Goal: Transaction & Acquisition: Purchase product/service

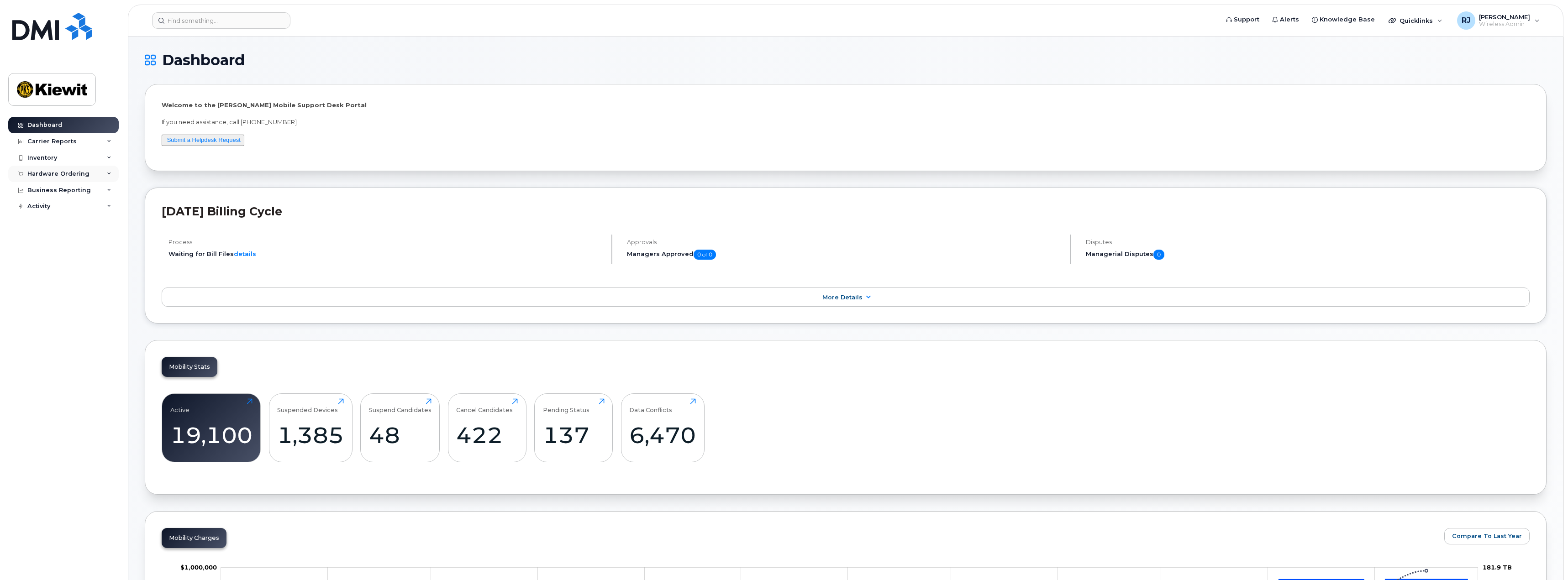
click at [52, 171] on div "Hardware Ordering" at bounding box center [58, 174] width 62 height 7
click at [52, 204] on link "Orders" at bounding box center [71, 208] width 94 height 18
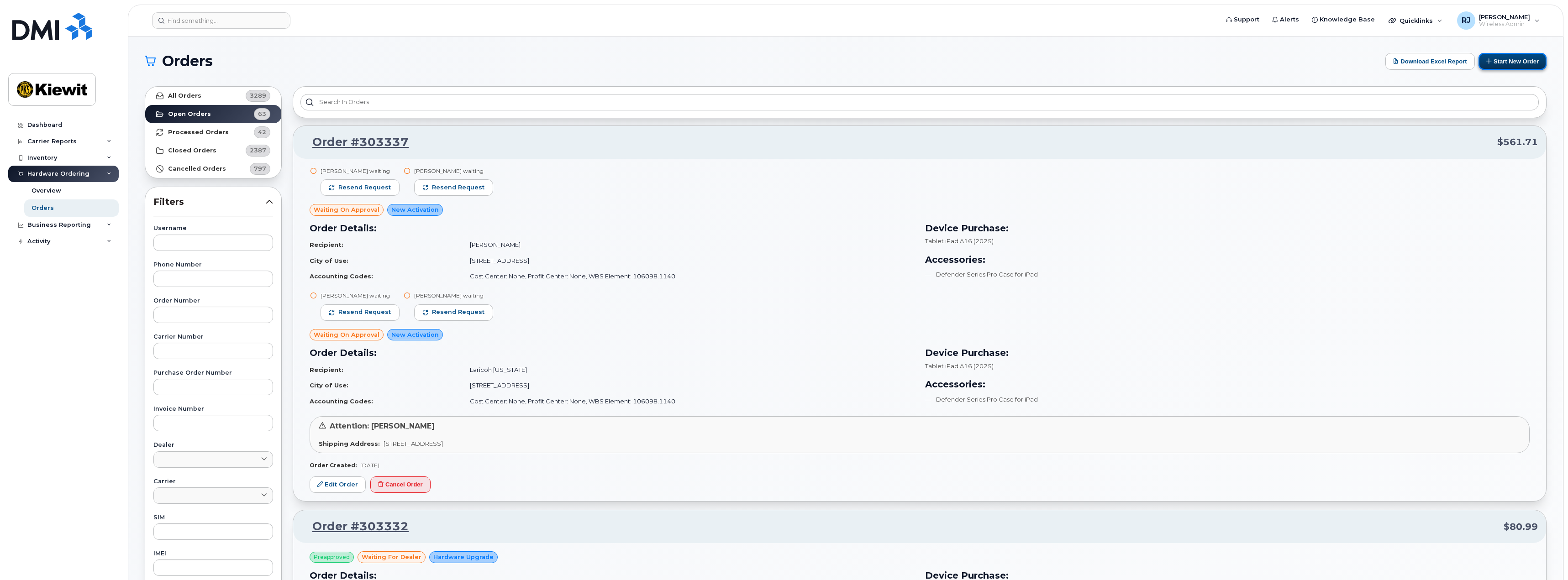
click at [1505, 65] on button "Start New Order" at bounding box center [1513, 61] width 68 height 17
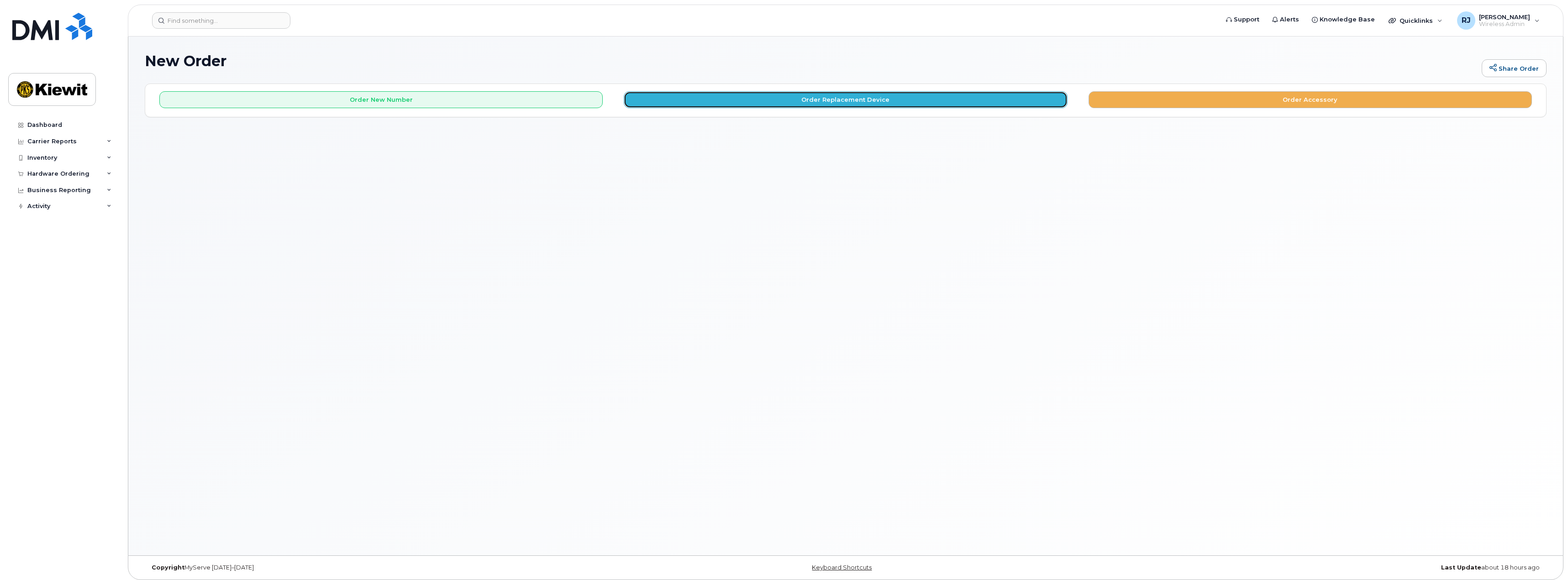
click at [835, 98] on button "Order Replacement Device" at bounding box center [845, 100] width 443 height 17
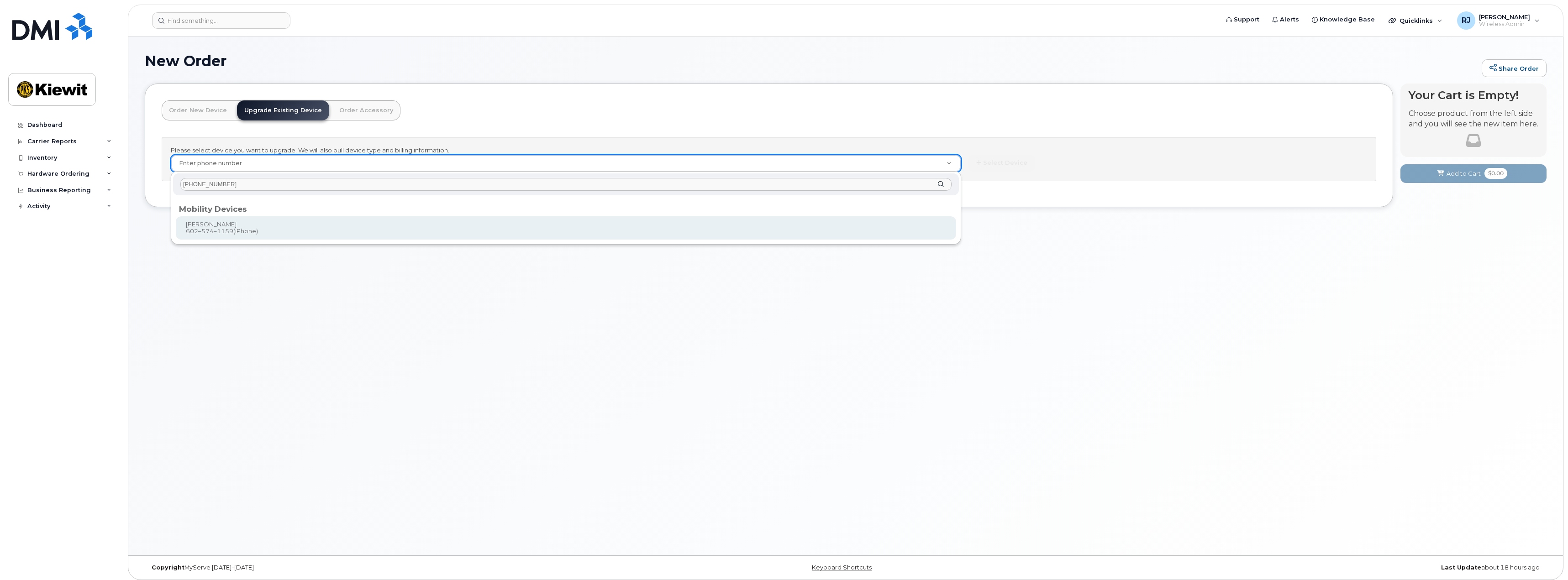
type input "602-574-1159"
type input "1170244"
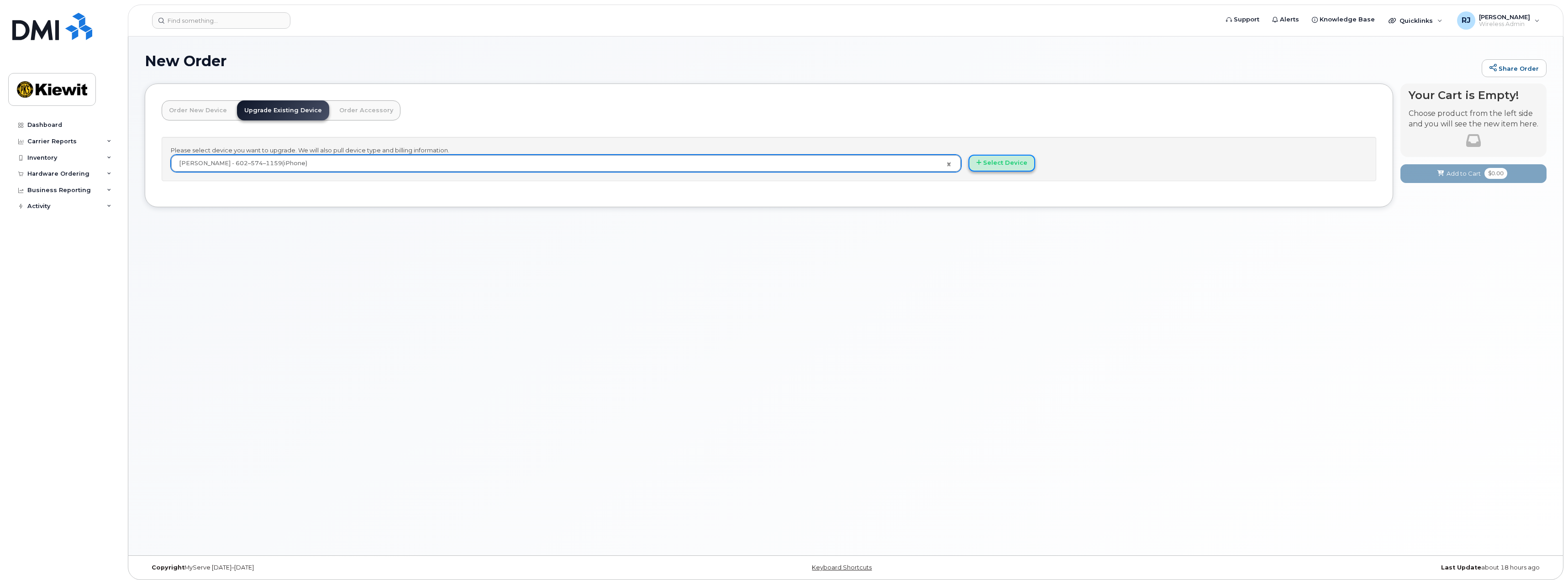
click at [1006, 163] on button "Select Device" at bounding box center [1002, 163] width 67 height 17
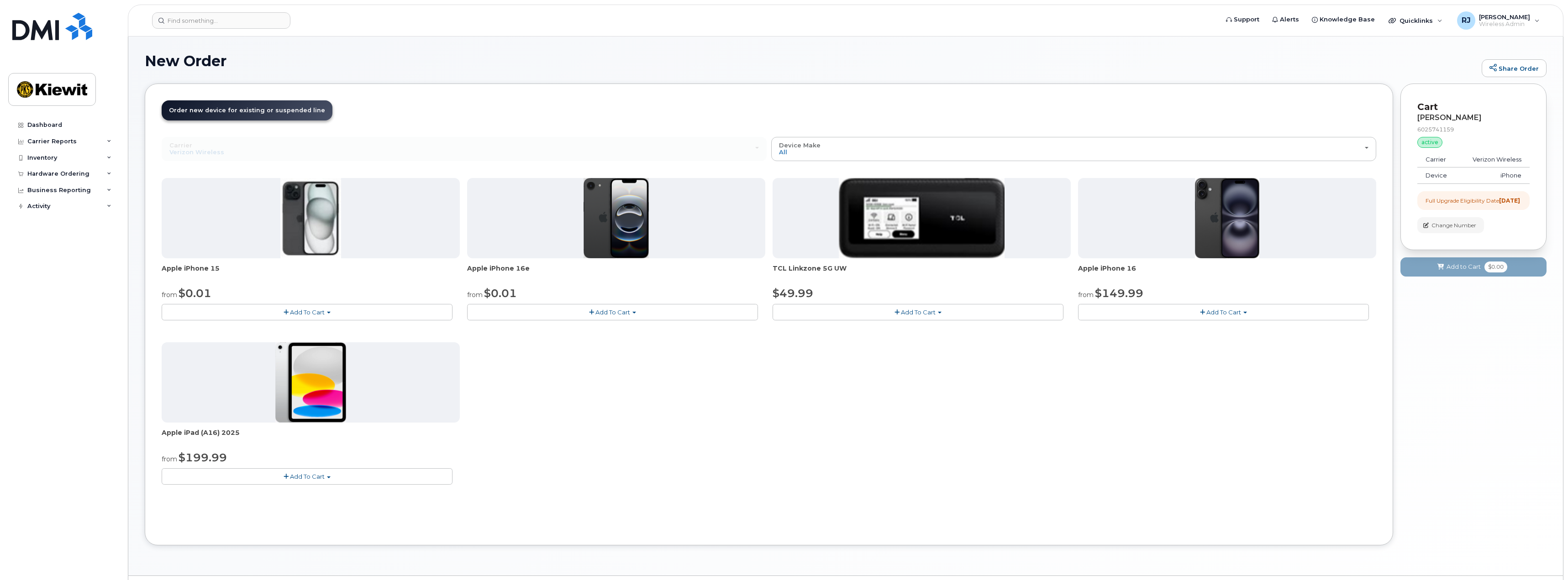
click at [621, 313] on span "Add To Cart" at bounding box center [612, 312] width 35 height 7
click at [544, 330] on link "$0.01 - 2 Year Upgrade (128GB)" at bounding box center [527, 329] width 114 height 12
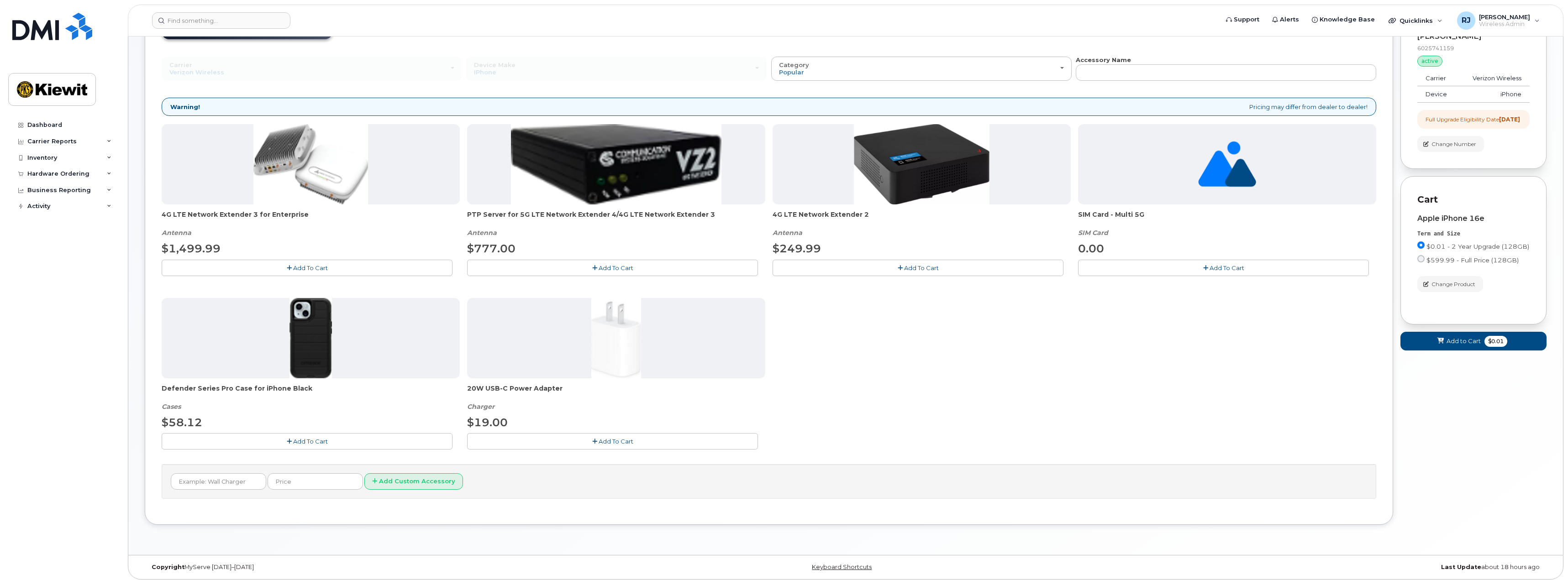
scroll to position [85, 0]
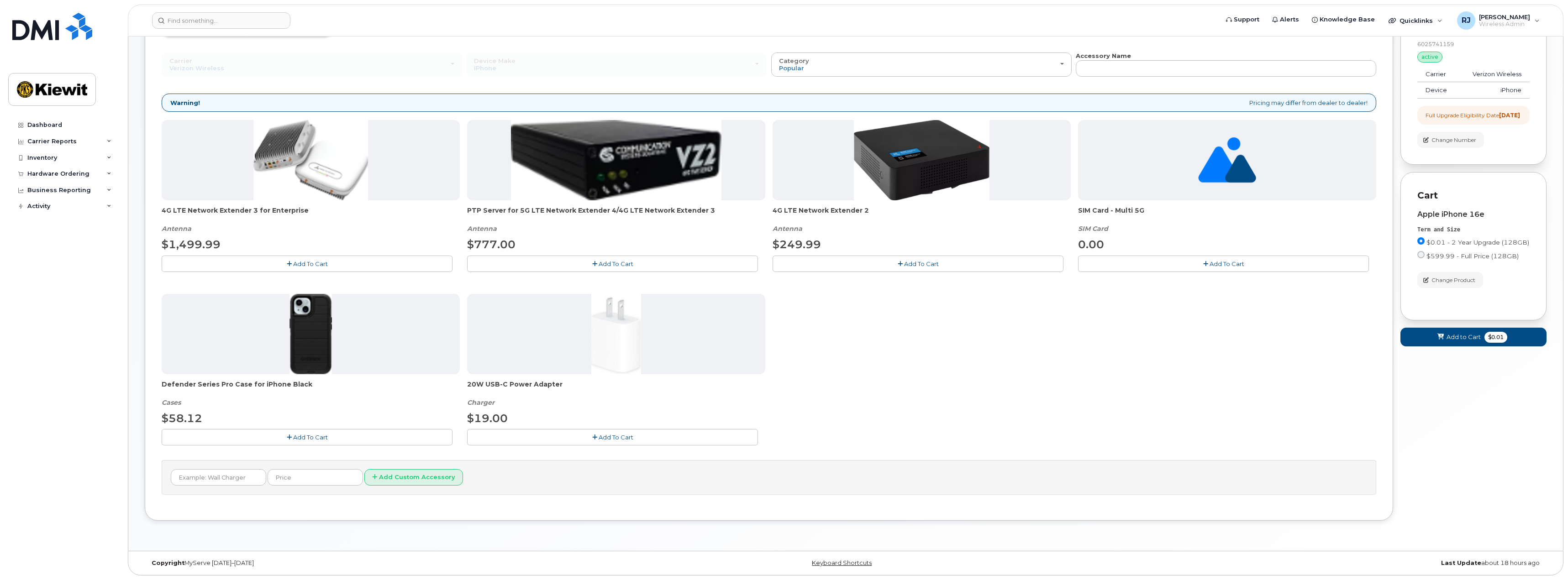
click at [303, 440] on span "Add To Cart" at bounding box center [310, 438] width 35 height 7
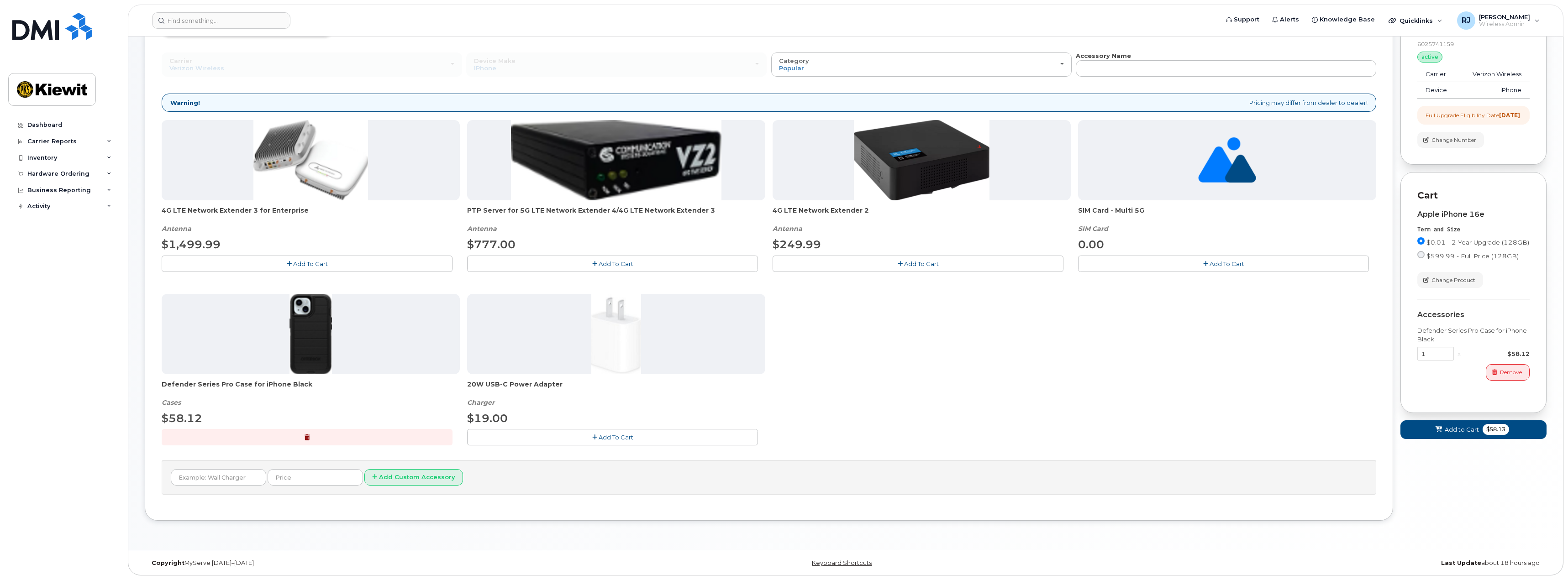
click at [613, 439] on span "Add To Cart" at bounding box center [615, 438] width 35 height 7
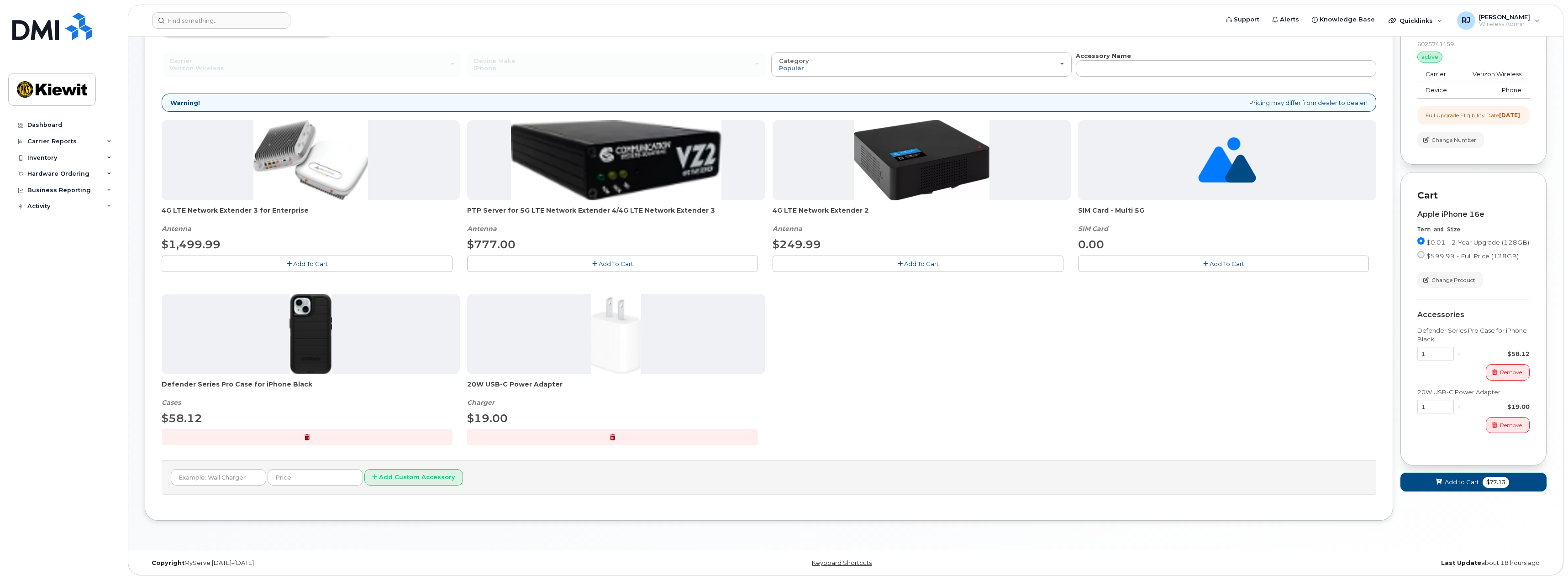
click at [1470, 487] on span "Add to Cart" at bounding box center [1461, 482] width 34 height 9
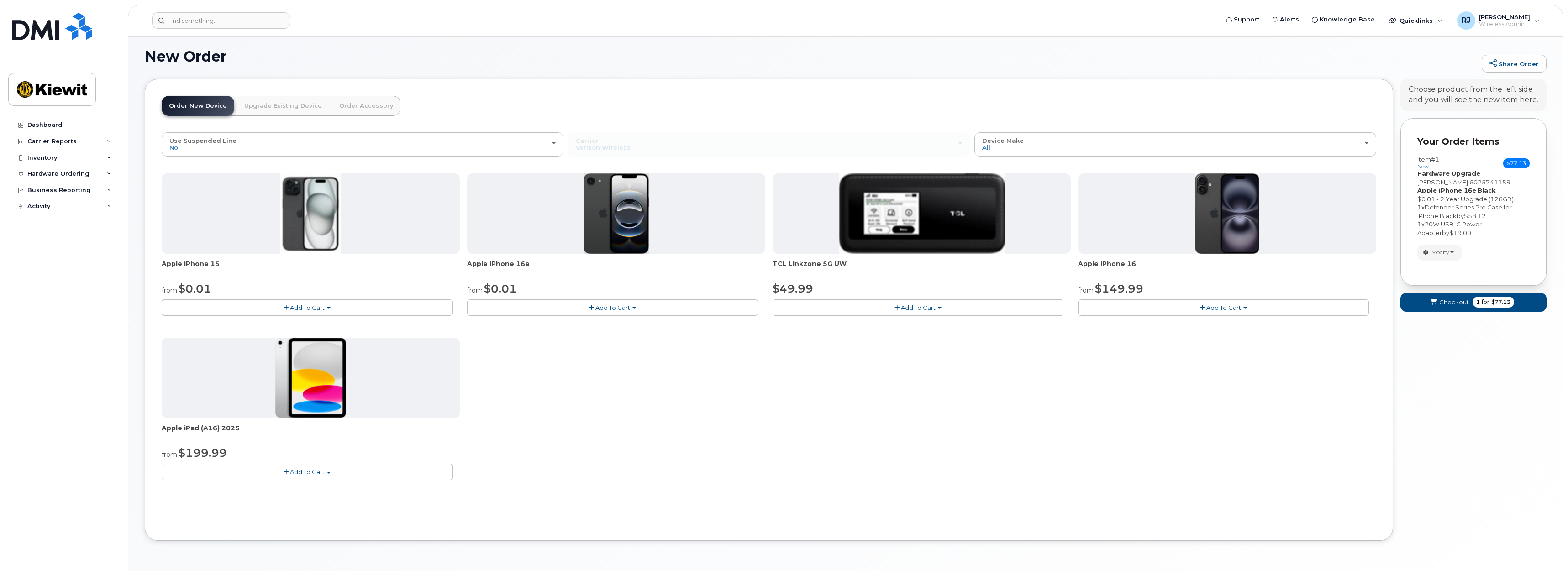
scroll to position [25, 0]
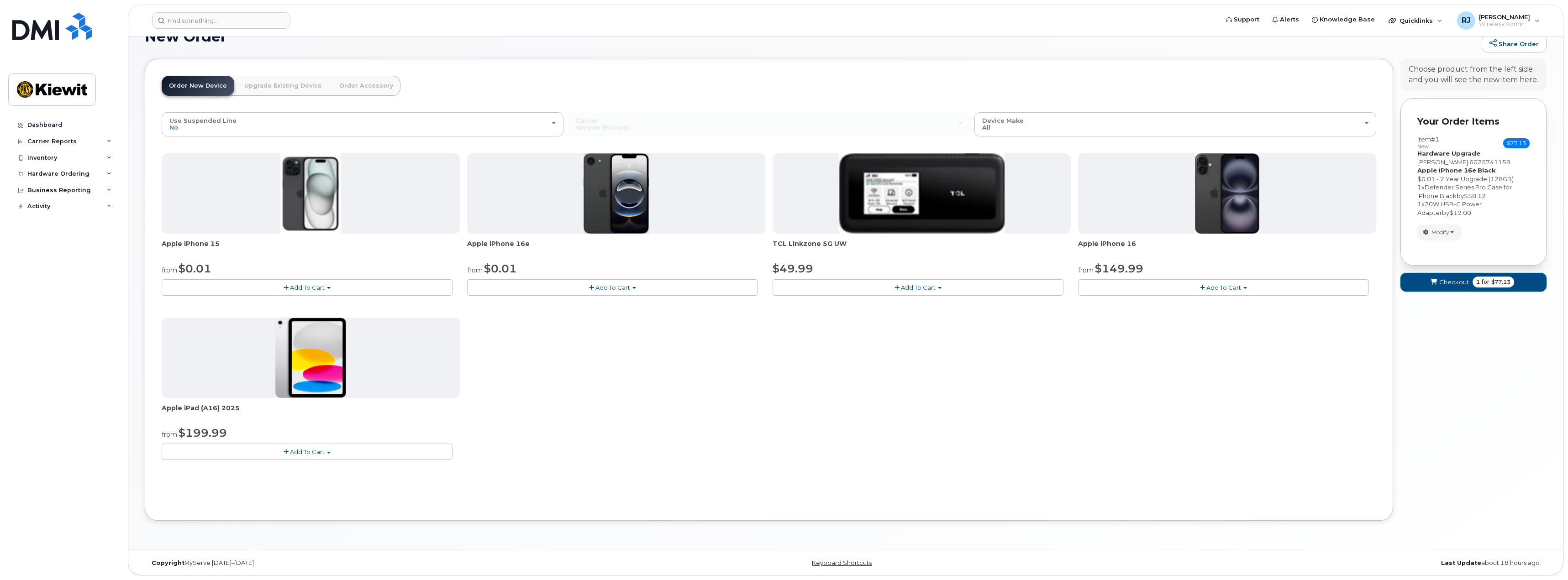
click at [1461, 280] on span "Checkout" at bounding box center [1454, 282] width 30 height 9
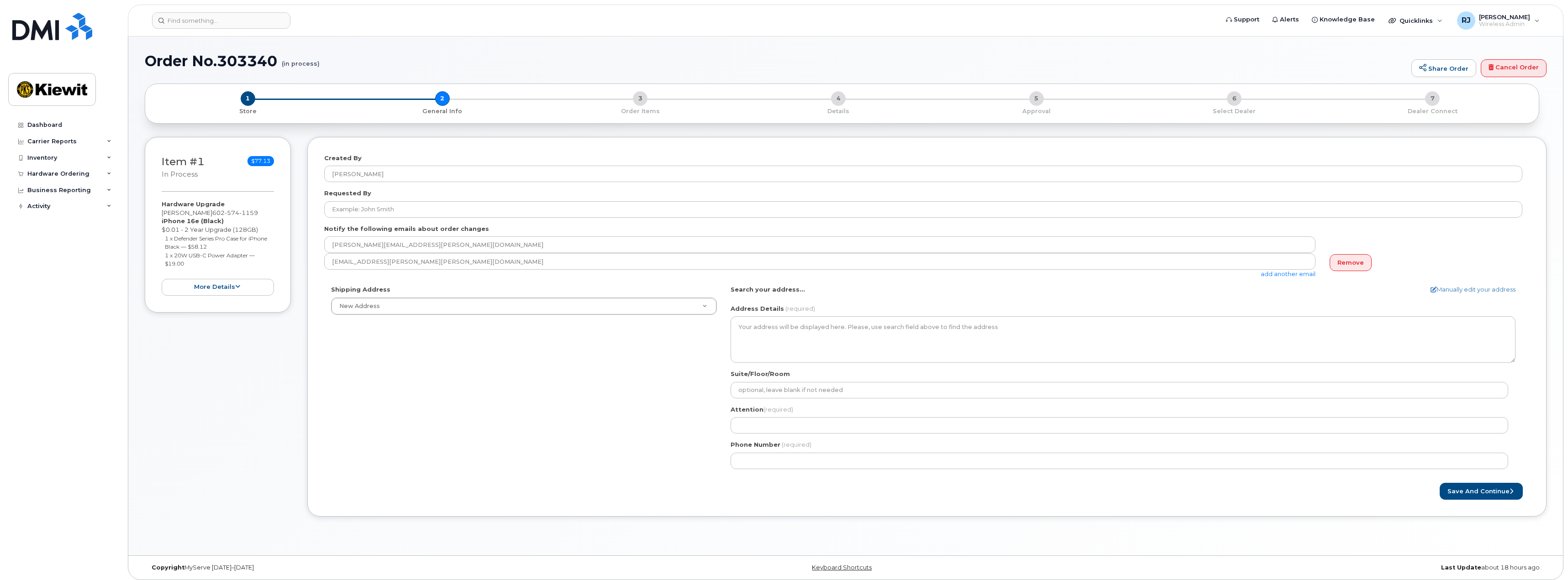
select select
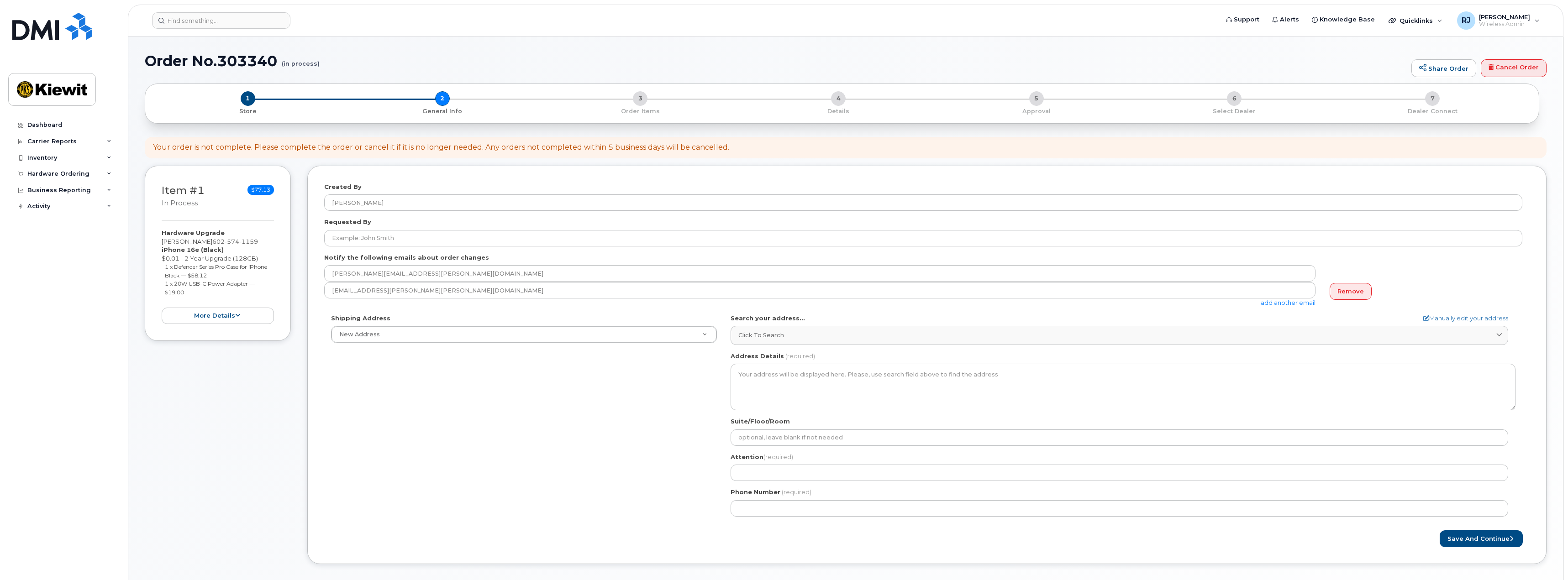
click at [1274, 302] on link "add another email" at bounding box center [1288, 302] width 55 height 7
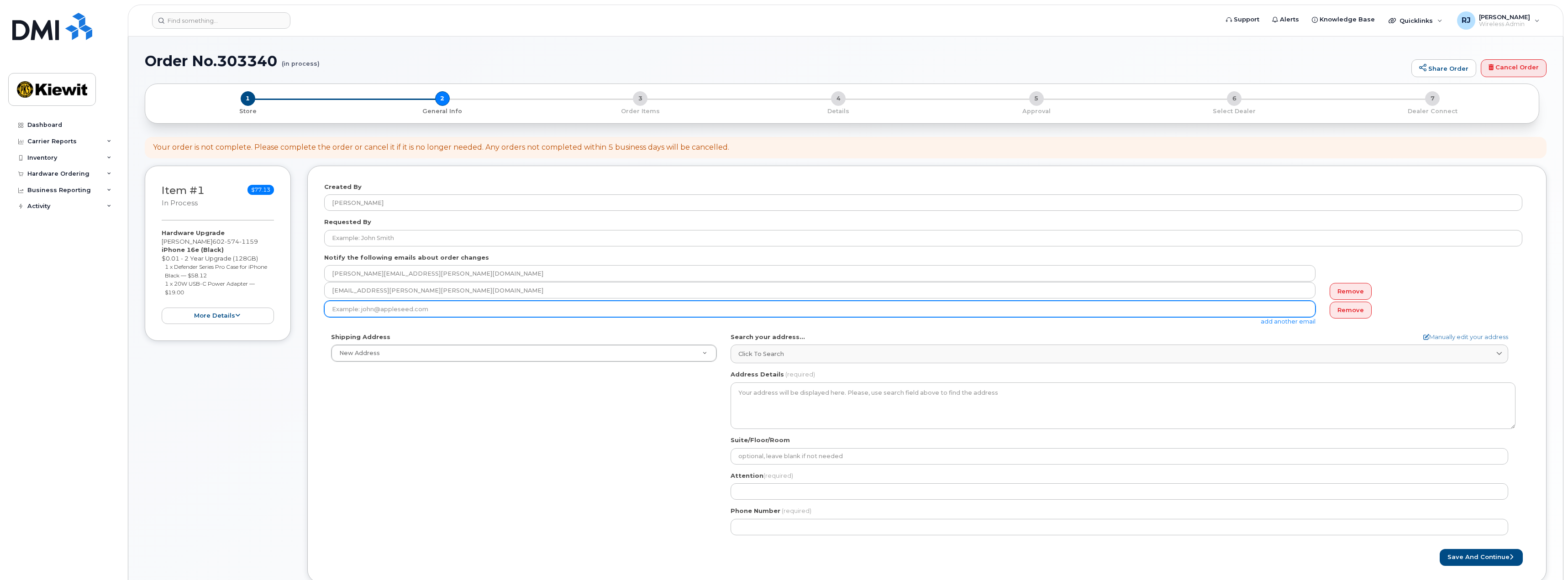
click at [505, 309] on input "email" at bounding box center [820, 309] width 992 height 16
type input "JOSHUA.RENTER@AEROFIRE.COM"
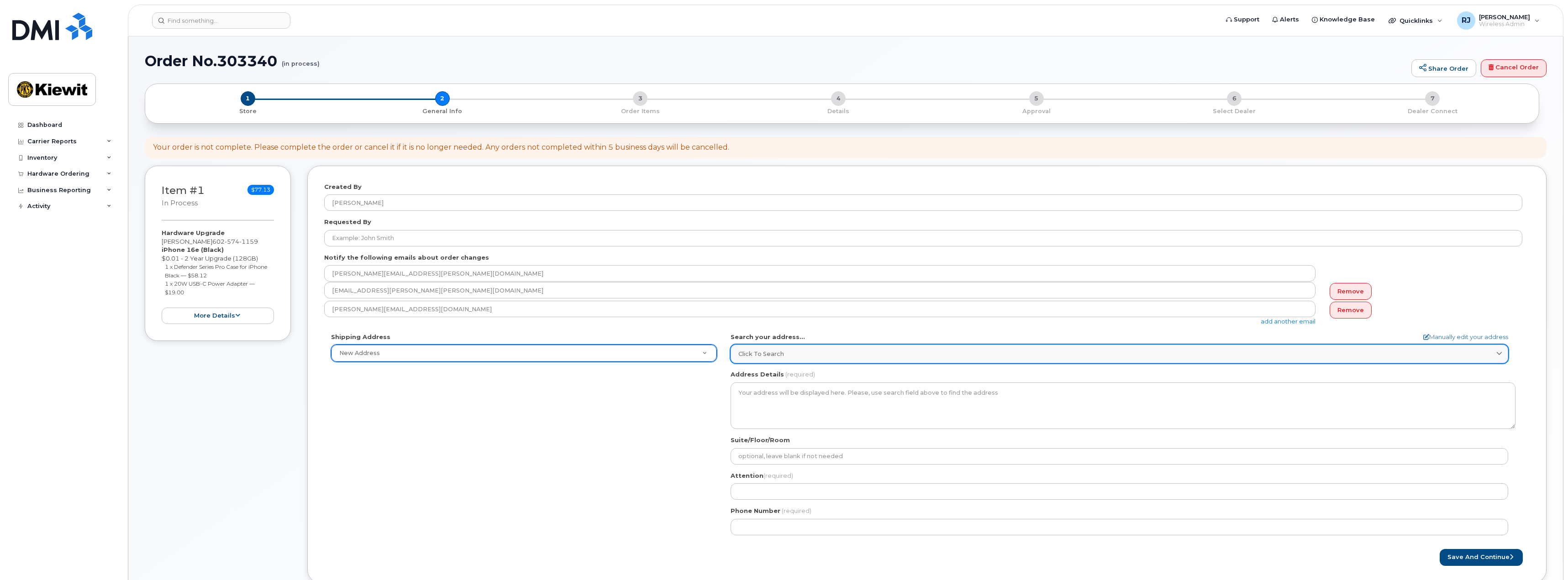
click at [777, 354] on span "Click to search" at bounding box center [761, 354] width 46 height 9
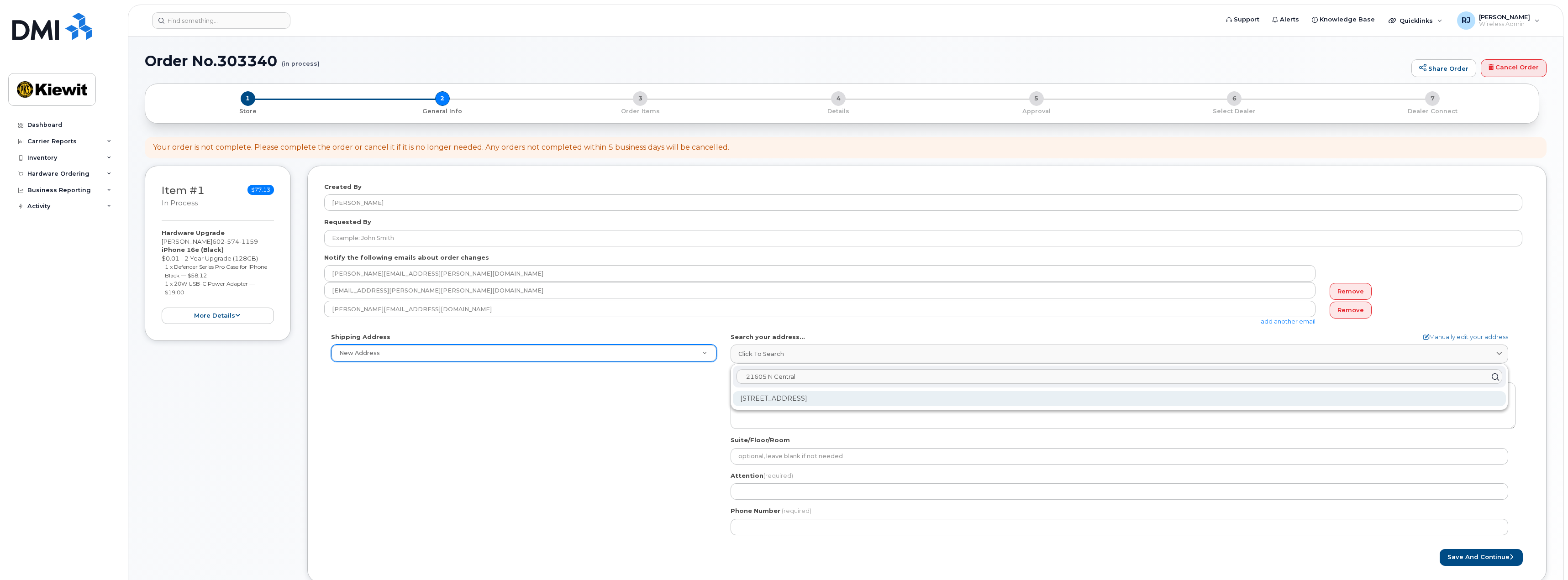
type input "21605 N Central"
click at [876, 403] on div "21605 N Central Ave Phoenix AZ 85024-5103" at bounding box center [1119, 399] width 773 height 15
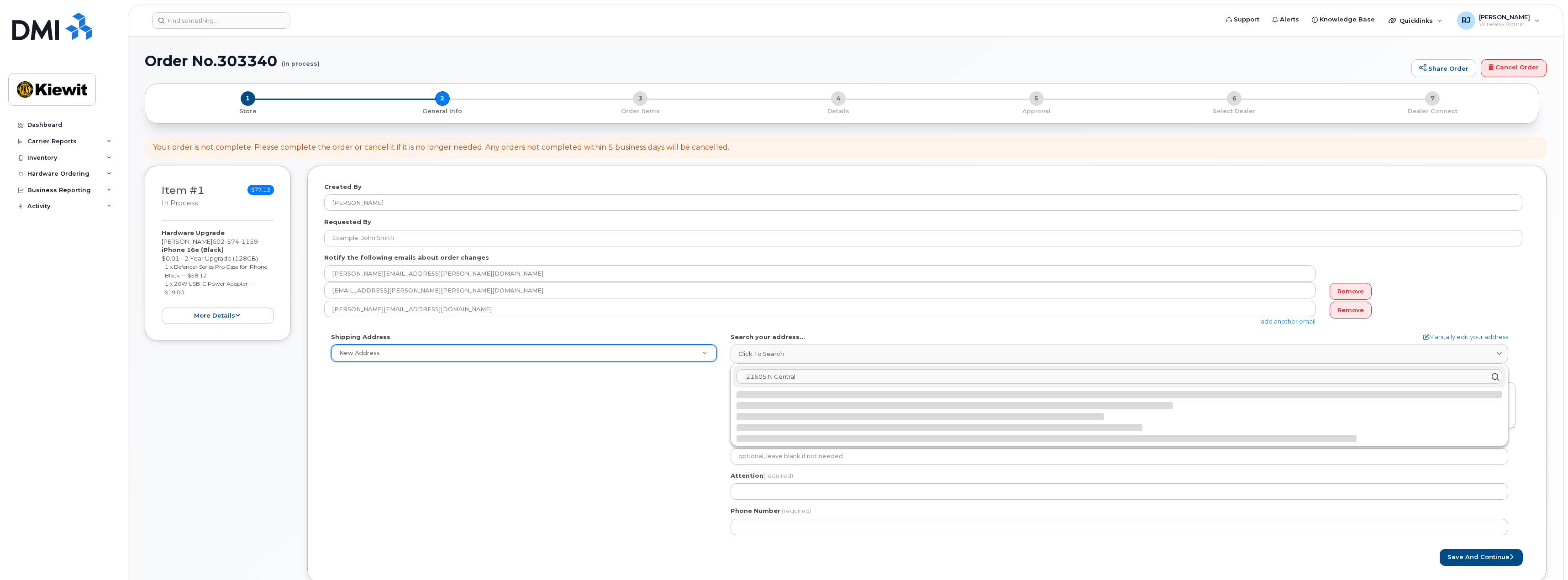
select select
type textarea "21605 N Central Ave PHOENIX AZ 85024-5103 UNITED STATES"
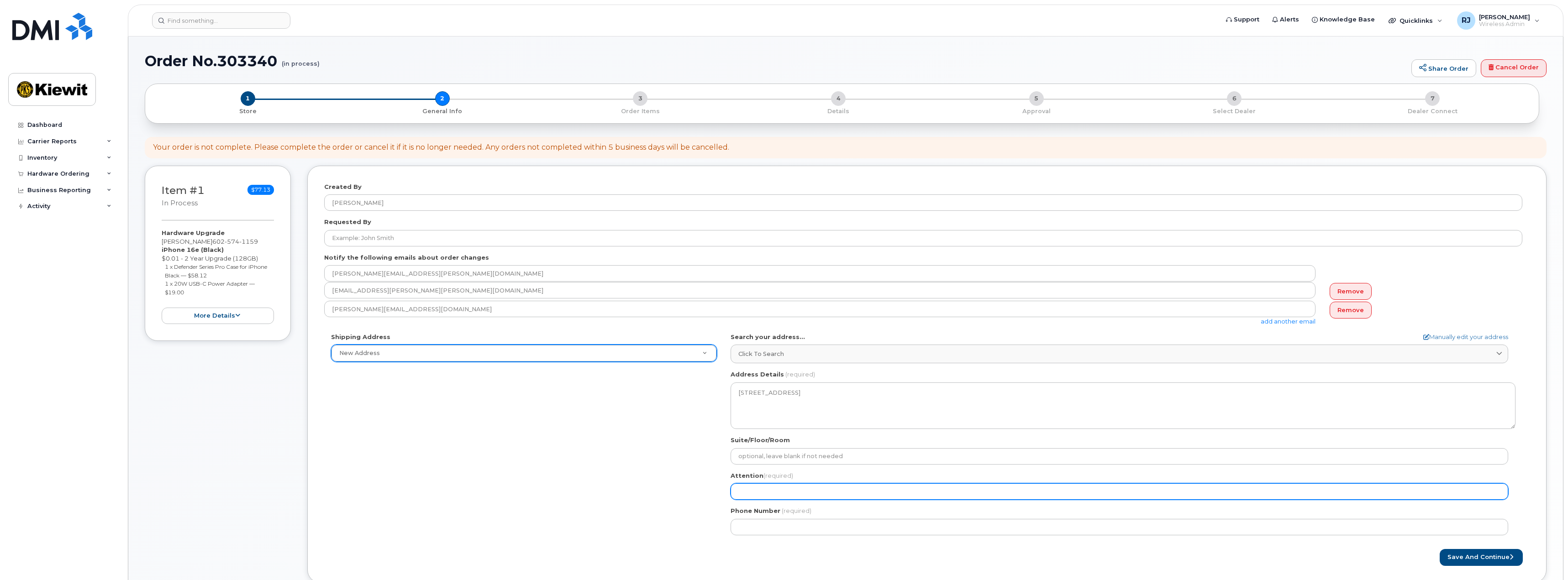
click at [781, 491] on input "Attention (required)" at bounding box center [1119, 491] width 777 height 16
type input "Joshua Renter"
drag, startPoint x: 787, startPoint y: 492, endPoint x: 700, endPoint y: 489, distance: 87.1
click at [700, 489] on div "Shipping Address New Address New Address AZ Phoenix Search your address... Manu…" at bounding box center [923, 438] width 1198 height 209
select select
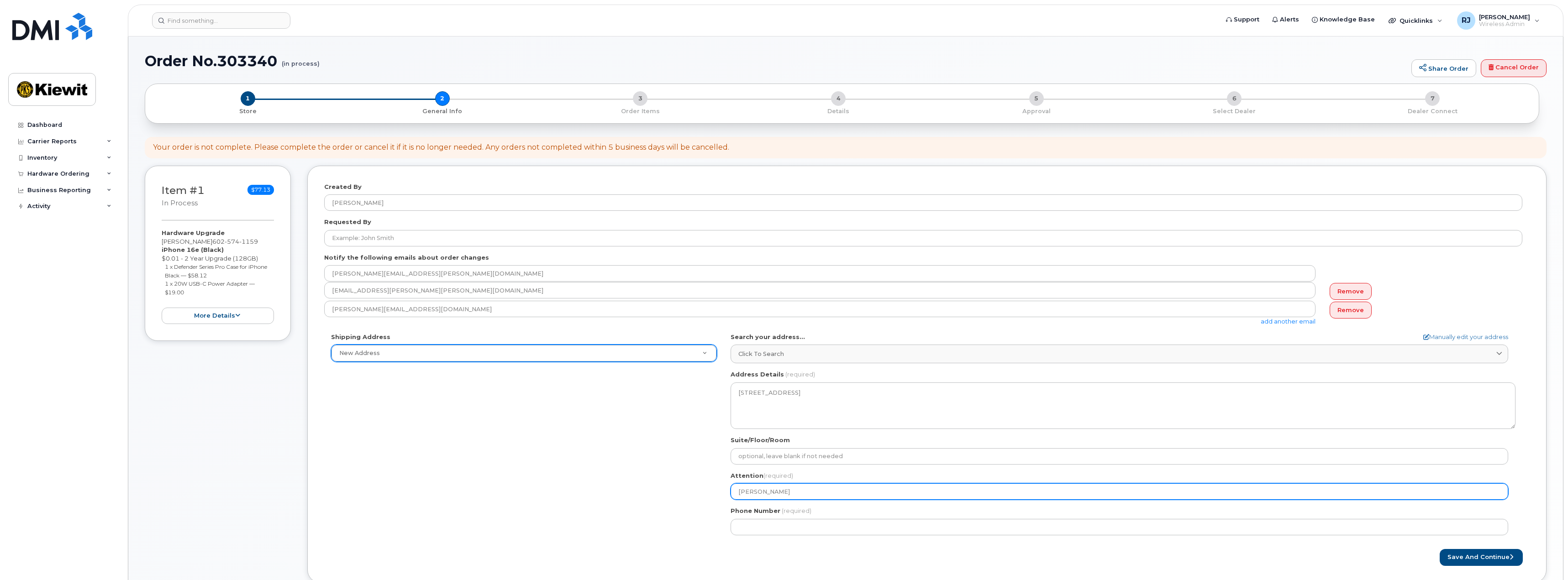
type input "O"
select select
type input "J"
select select
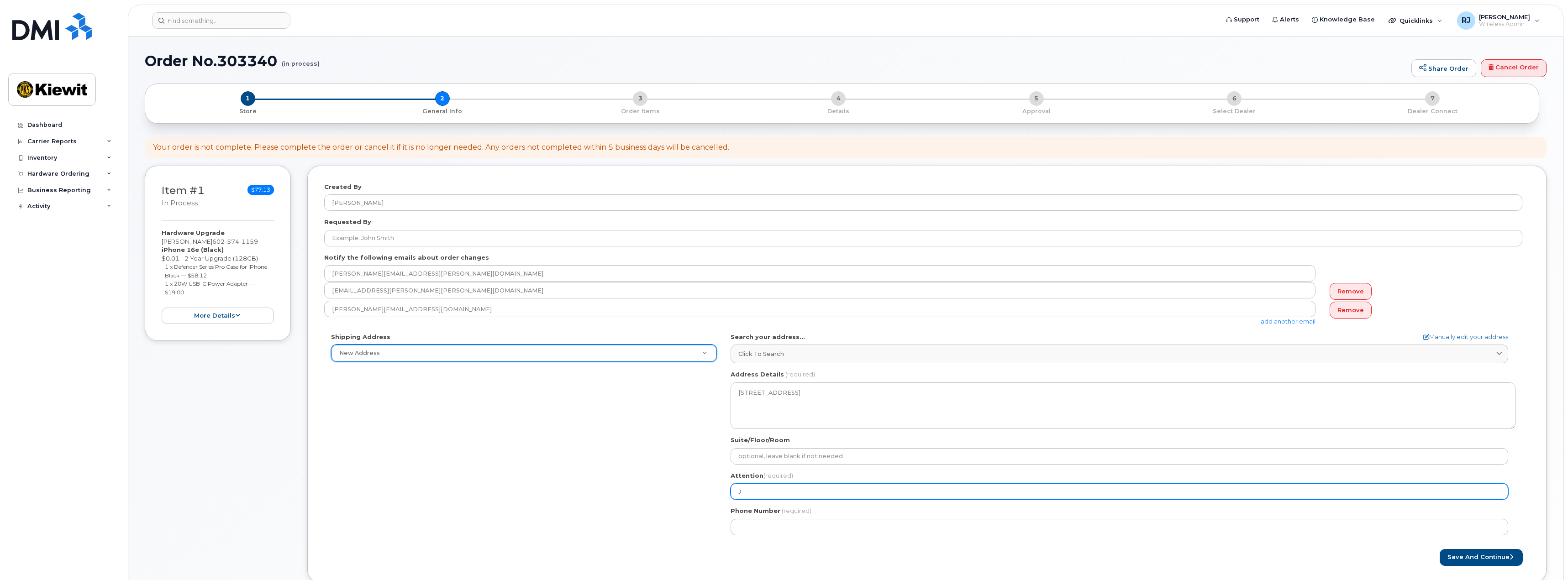
type input "Jo"
select select
type input "Jos"
select select
type input "Josh"
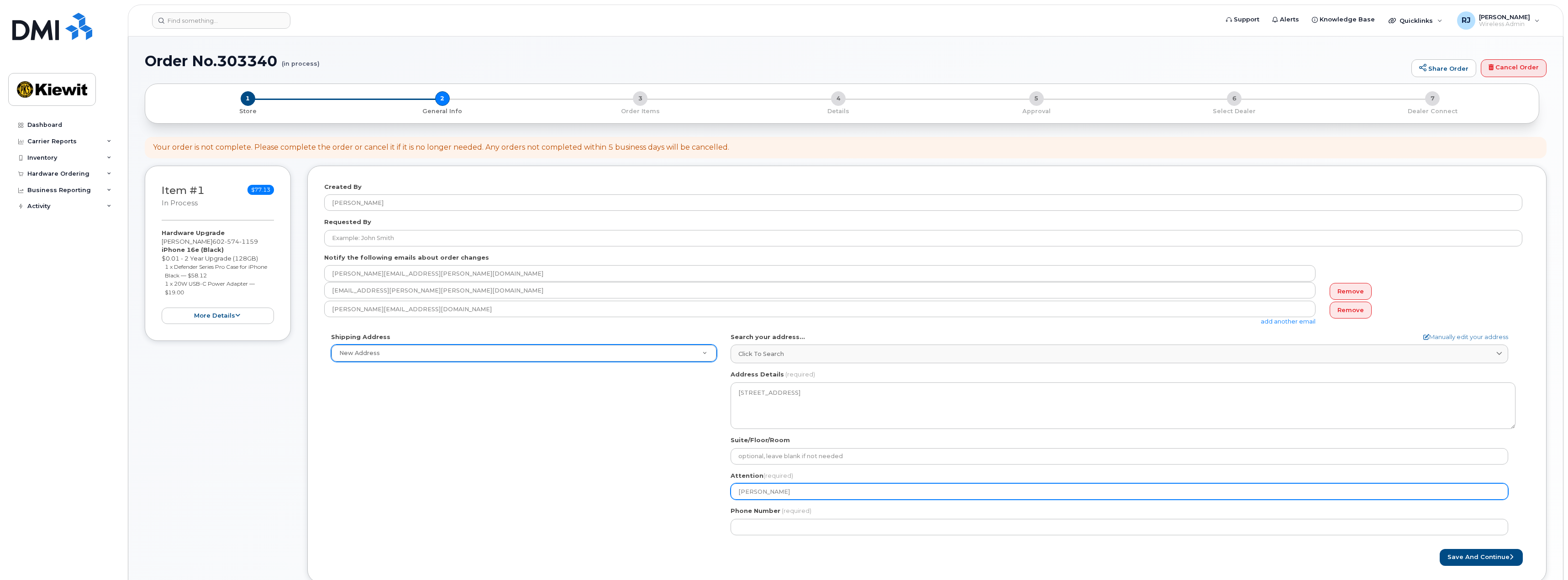
select select
type input "Joshu"
select select
type input "Joshua"
select select
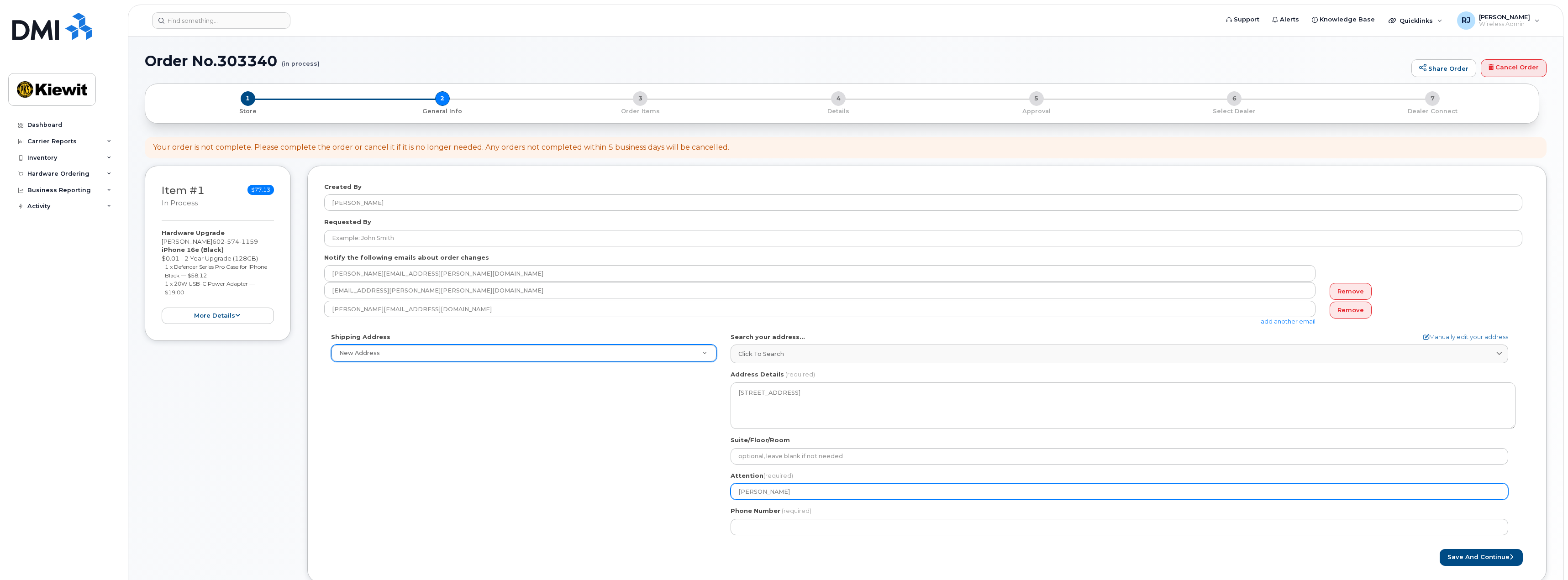
type input "Joshua R"
select select
type input "Joshua Re"
select select
type input "Joshua Ren"
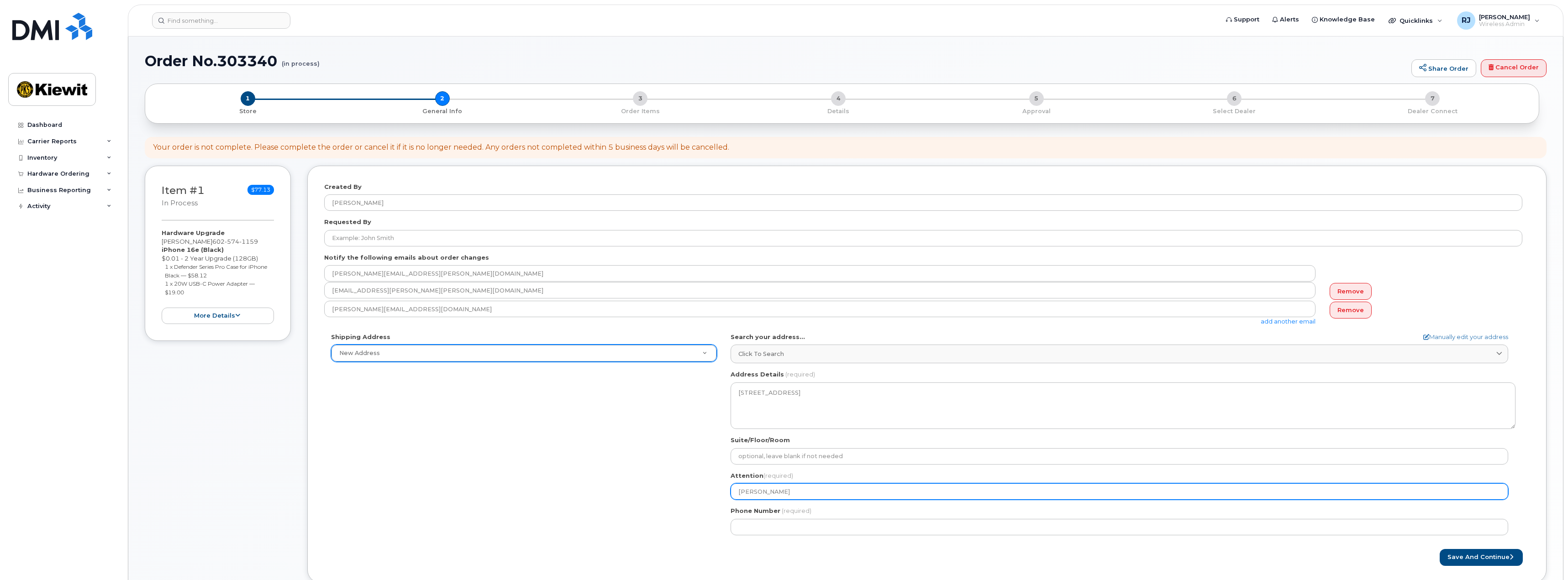
select select
type input "Joshua Rent"
select select
type input "Joshua Rente"
select select
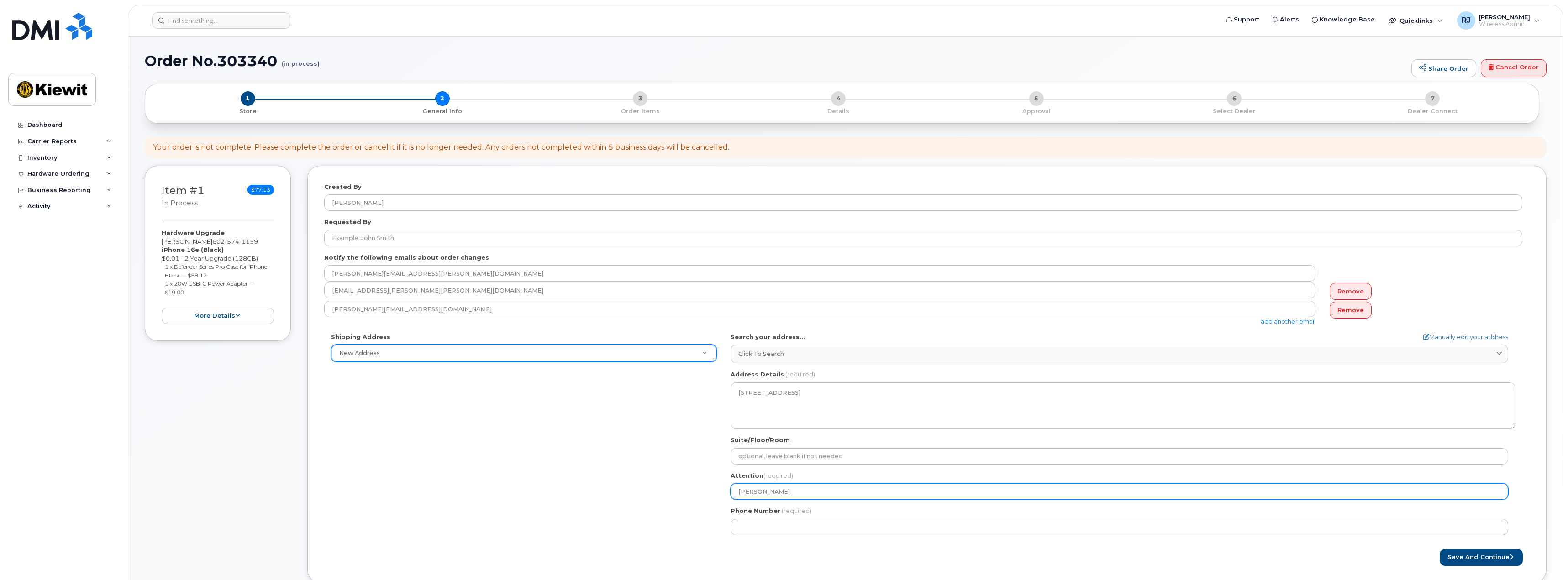
type input "[PERSON_NAME]"
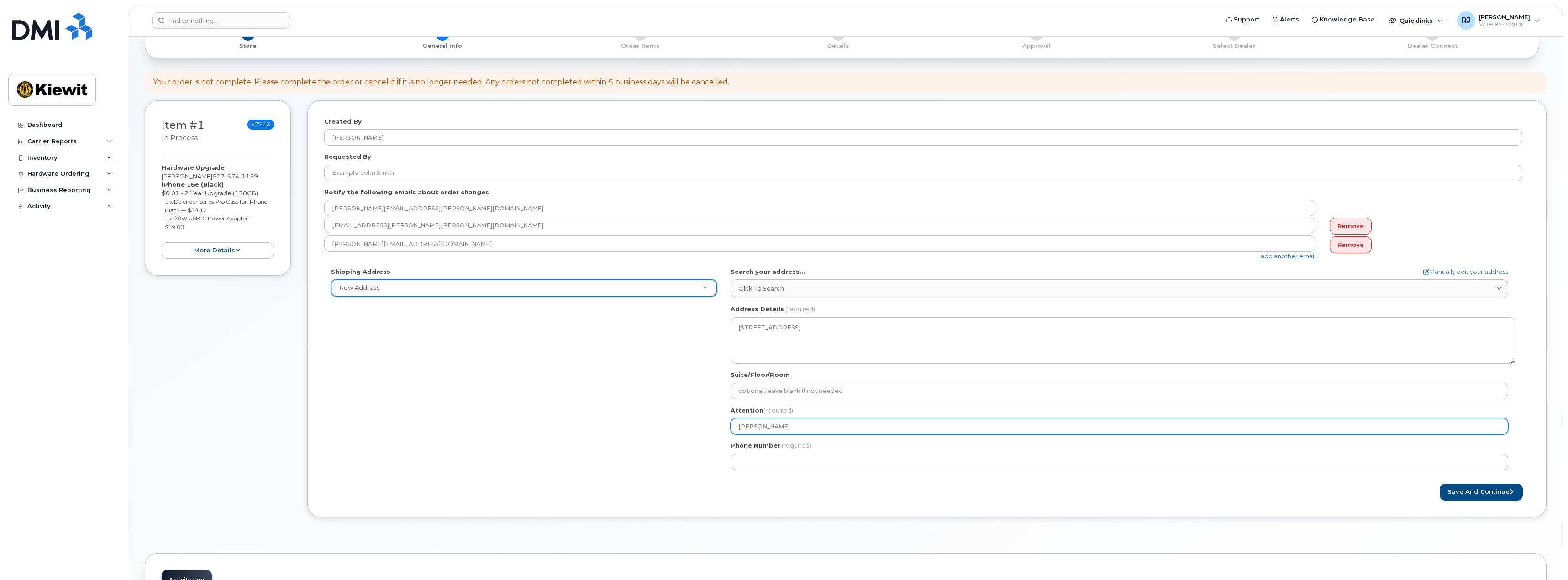
scroll to position [91, 0]
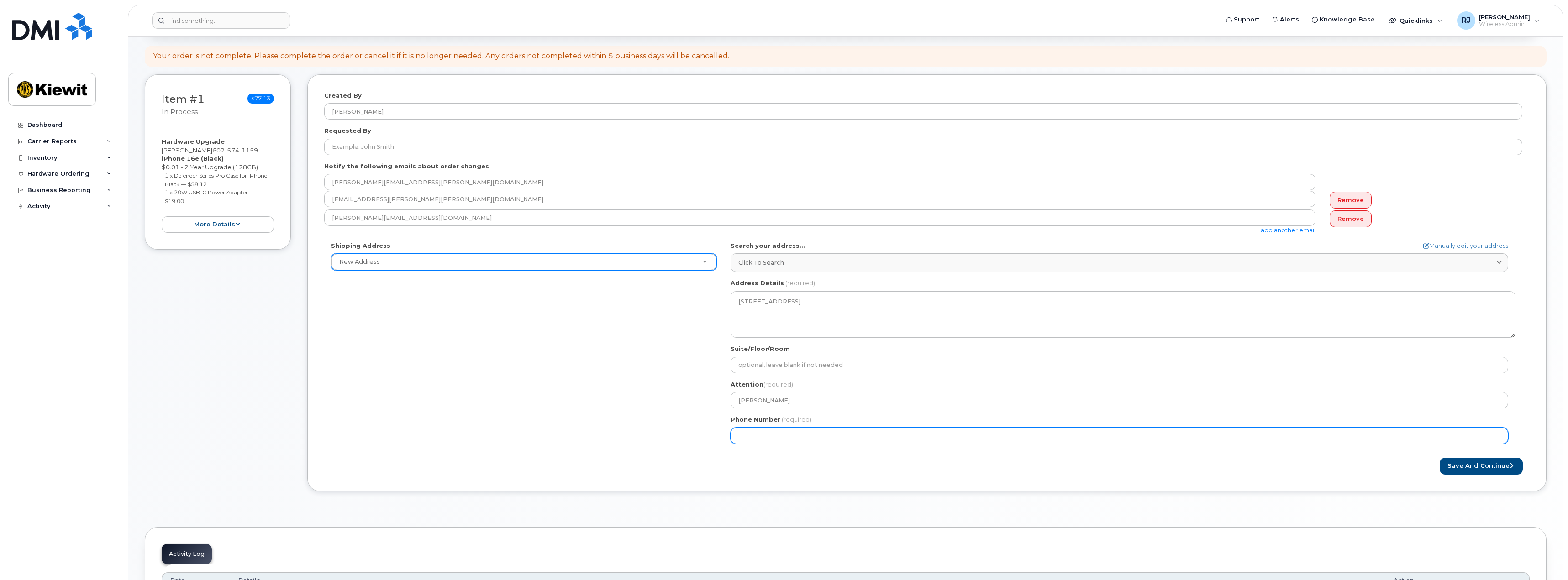
click at [788, 435] on input "Phone Number" at bounding box center [1119, 436] width 777 height 16
type input "602989969"
select select
type input "6029899693"
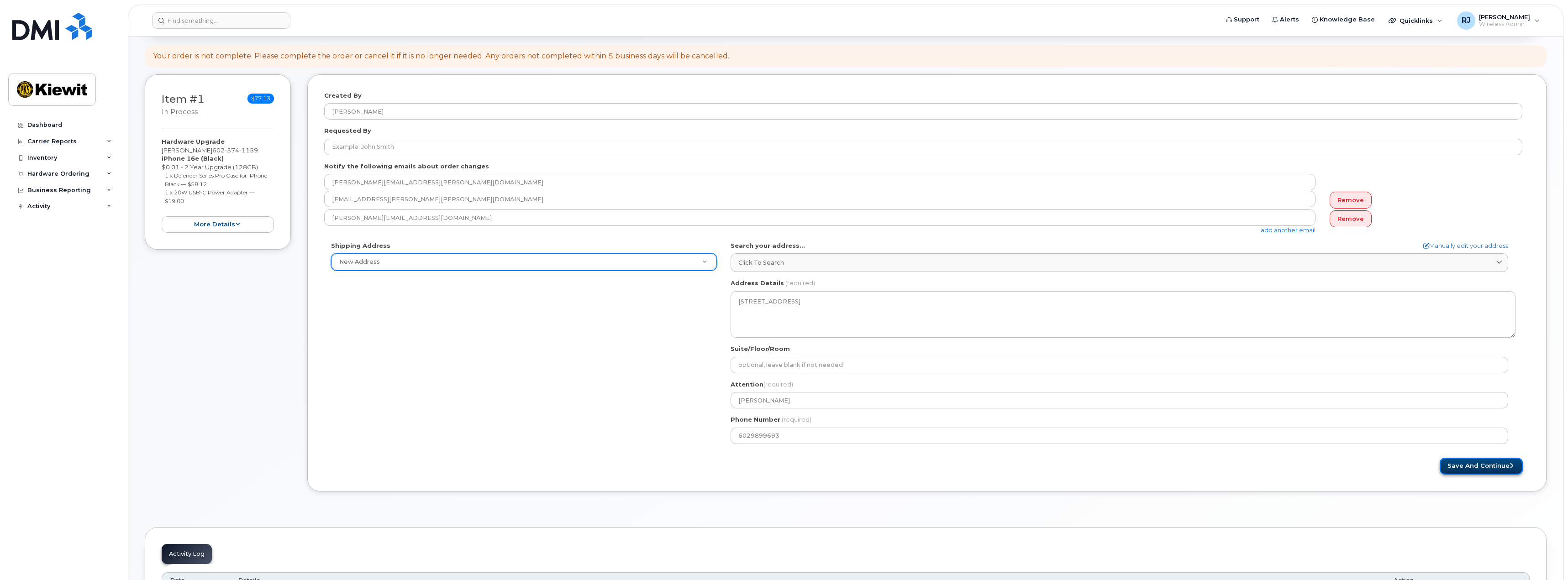
click at [1460, 465] on button "Save and Continue" at bounding box center [1481, 466] width 83 height 17
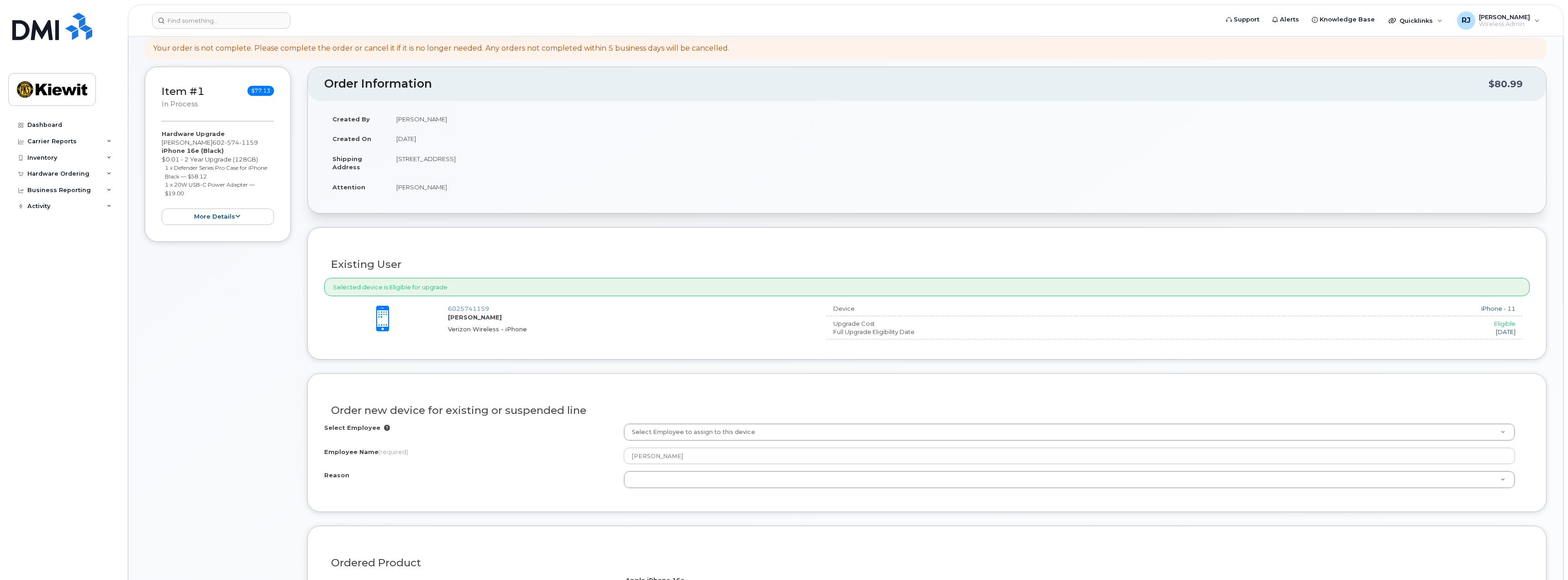
scroll to position [137, 0]
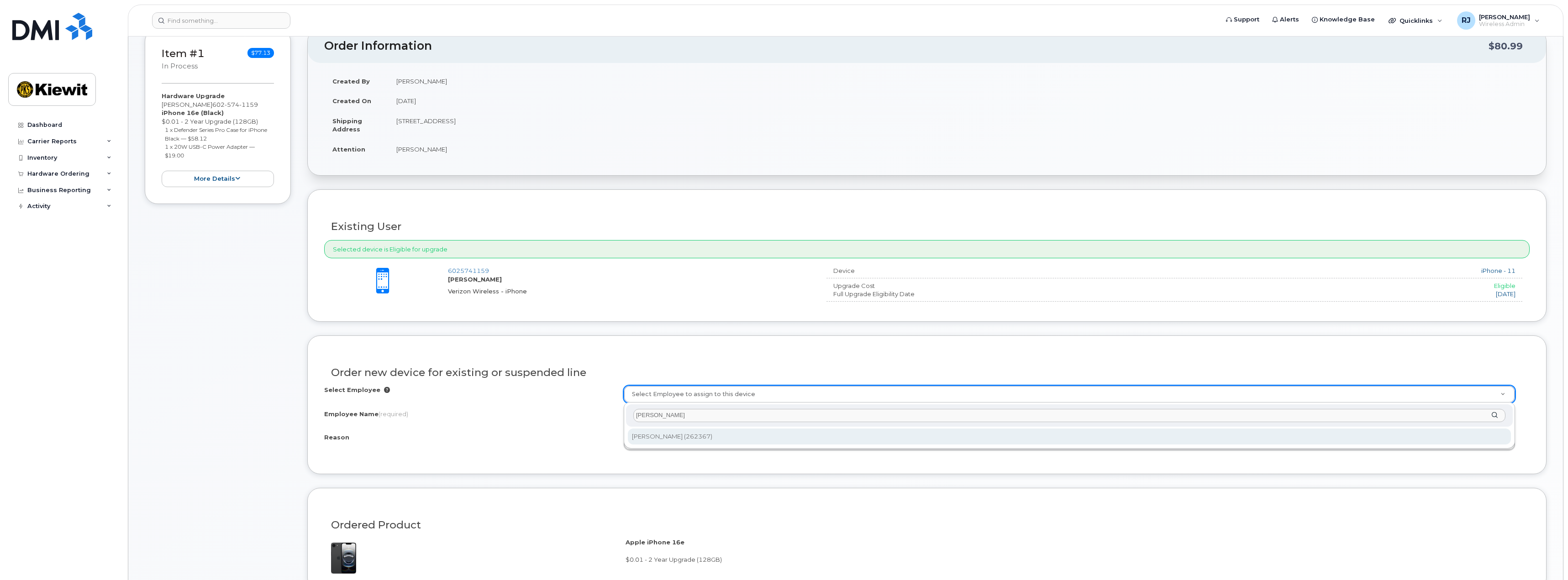
type input "omar garcia-moreno"
type input "2148027"
select select
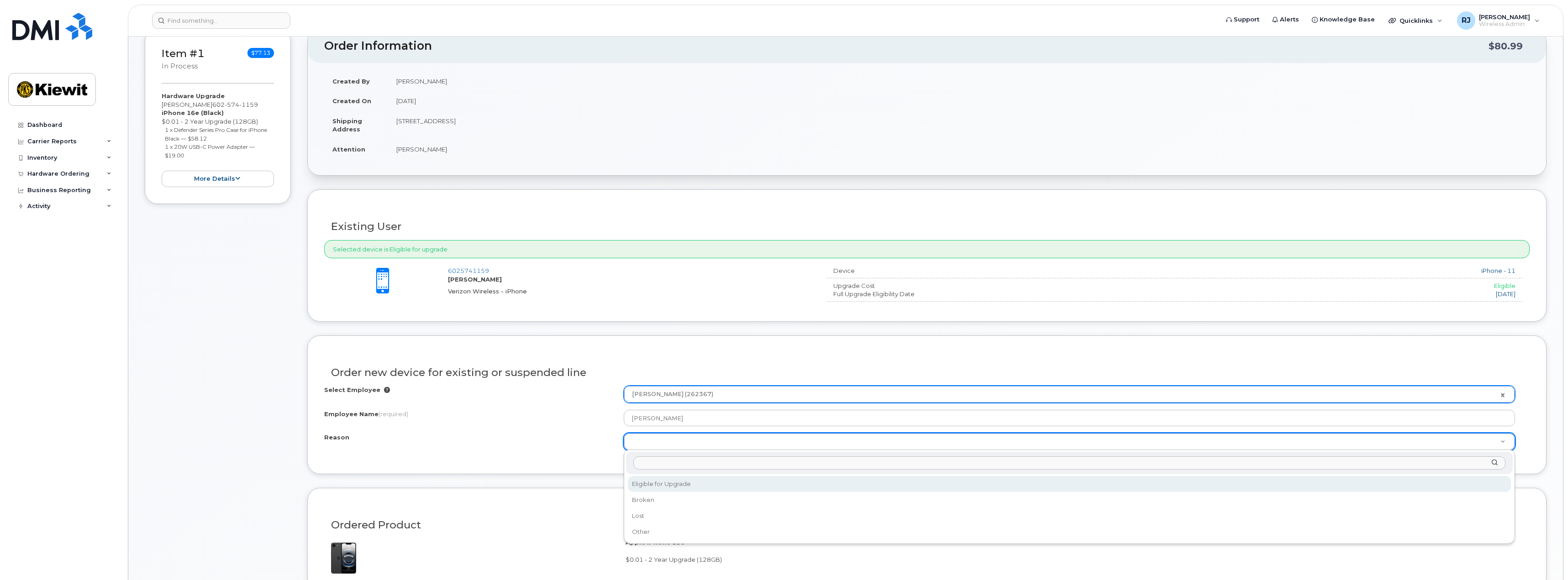
select select "eligible_for_upgrade"
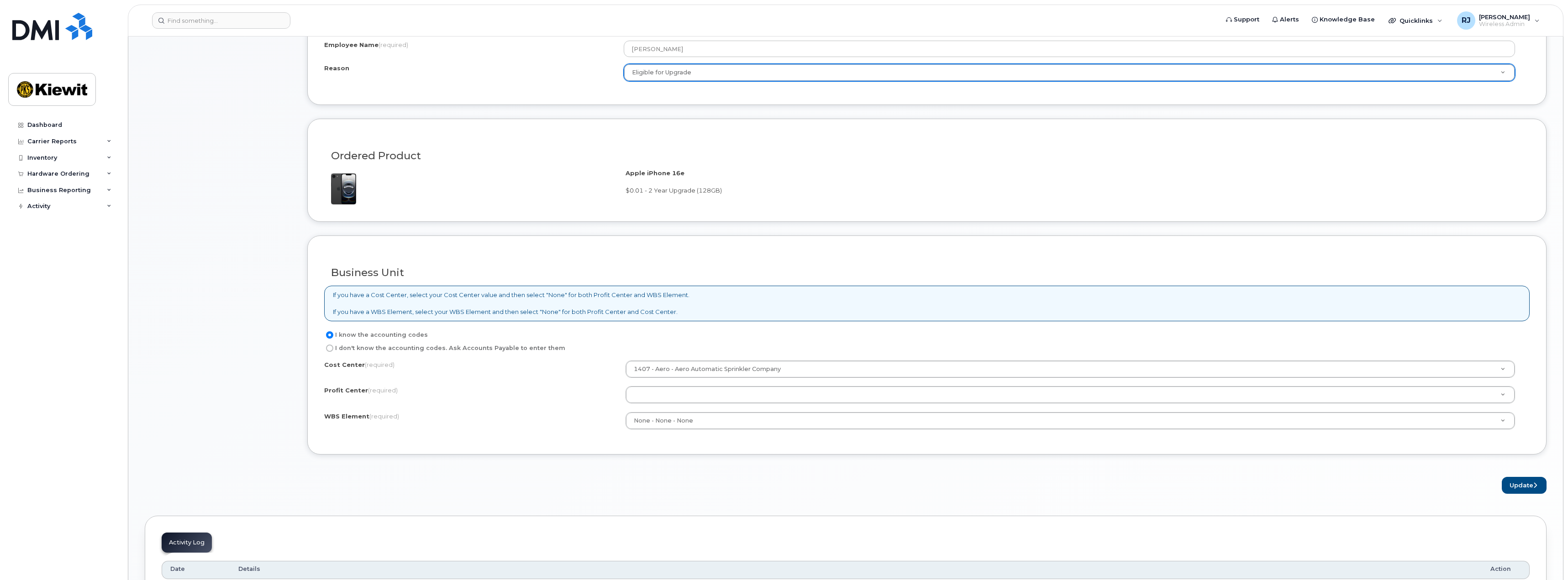
scroll to position [593, 0]
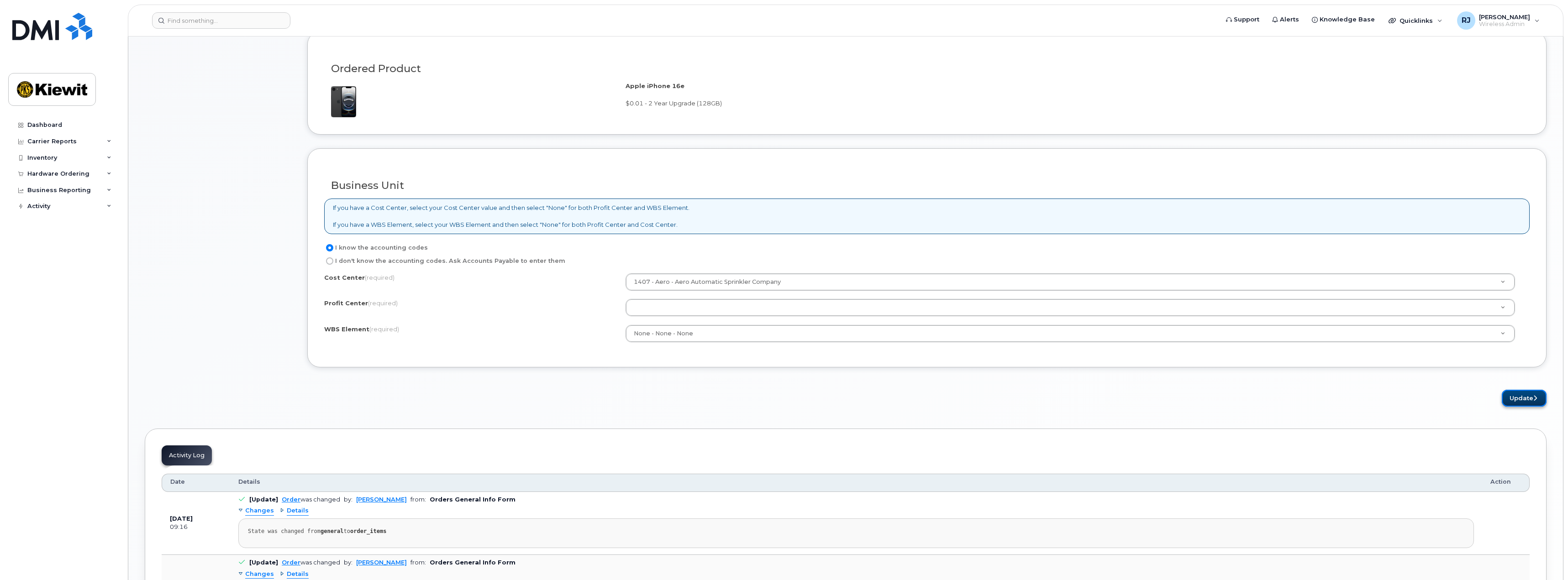
click at [1528, 396] on button "Update" at bounding box center [1524, 399] width 45 height 17
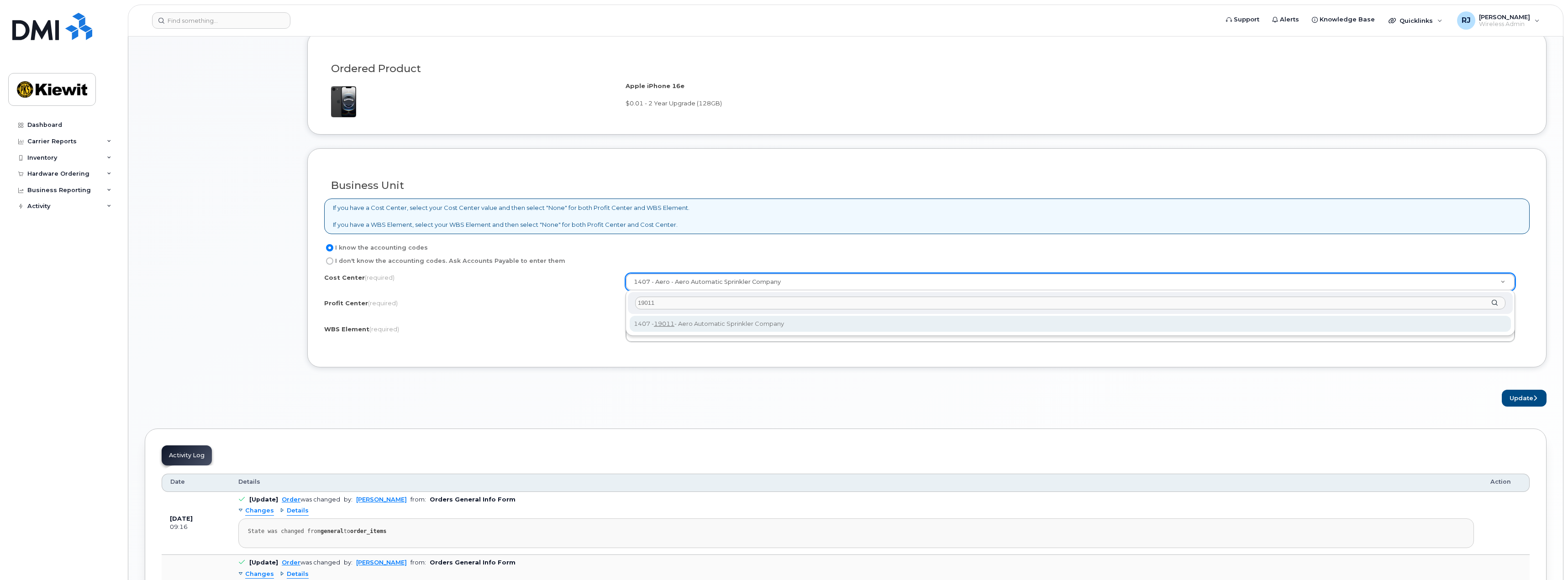
type input "19011"
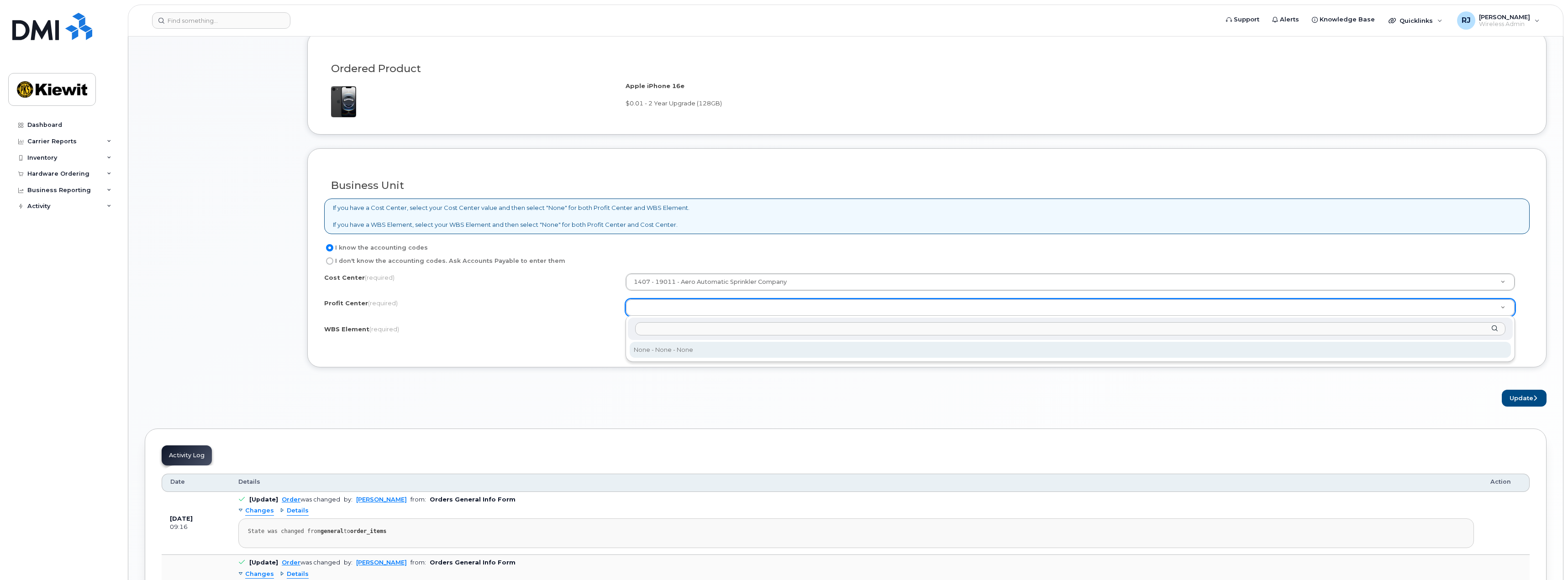
select select "None"
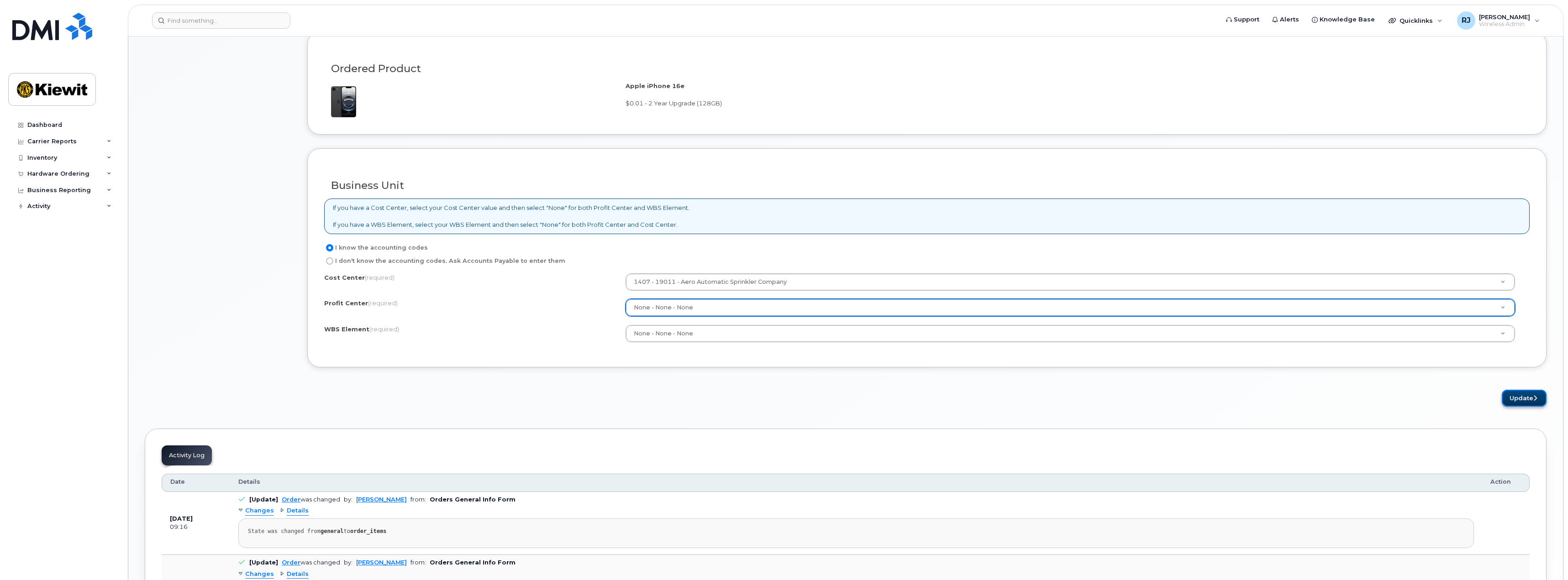
click at [1521, 398] on button "Update" at bounding box center [1524, 399] width 45 height 17
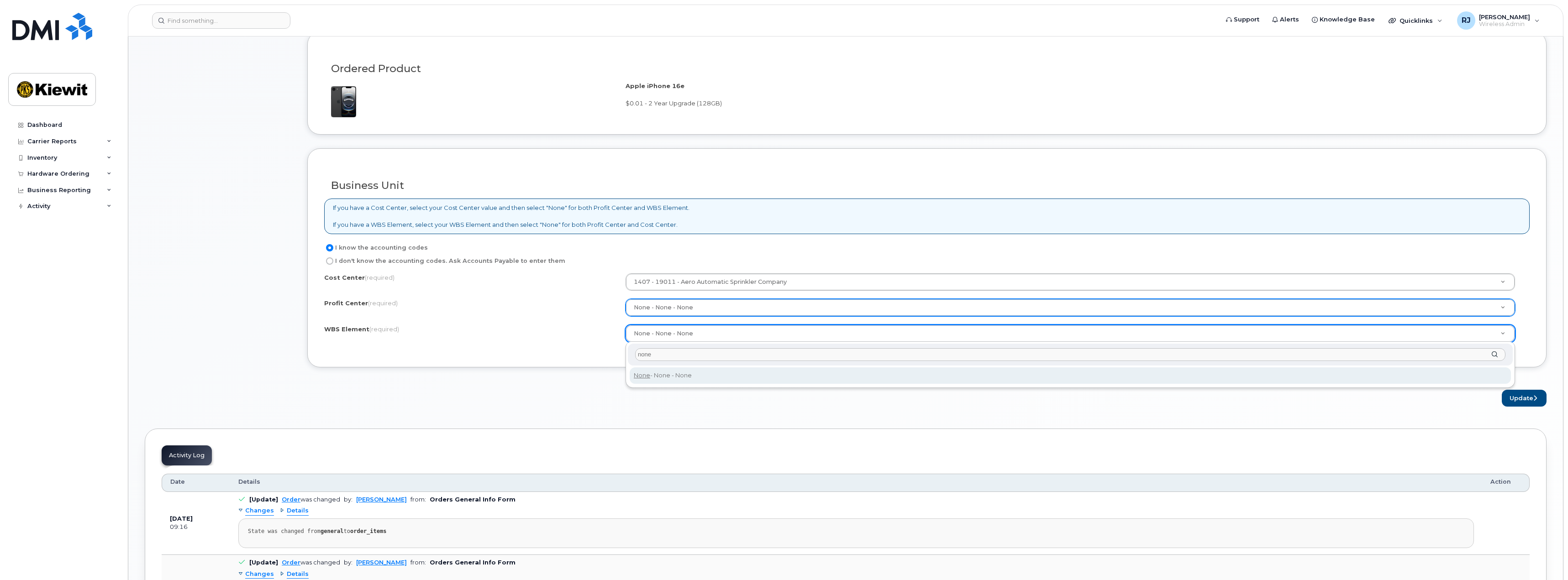
type input "none"
type input "None"
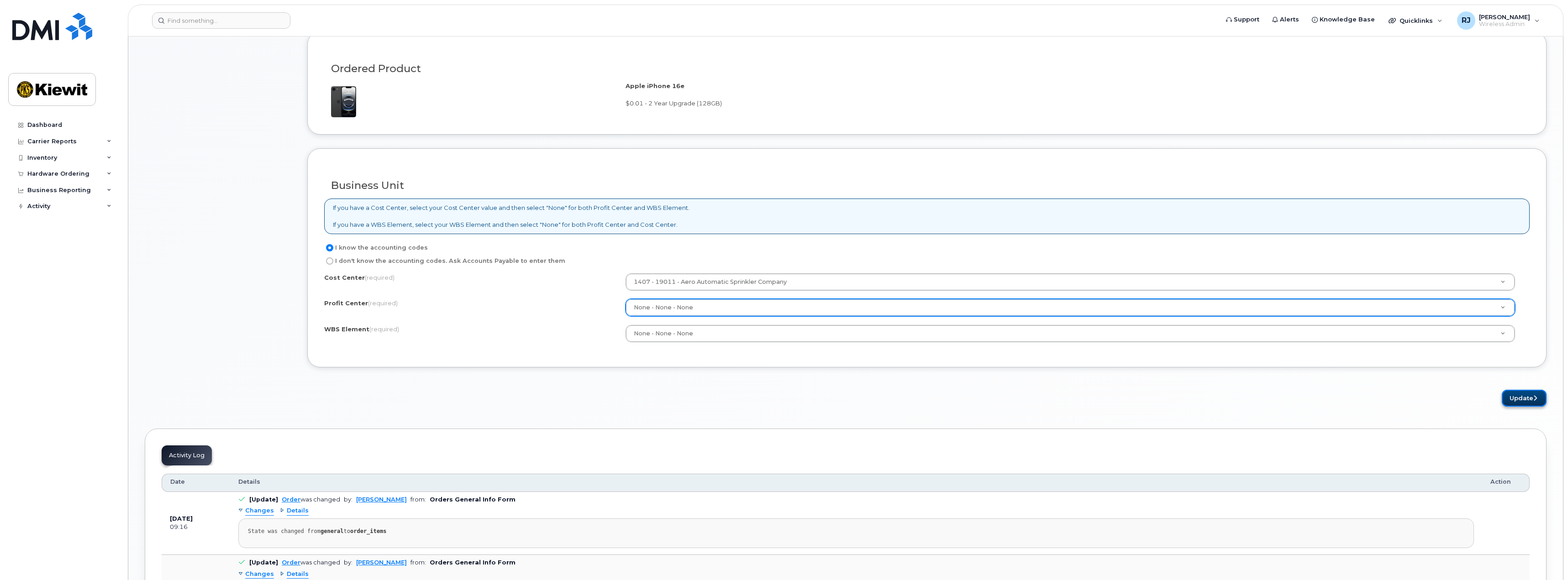
click at [1523, 399] on button "Update" at bounding box center [1524, 399] width 45 height 17
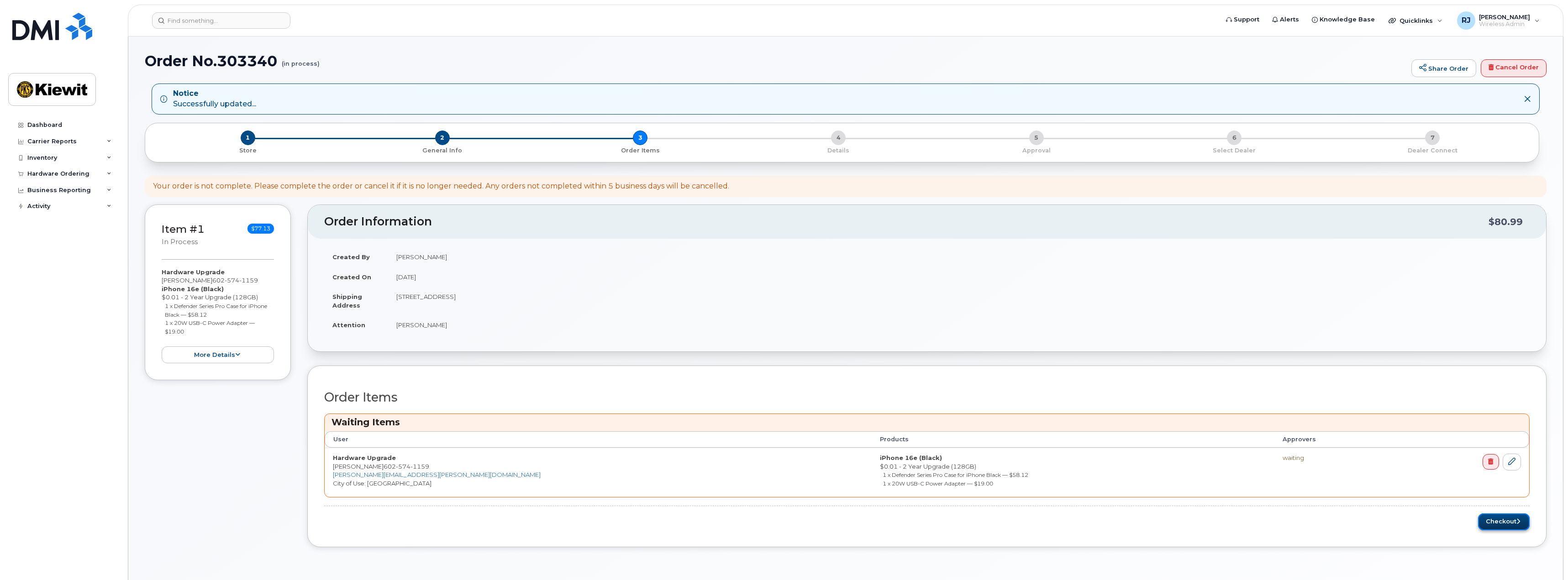
click at [1499, 521] on button "Checkout" at bounding box center [1503, 522] width 52 height 17
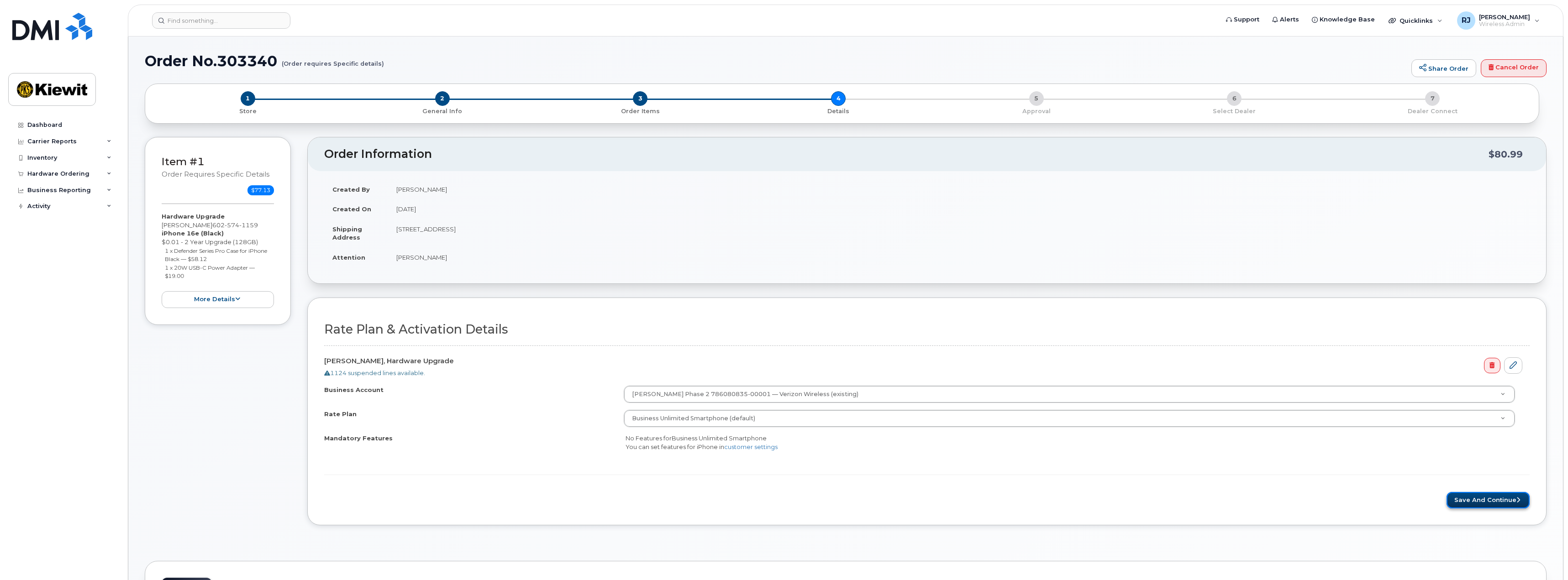
click at [1482, 498] on button "Save and Continue" at bounding box center [1488, 501] width 83 height 17
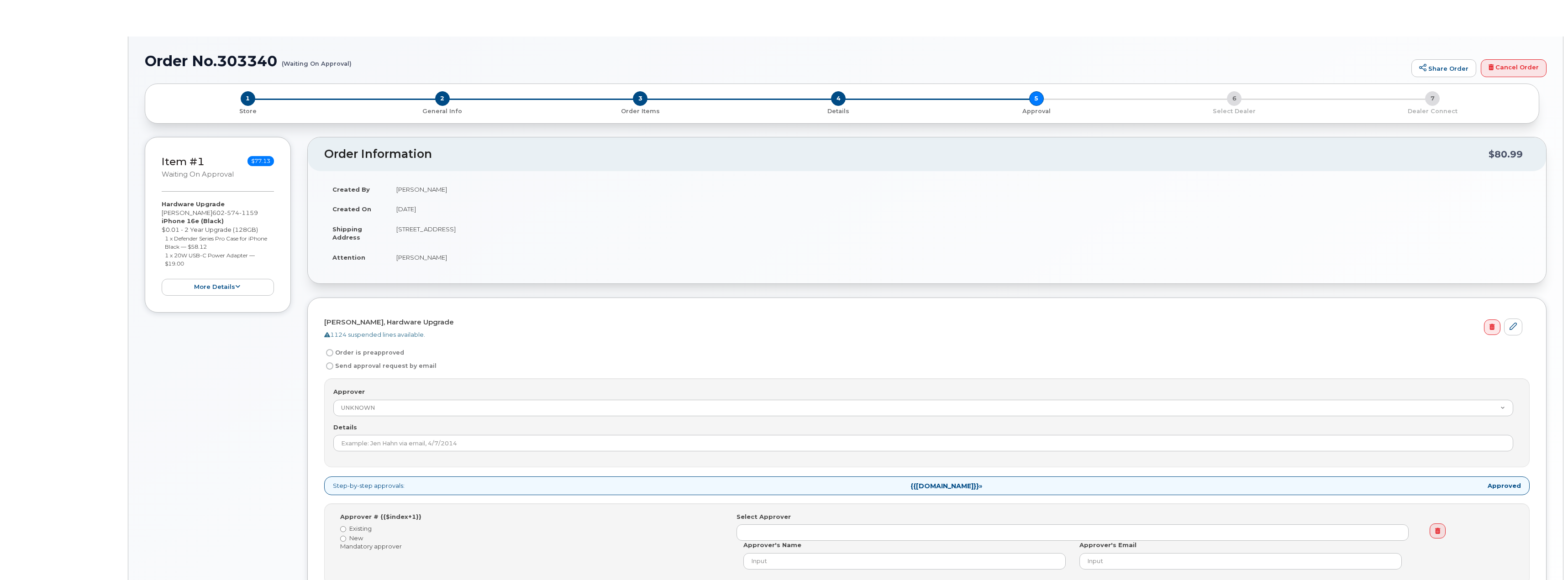
radio input "true"
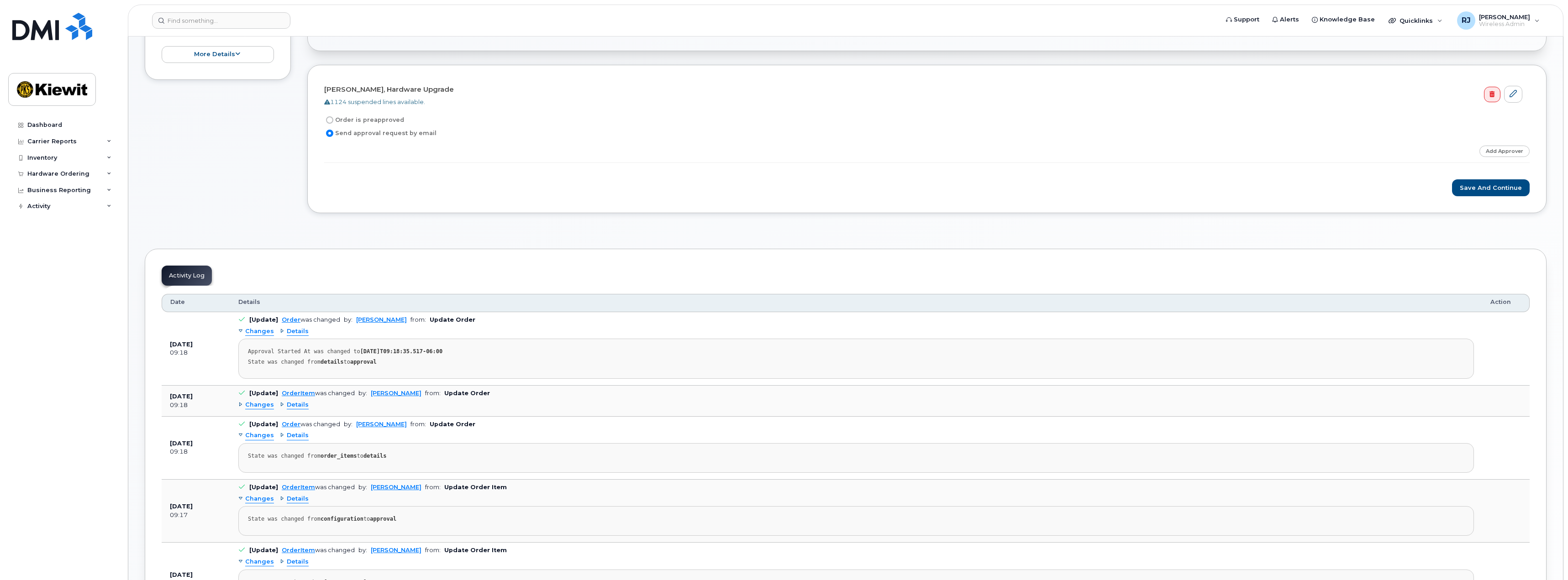
scroll to position [41, 0]
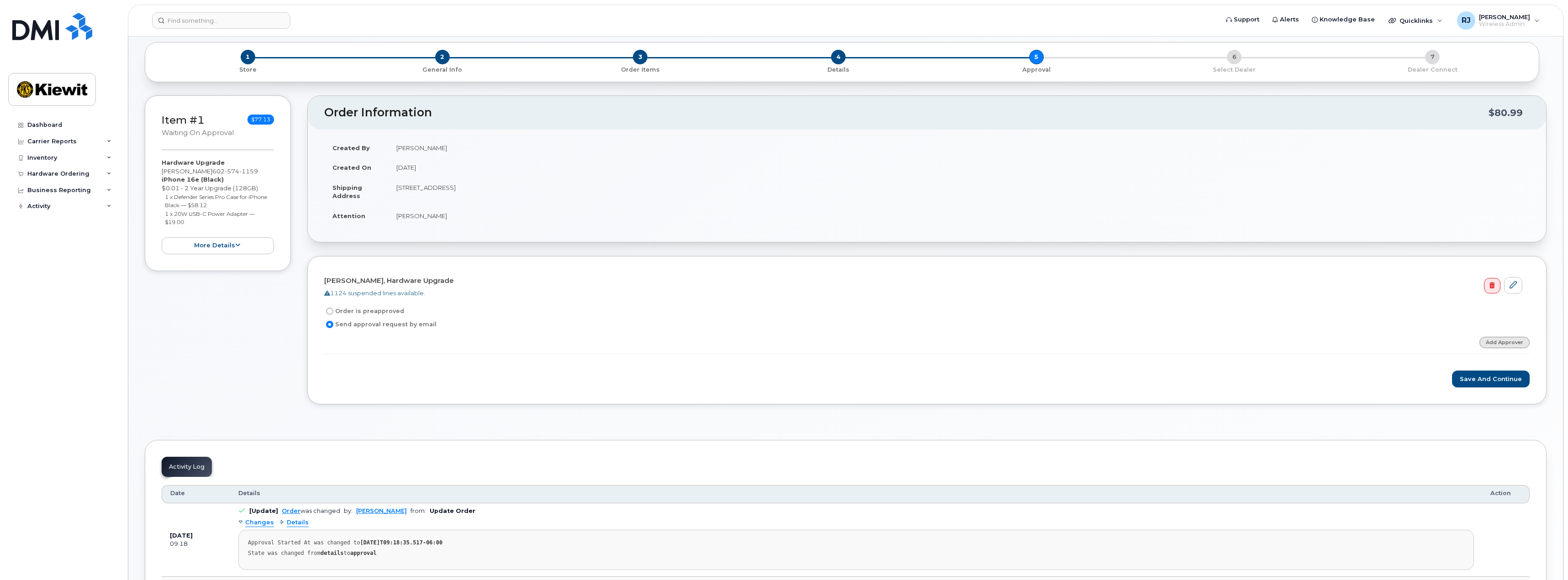
click at [1497, 345] on link "Add Approver" at bounding box center [1504, 343] width 51 height 12
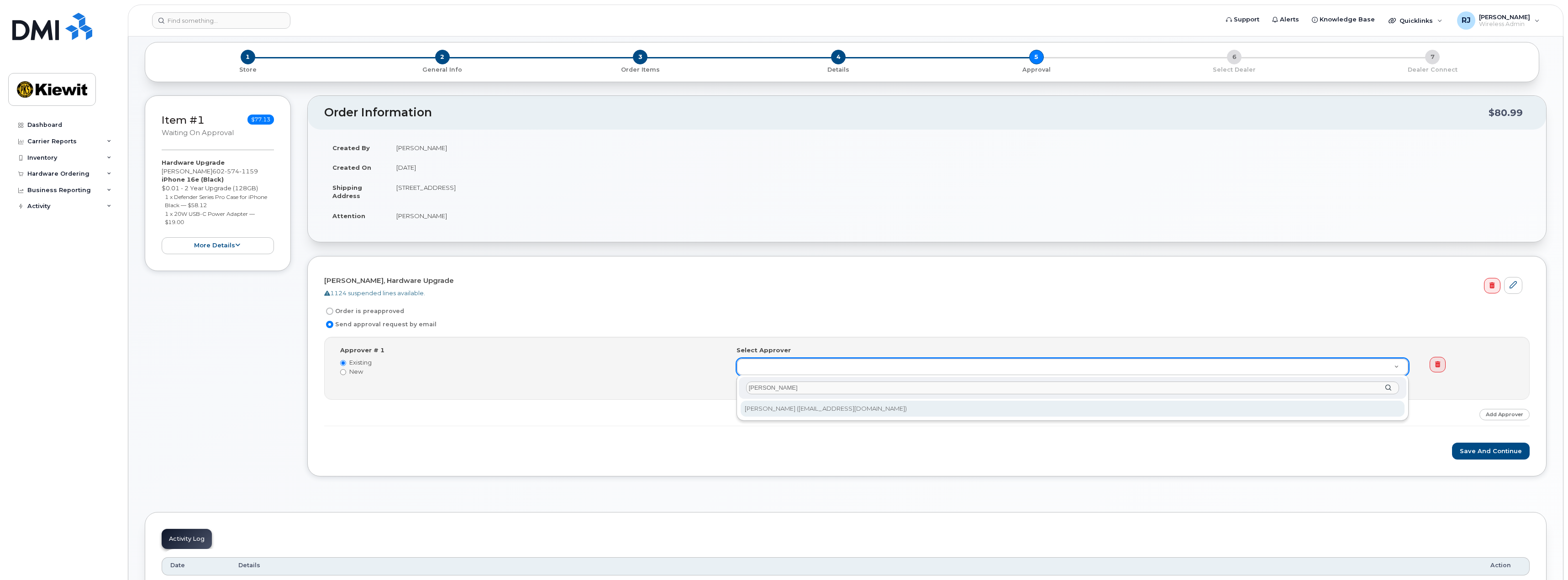
type input "tyrone"
type input "2152722"
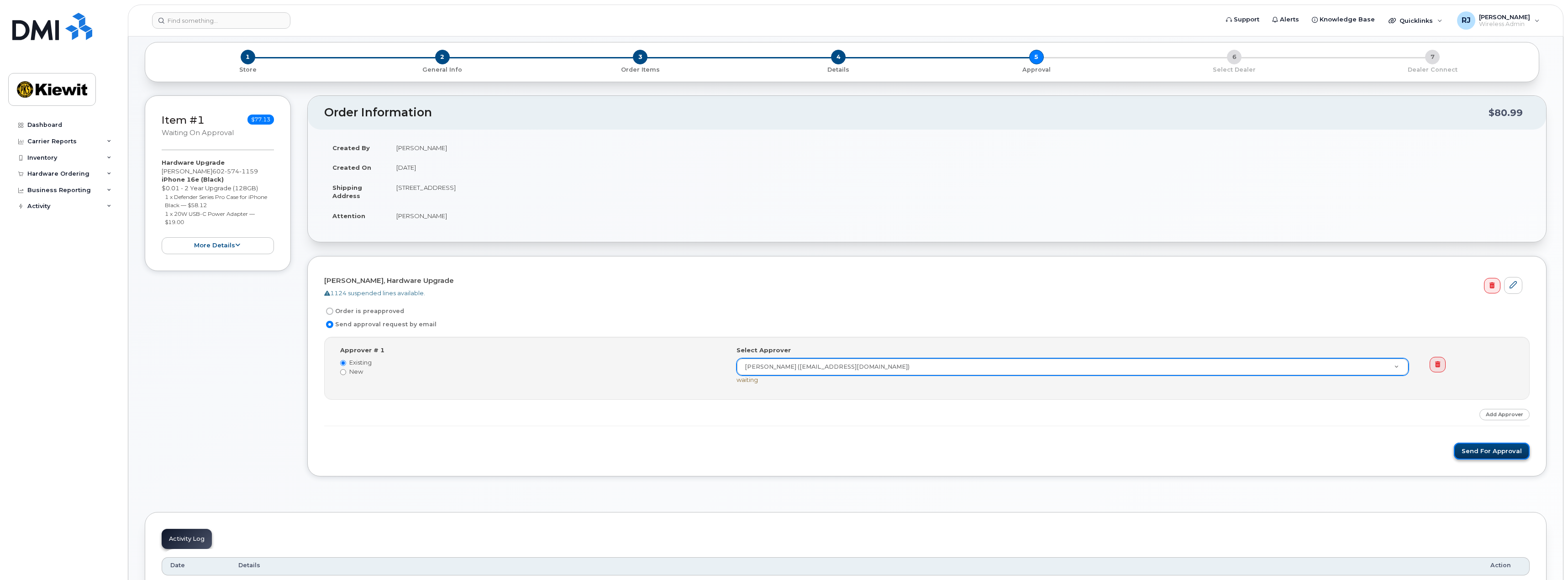
click at [1511, 456] on button "Send for Approval" at bounding box center [1491, 452] width 76 height 17
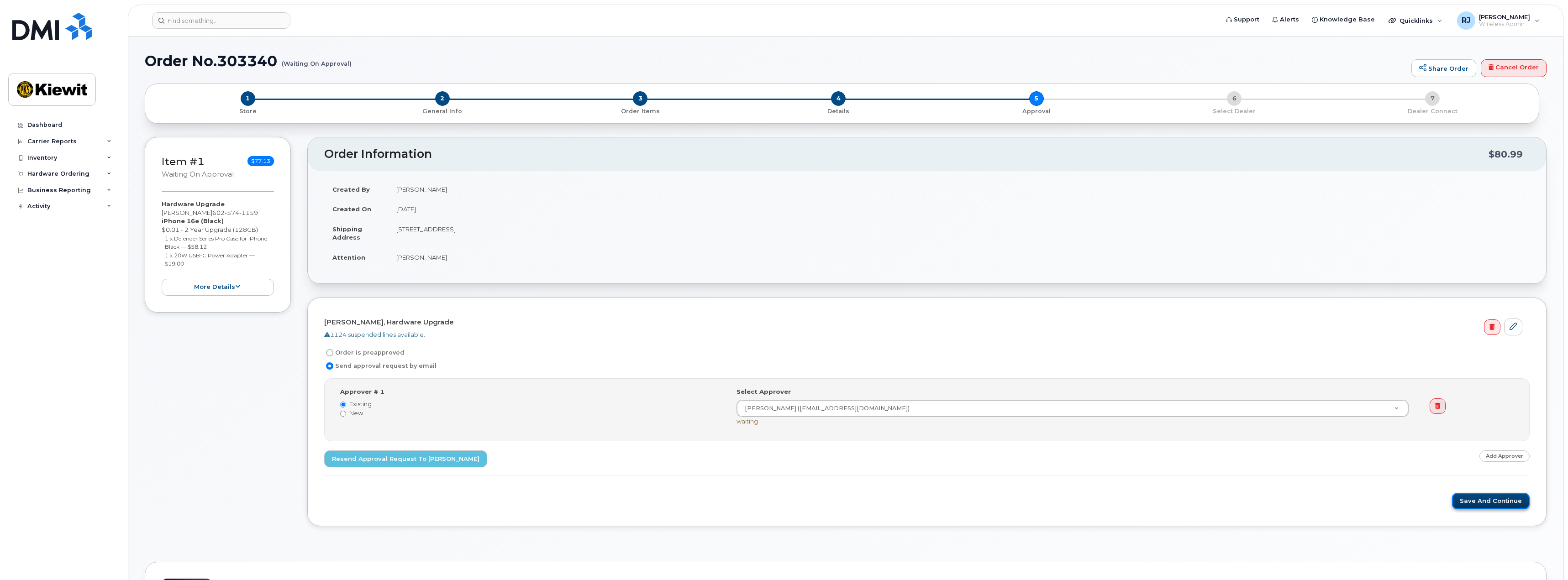
click at [1485, 498] on button "Save and Continue" at bounding box center [1491, 501] width 78 height 17
click at [198, 452] on div "Item #1 Waiting On Approval $77.13 Hardware Upgrade Omar Garcia-Moreno 602 574 …" at bounding box center [218, 338] width 146 height 404
click at [54, 175] on div "Hardware Ordering" at bounding box center [58, 174] width 62 height 7
click at [57, 193] on div "Overview" at bounding box center [46, 191] width 30 height 9
click at [43, 208] on div "Orders" at bounding box center [43, 208] width 23 height 9
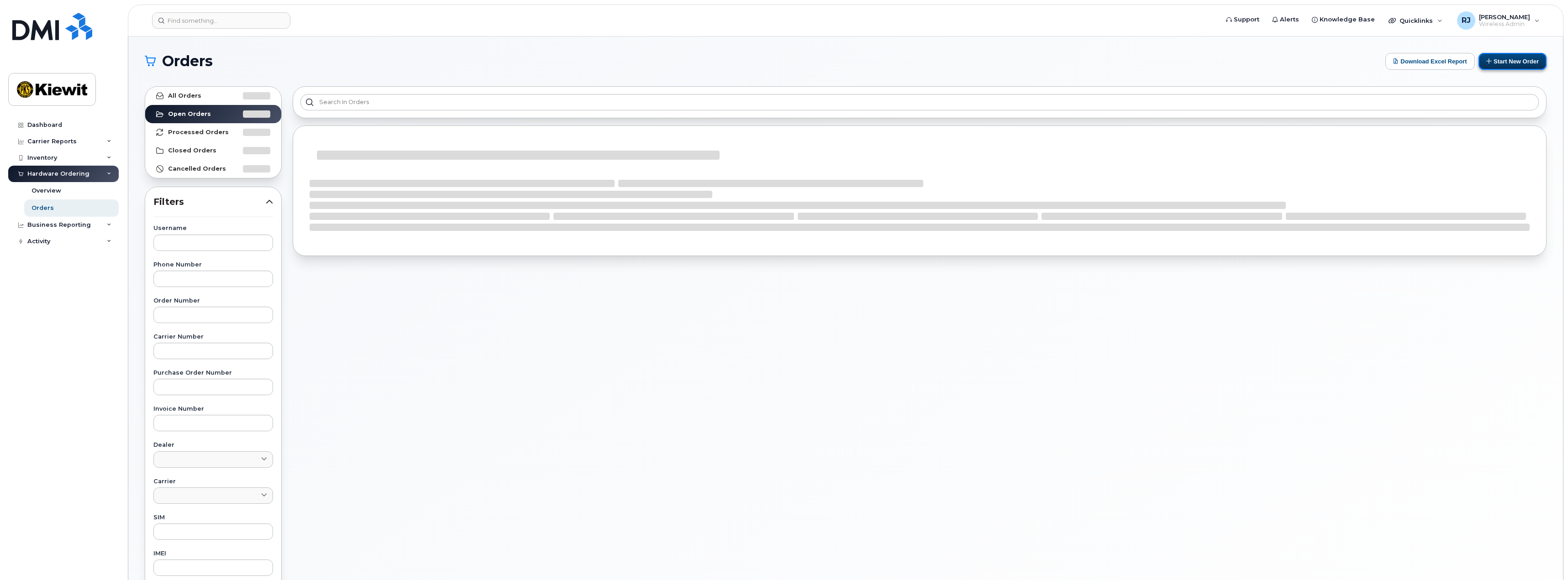
click at [1511, 61] on button "Start New Order" at bounding box center [1513, 61] width 68 height 17
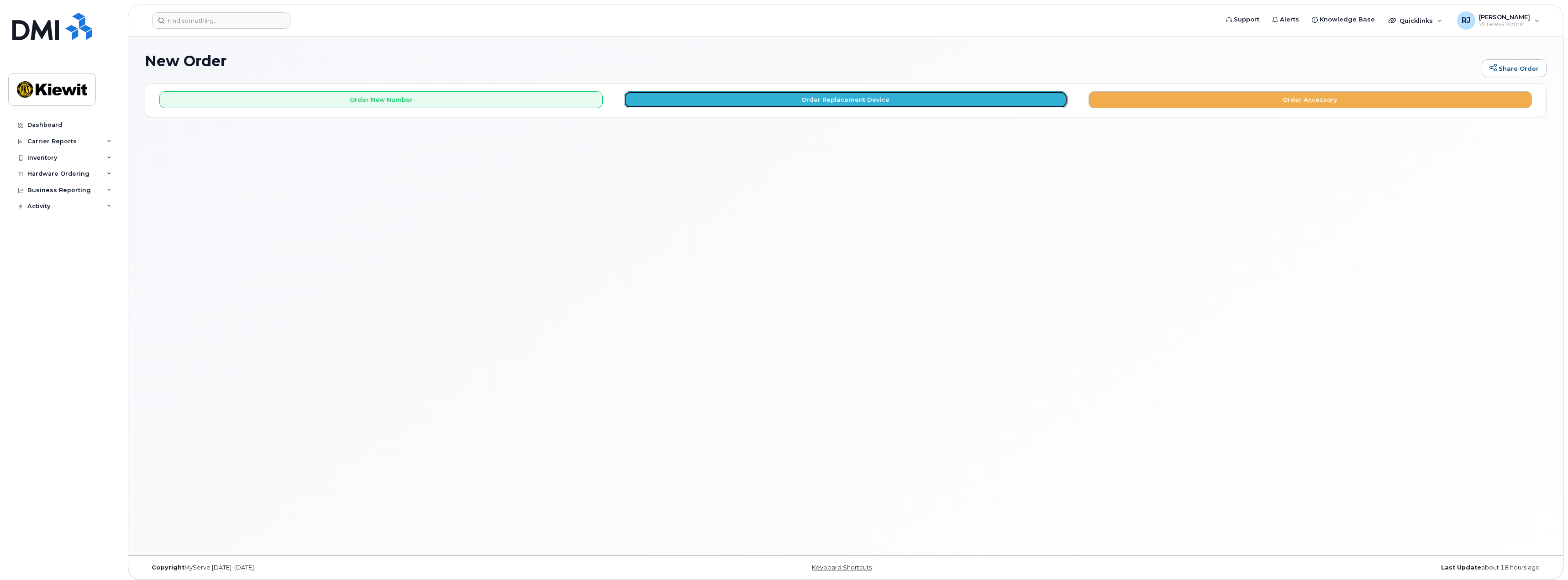
click at [830, 100] on button "Order Replacement Device" at bounding box center [845, 100] width 443 height 17
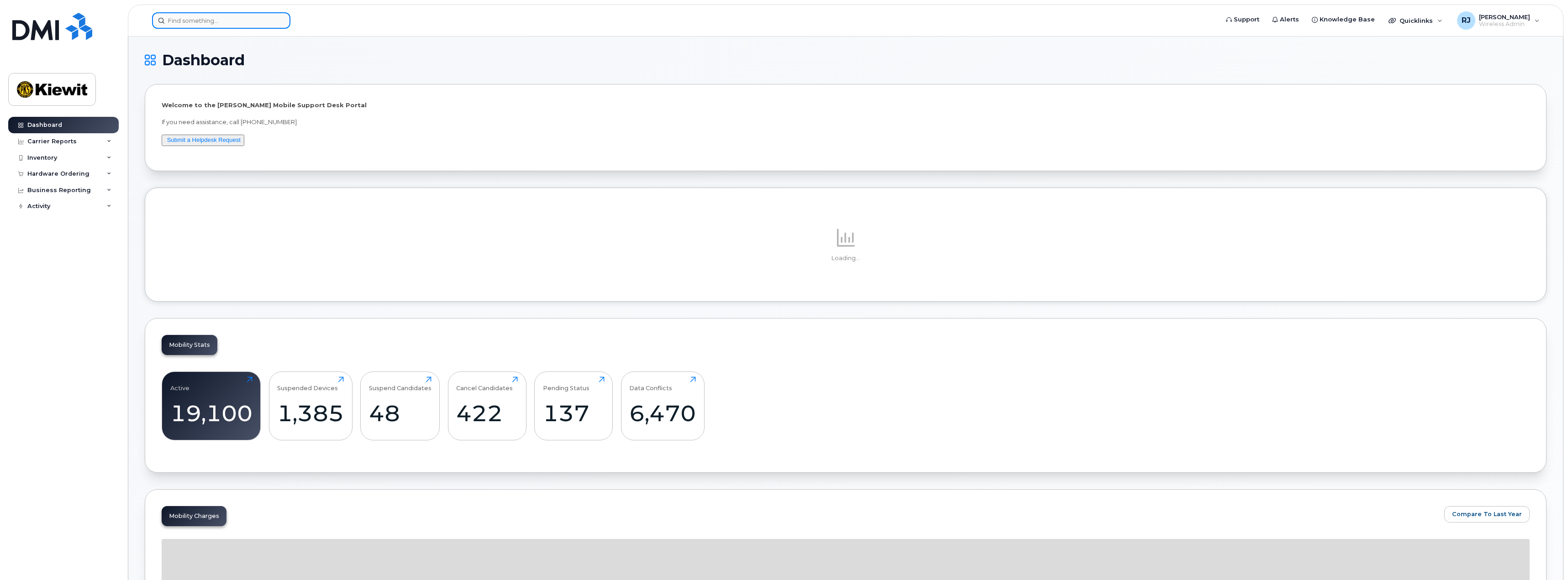
click at [205, 21] on input at bounding box center [221, 20] width 138 height 16
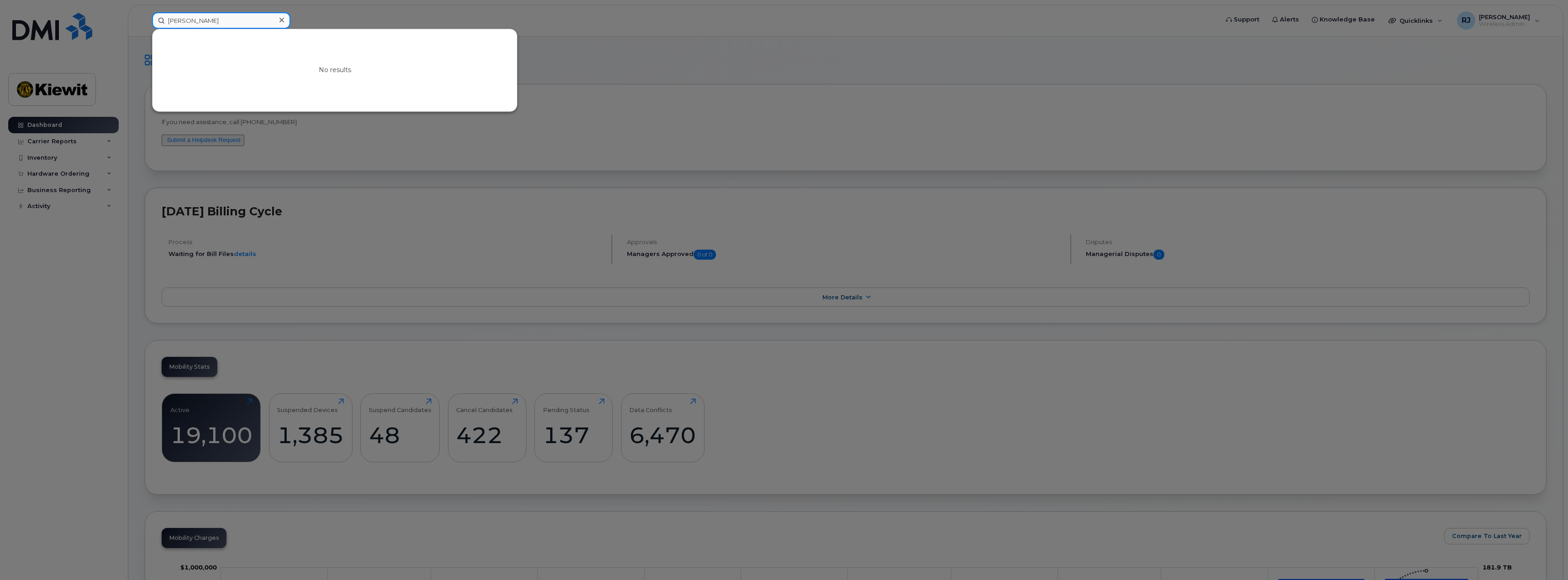
click at [187, 19] on input "omar garcia-moreno" at bounding box center [221, 20] width 138 height 16
click at [185, 19] on input "omar garcia-moreno" at bounding box center [221, 20] width 138 height 16
click at [239, 21] on input "omar garcia-moreno" at bounding box center [221, 20] width 138 height 16
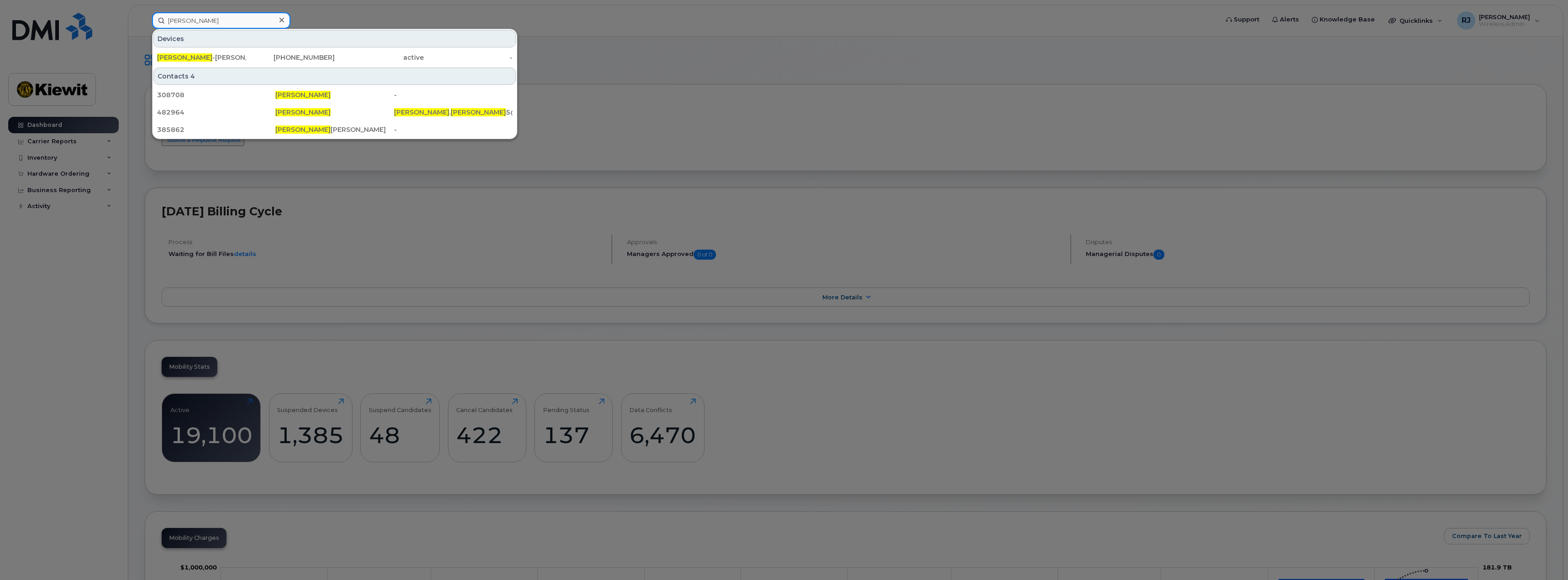
type input "omar garcia"
click at [640, 72] on div at bounding box center [784, 290] width 1568 height 580
click at [217, 25] on input "omar garcia" at bounding box center [221, 20] width 138 height 16
click at [441, 16] on div at bounding box center [784, 290] width 1568 height 580
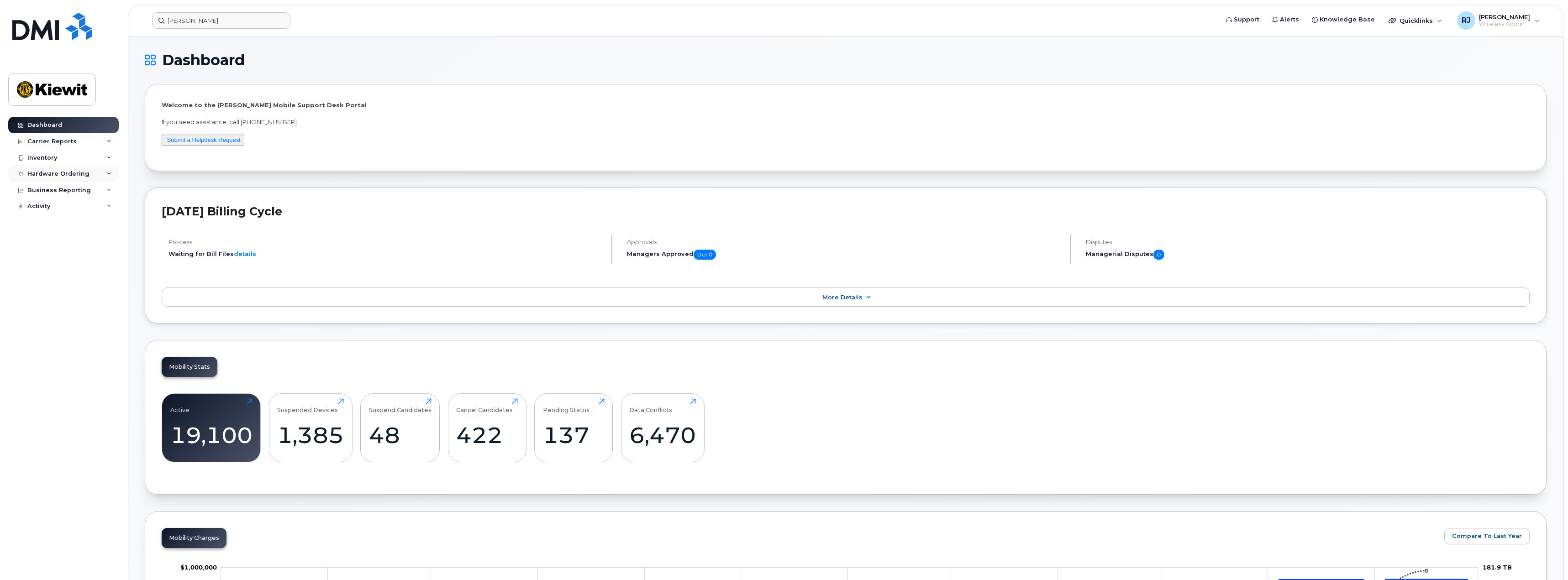
click at [56, 173] on div "Hardware Ordering" at bounding box center [58, 174] width 62 height 7
click at [45, 209] on div "Orders" at bounding box center [43, 208] width 23 height 9
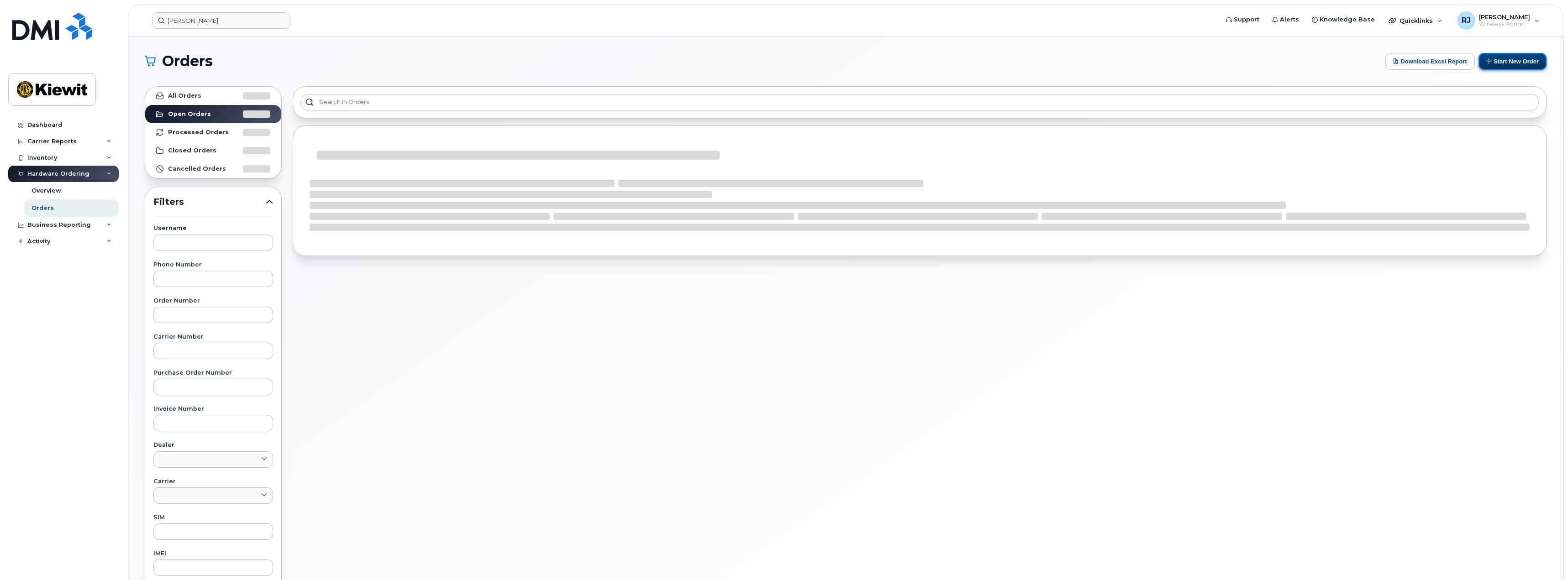
click at [1521, 63] on button "Start New Order" at bounding box center [1513, 61] width 68 height 17
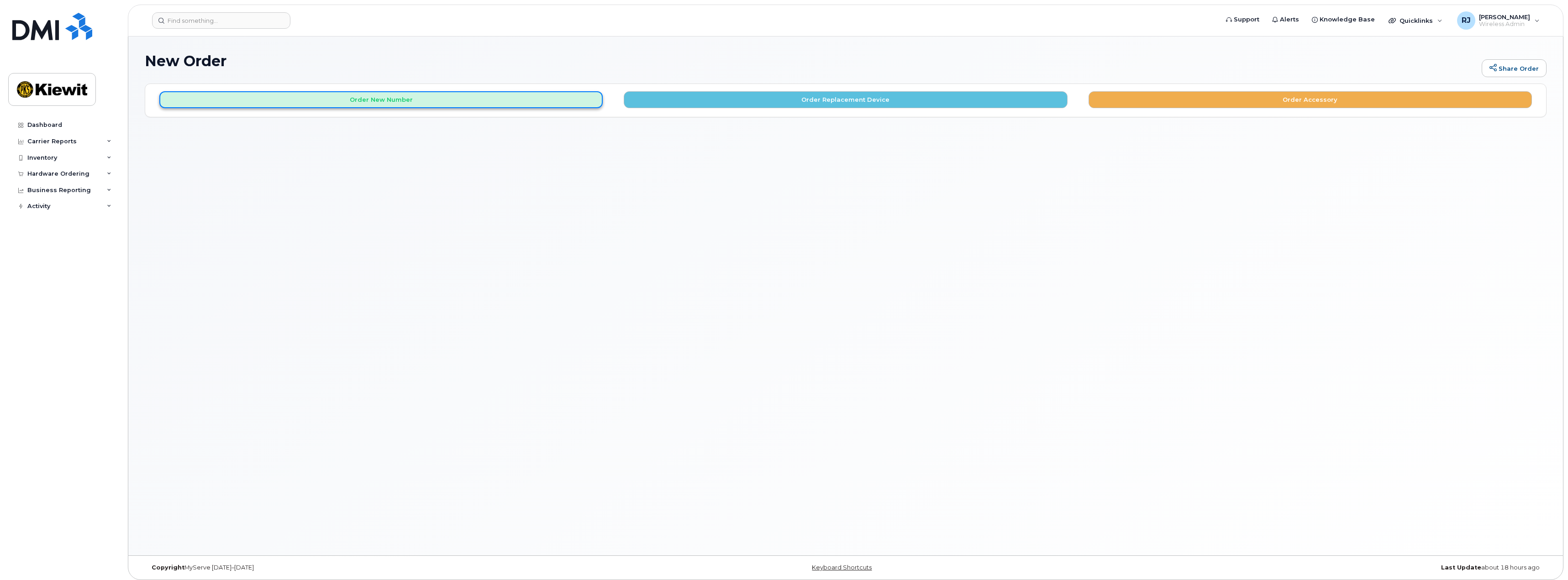
click at [370, 98] on button "Order New Number" at bounding box center [381, 100] width 443 height 17
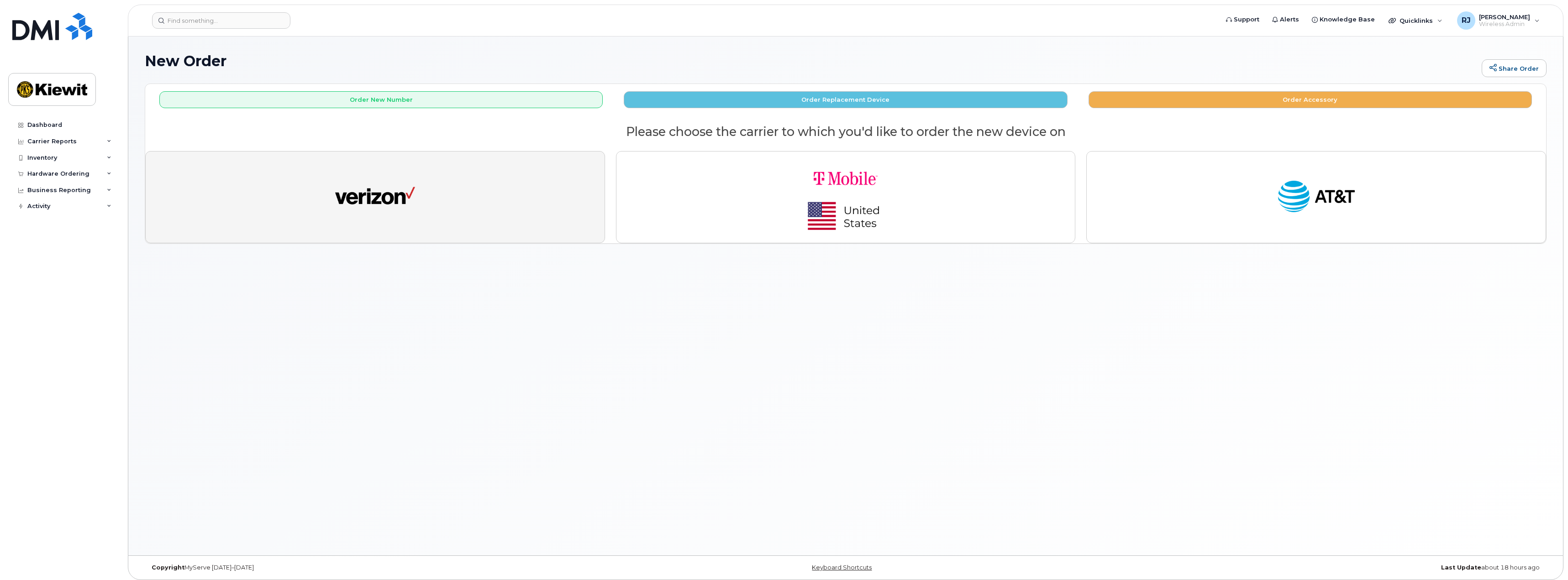
click at [368, 187] on img "button" at bounding box center [375, 197] width 80 height 41
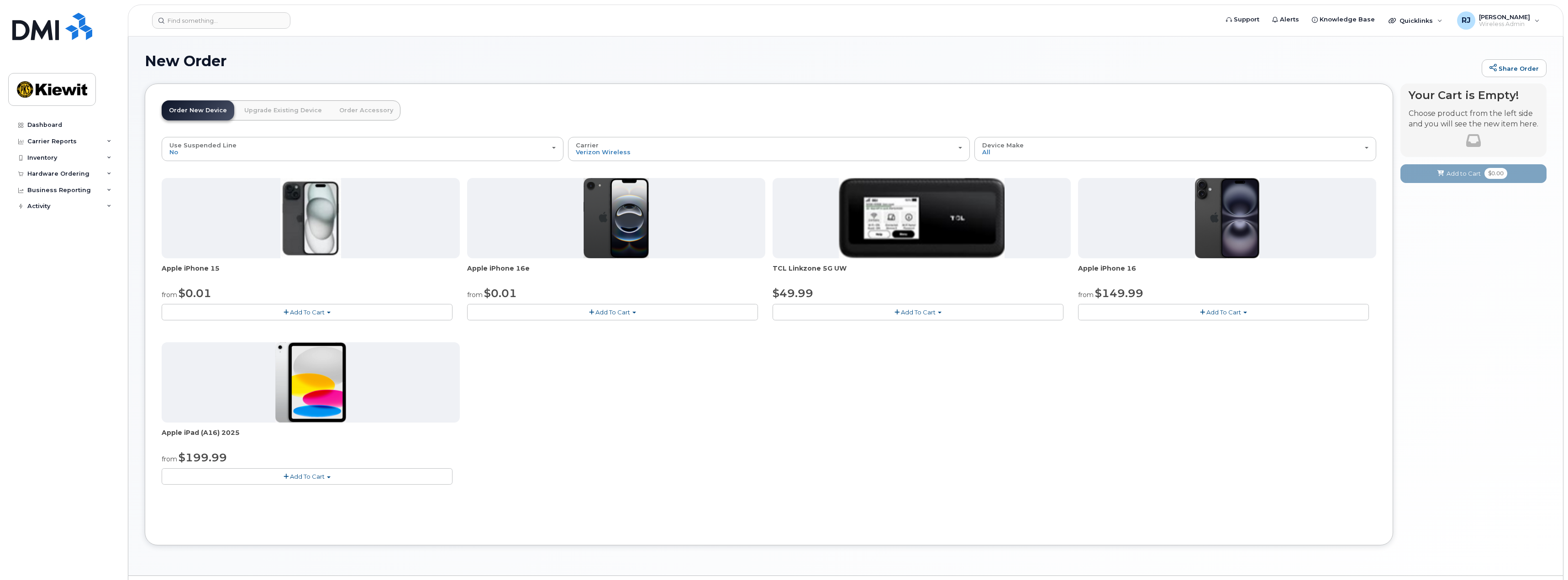
click at [299, 477] on span "Add To Cart" at bounding box center [307, 477] width 35 height 7
click at [239, 494] on link "$199.99 - 2 Year Activation (128GB)" at bounding box center [226, 494] width 126 height 12
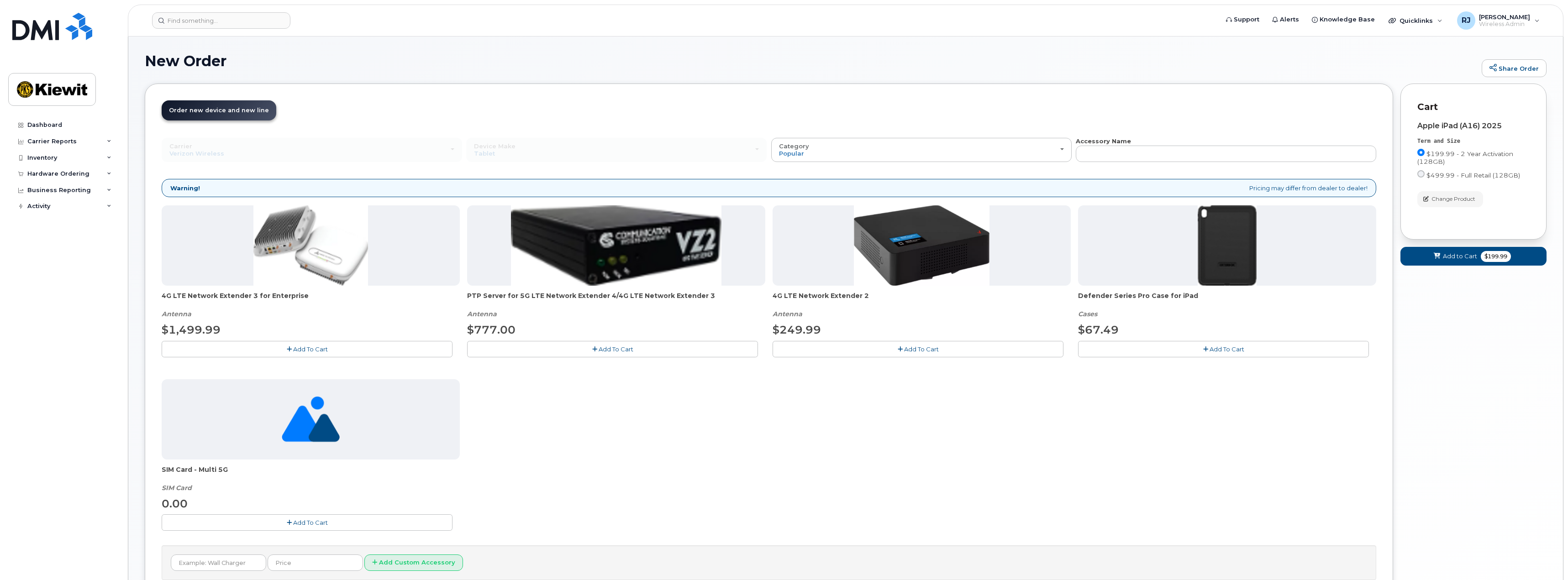
click at [1225, 346] on span "Add To Cart" at bounding box center [1227, 349] width 35 height 7
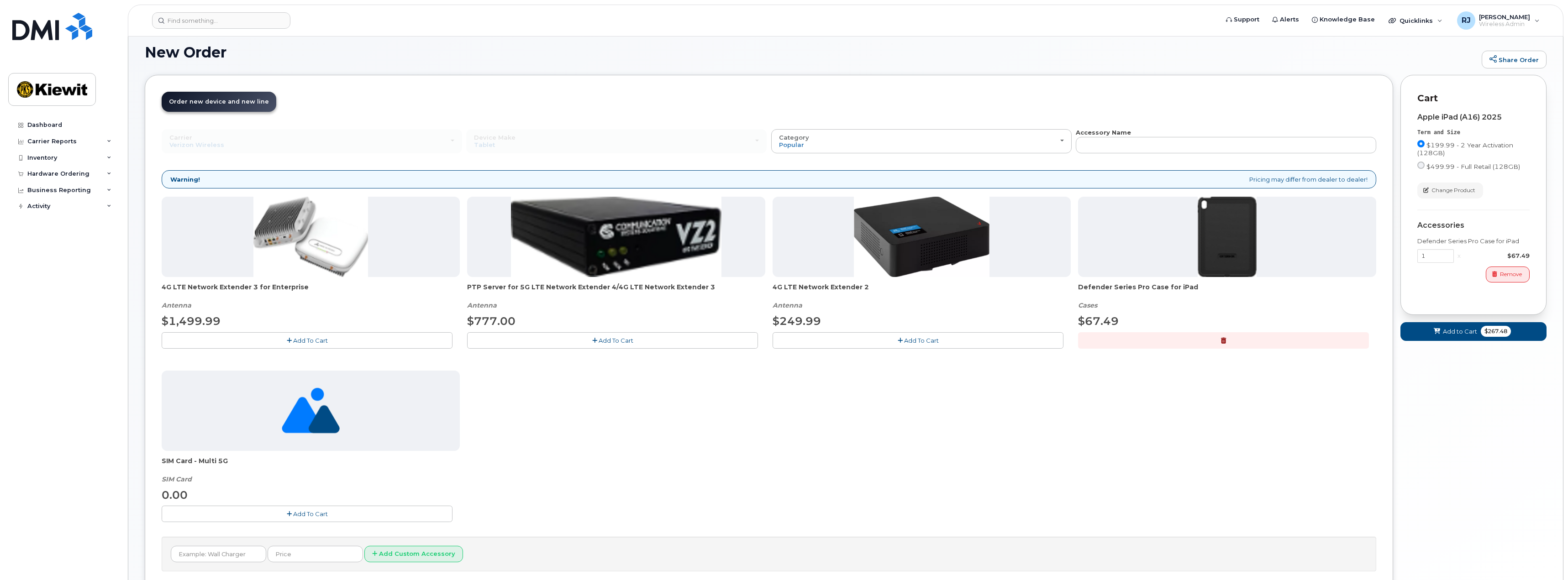
scroll to position [85, 0]
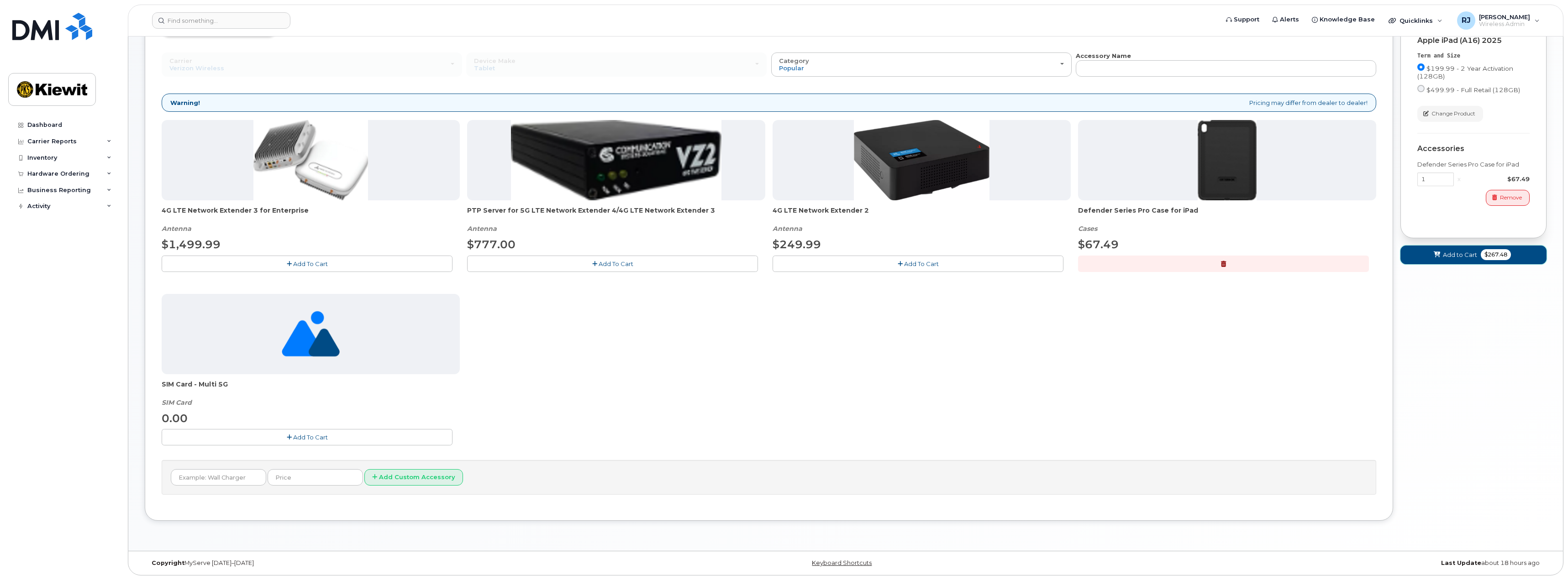
click at [1463, 257] on span "Add to Cart" at bounding box center [1460, 255] width 34 height 9
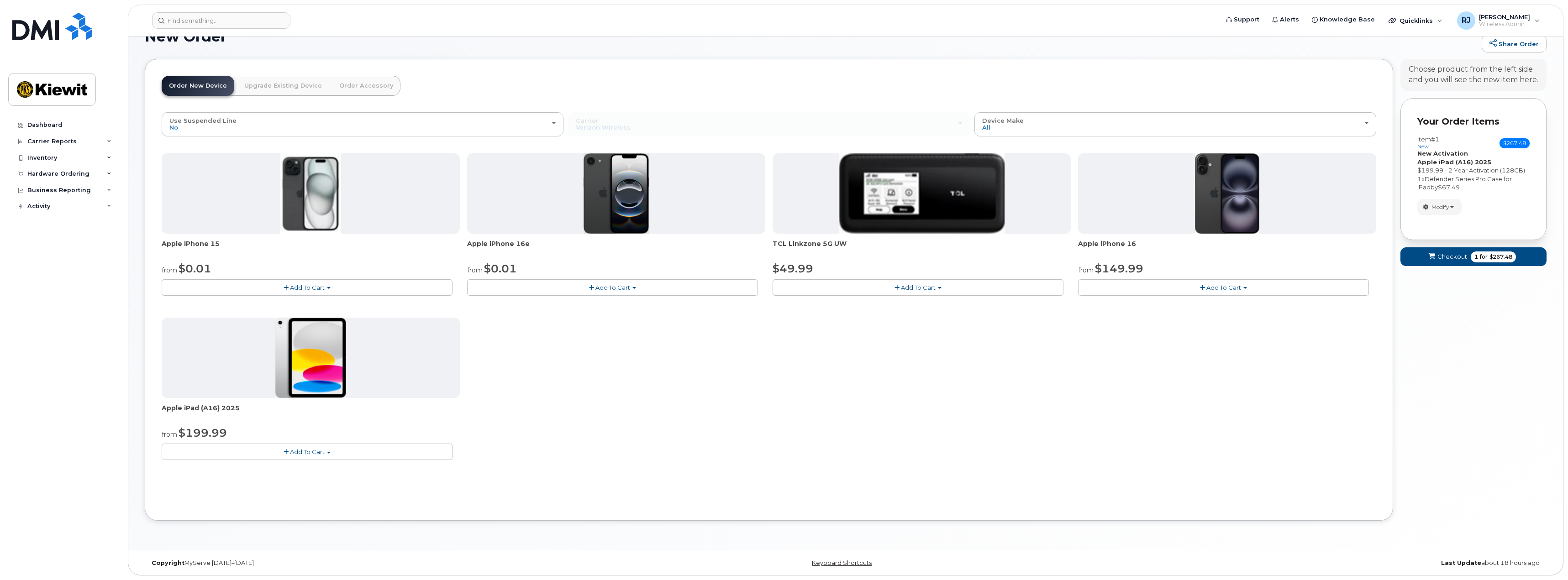
scroll to position [25, 0]
click at [1451, 254] on span "Checkout" at bounding box center [1452, 257] width 30 height 9
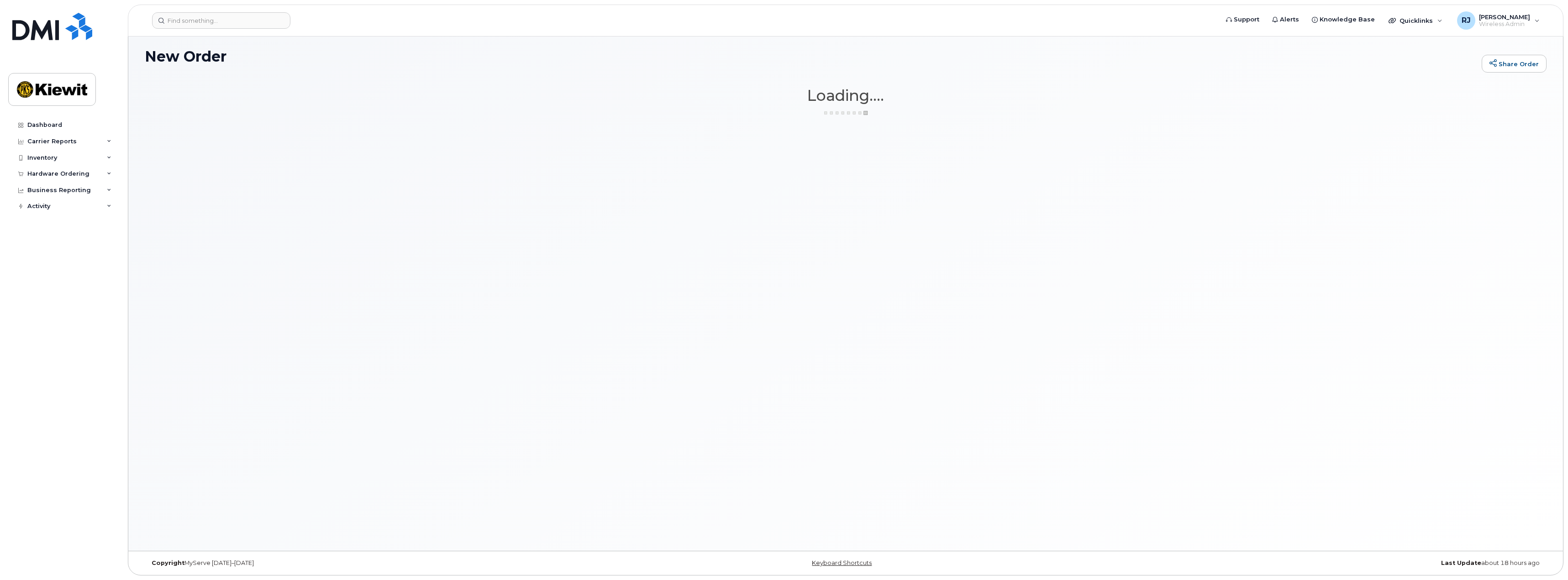
scroll to position [5, 0]
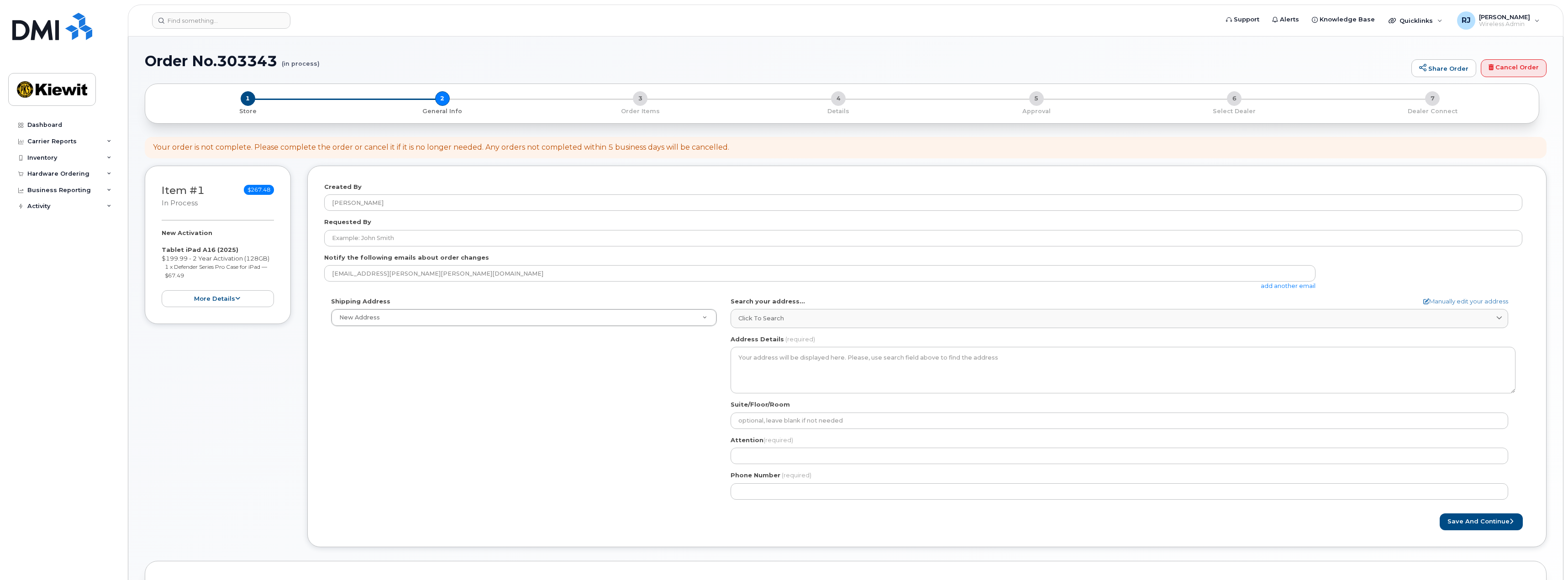
select select
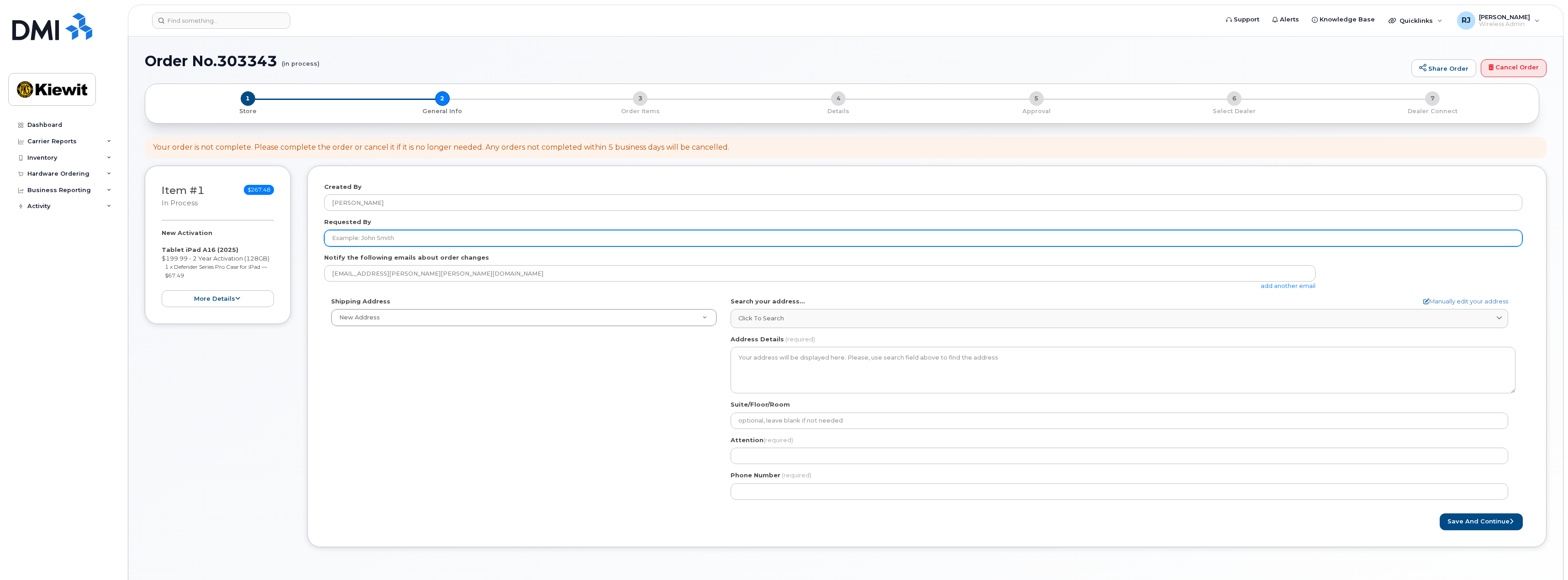
click at [406, 236] on input "Requested By" at bounding box center [923, 238] width 1198 height 16
type input "[PERSON_NAME]"
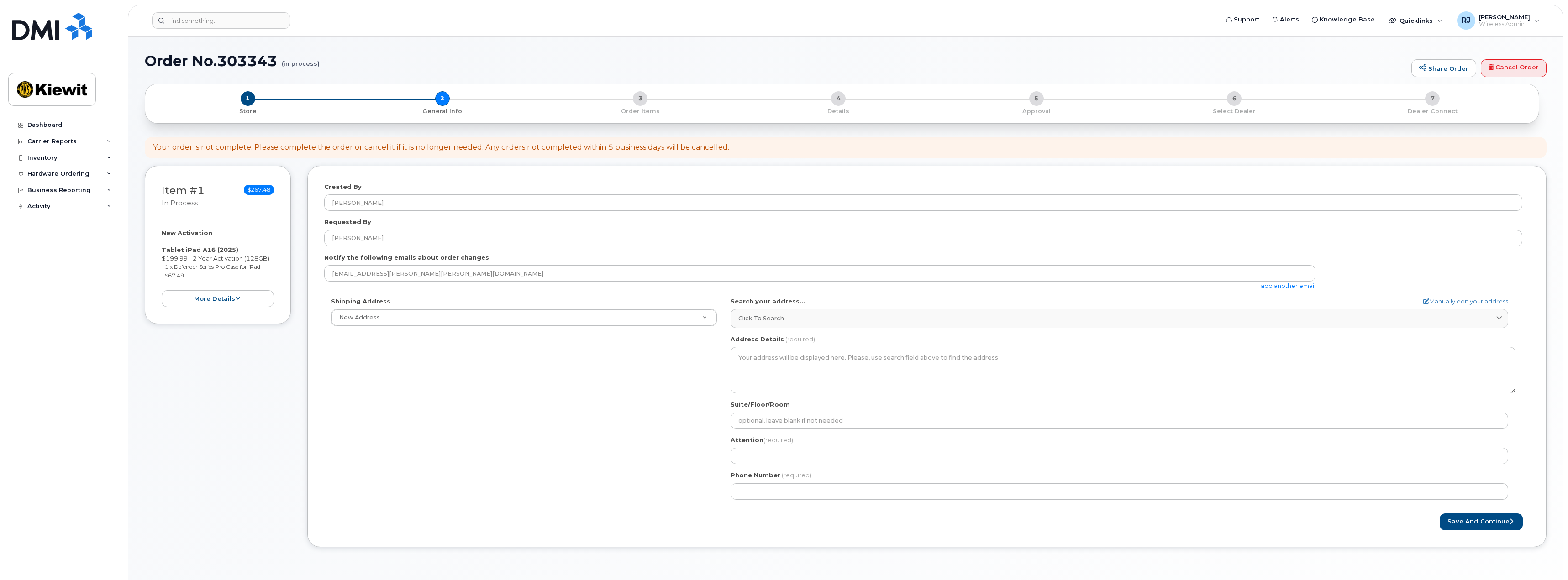
click at [1278, 287] on link "add another email" at bounding box center [1288, 286] width 55 height 7
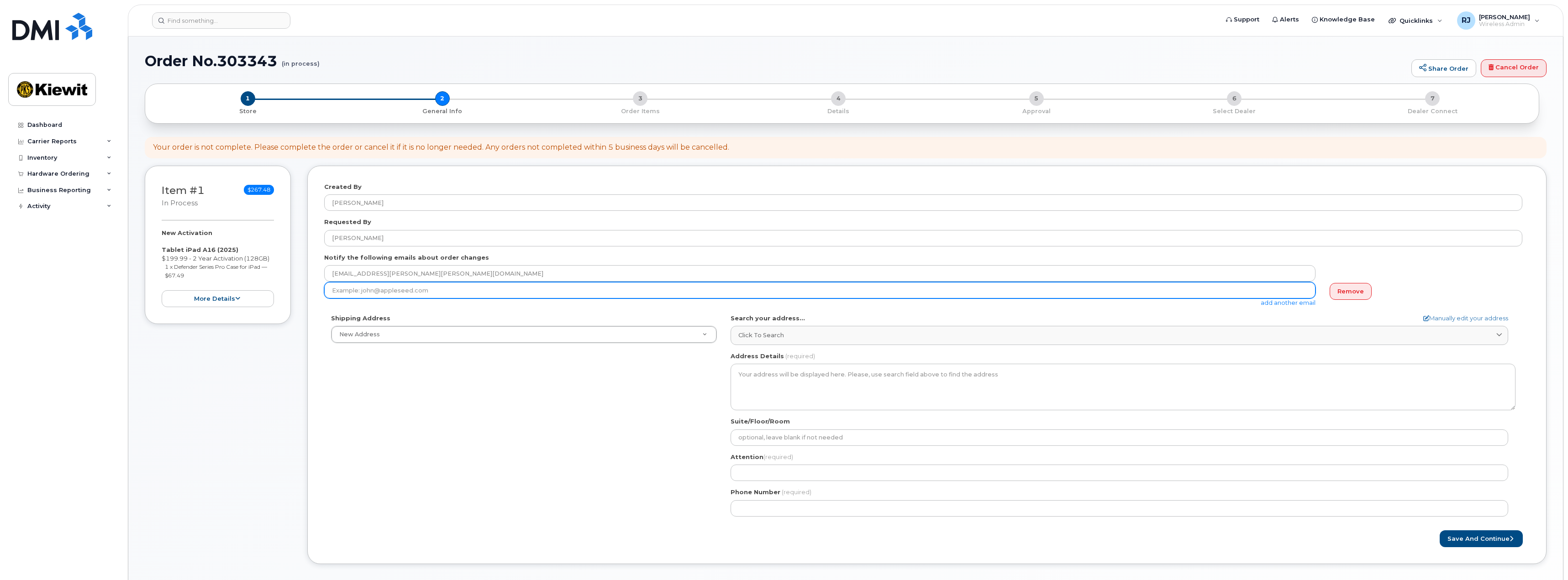
click at [455, 287] on input "email" at bounding box center [820, 290] width 992 height 16
type input "JOSHUA.RENTER@AEROFIRE.COM"
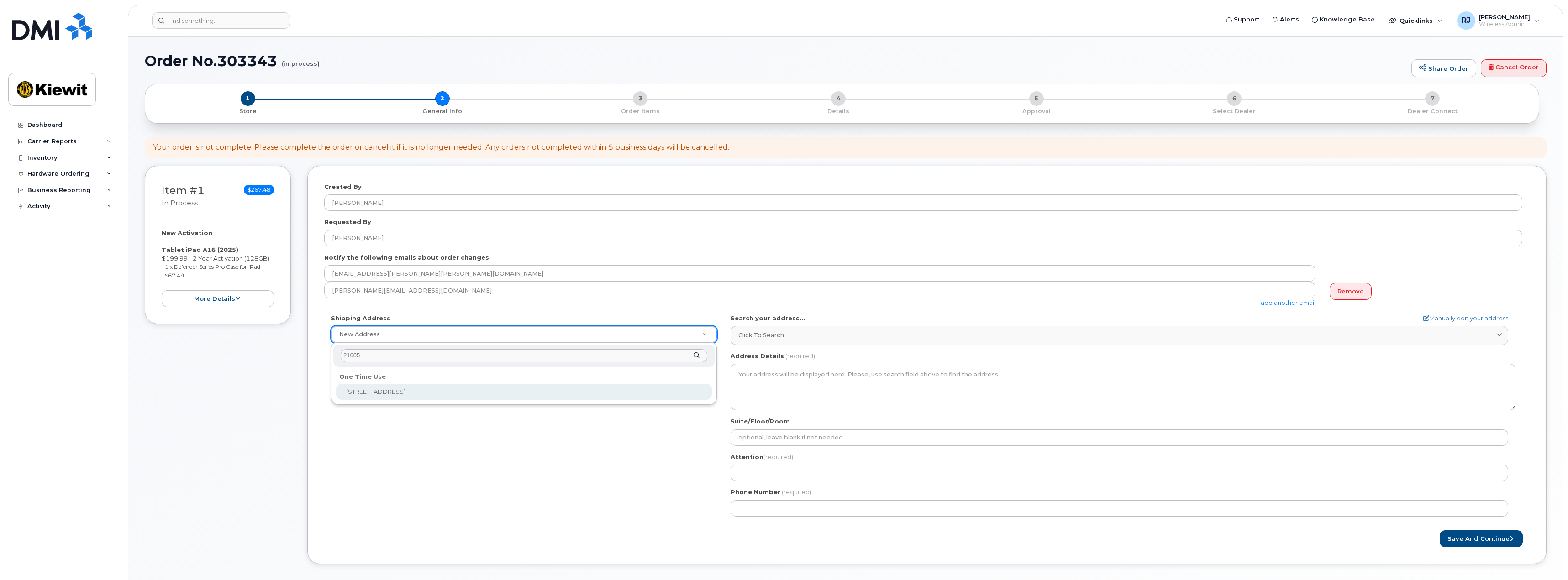
type input "21605"
select select "21605 N Central Ave"
type textarea "21605 N Central Ave PHOENIX AZ 85024-5103 UNITED STATES"
type input "[PERSON_NAME]"
type input "6029899693"
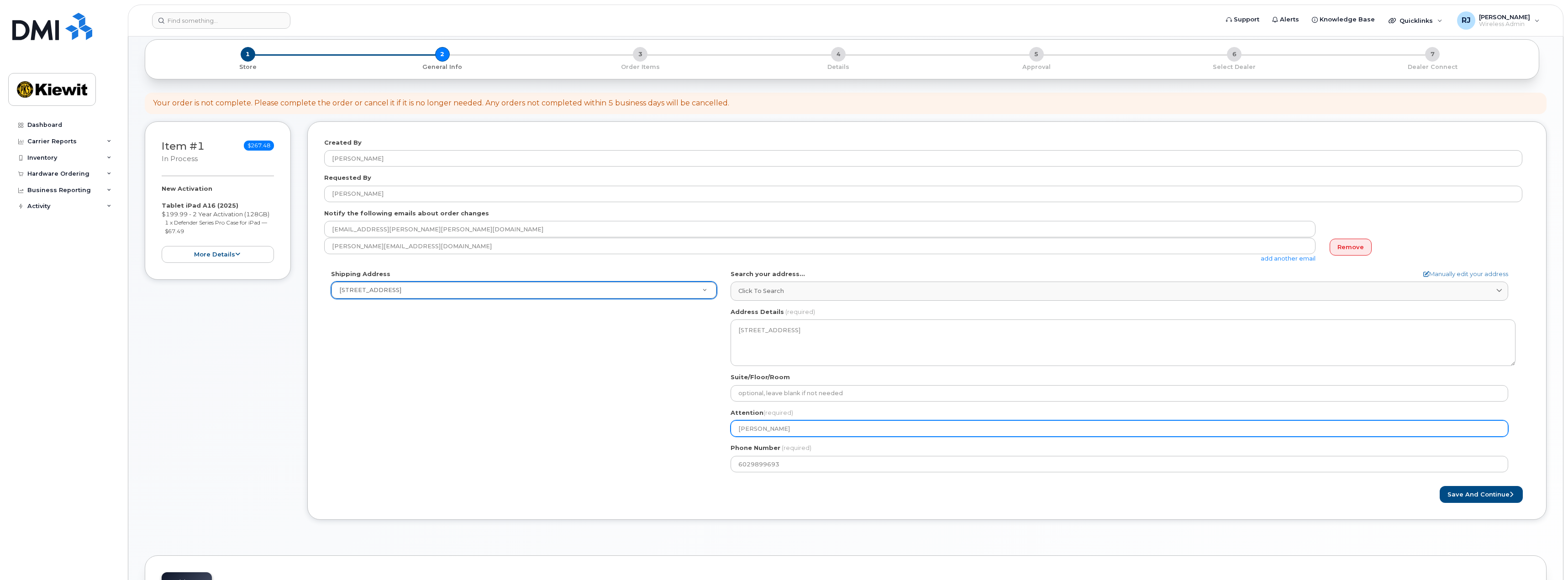
scroll to position [46, 0]
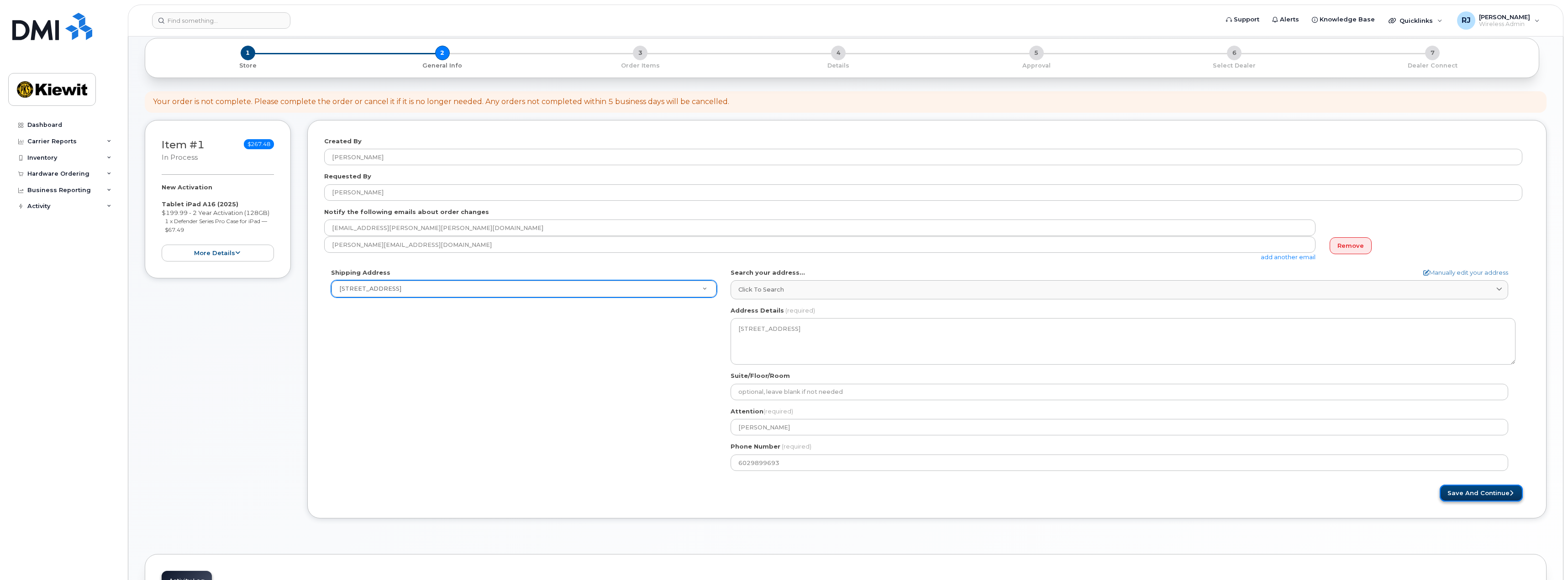
click at [1482, 496] on button "Save and Continue" at bounding box center [1481, 494] width 83 height 17
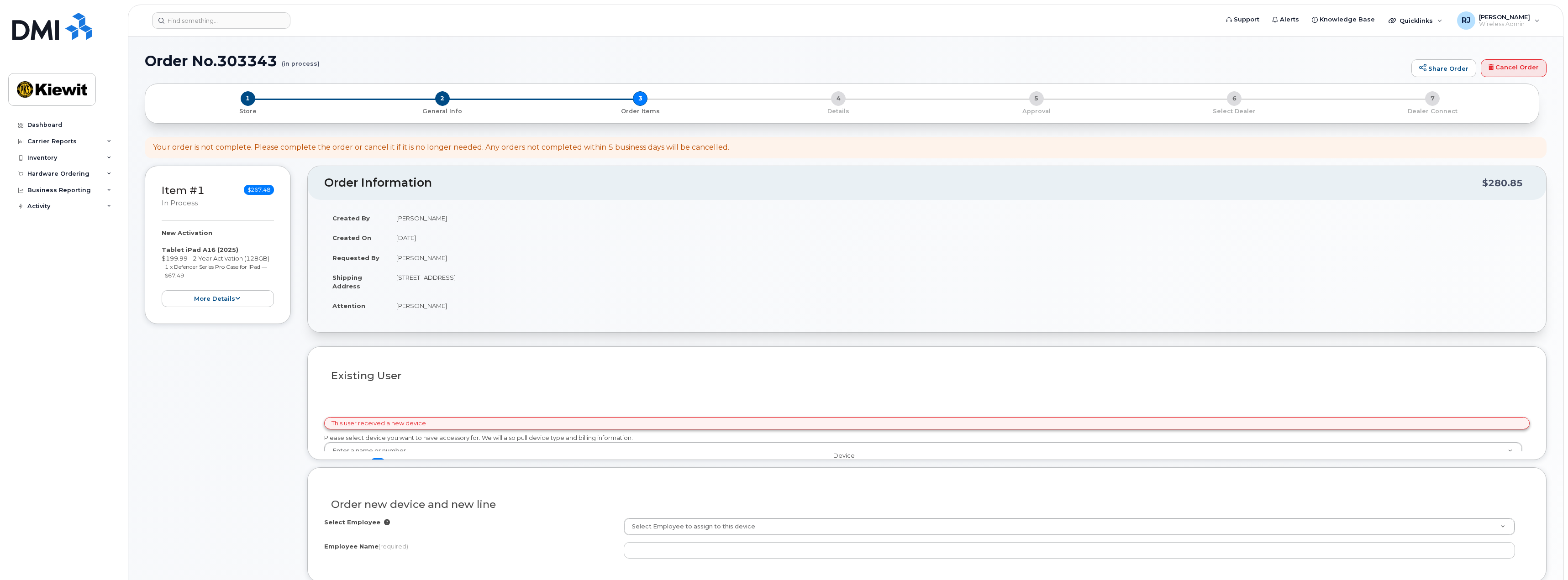
select select
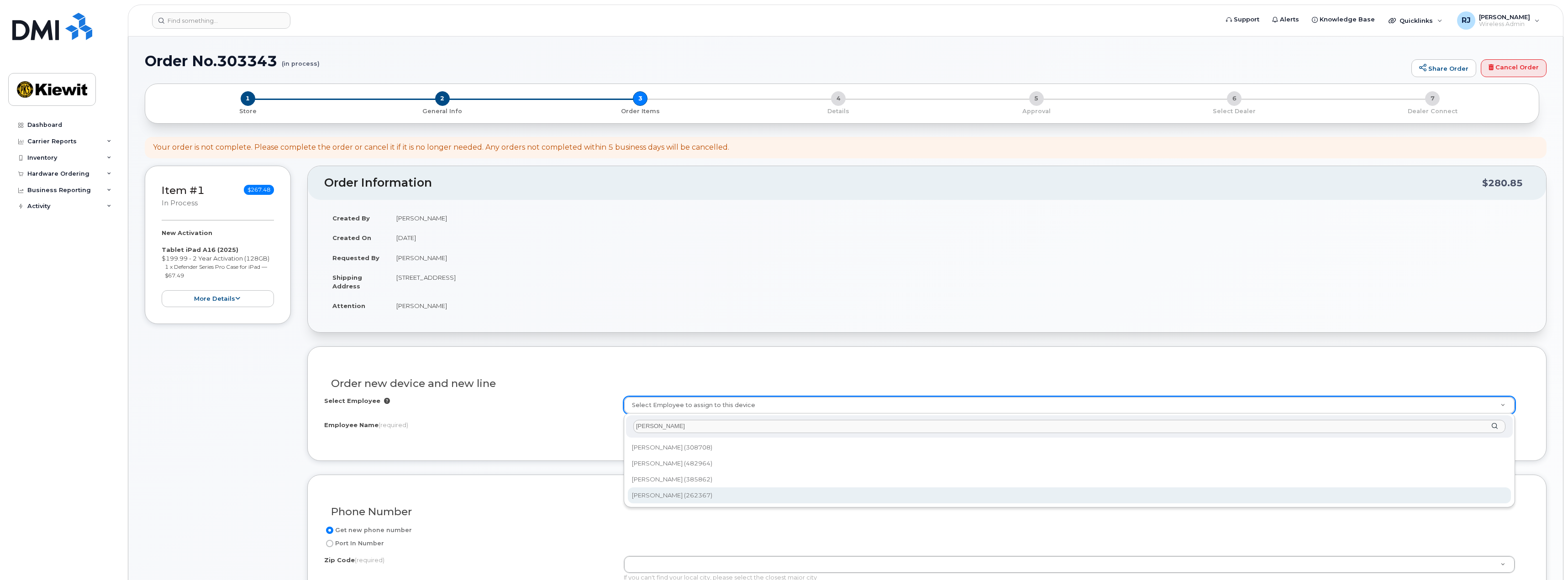
type input "[PERSON_NAME]"
type input "2148027"
type input "[PERSON_NAME]"
type input "[STREET_ADDRESS]"
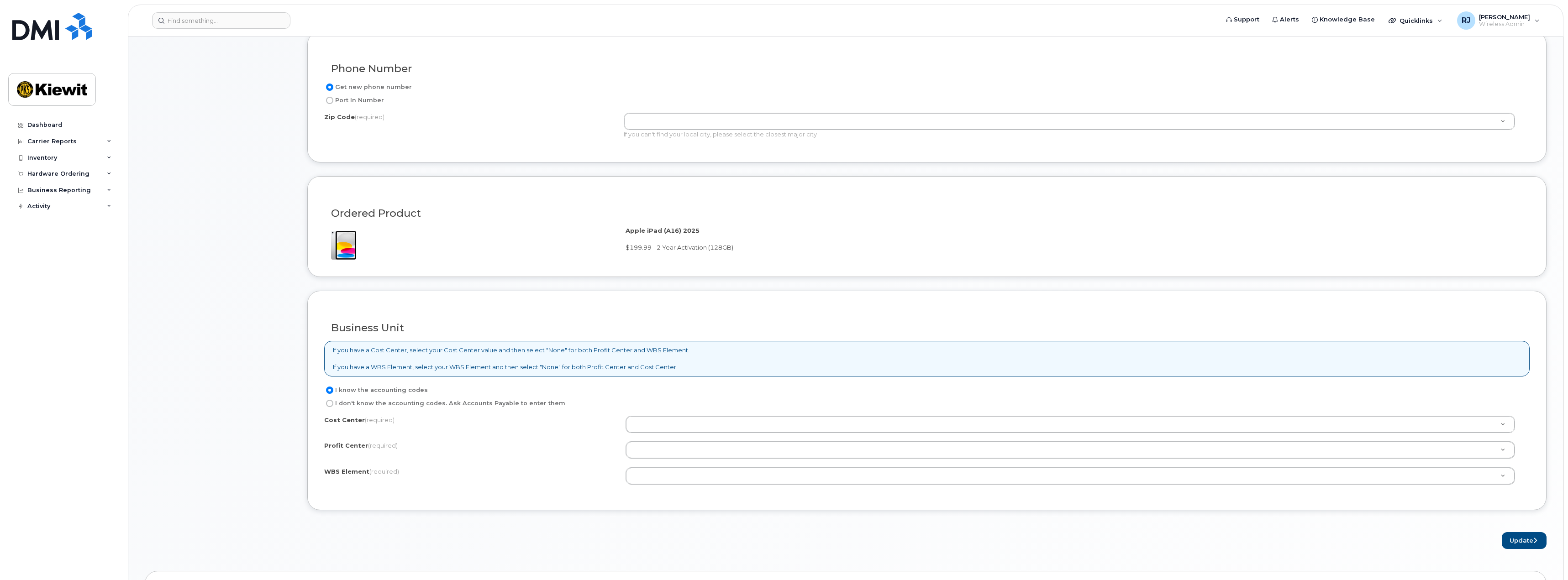
scroll to position [502, 0]
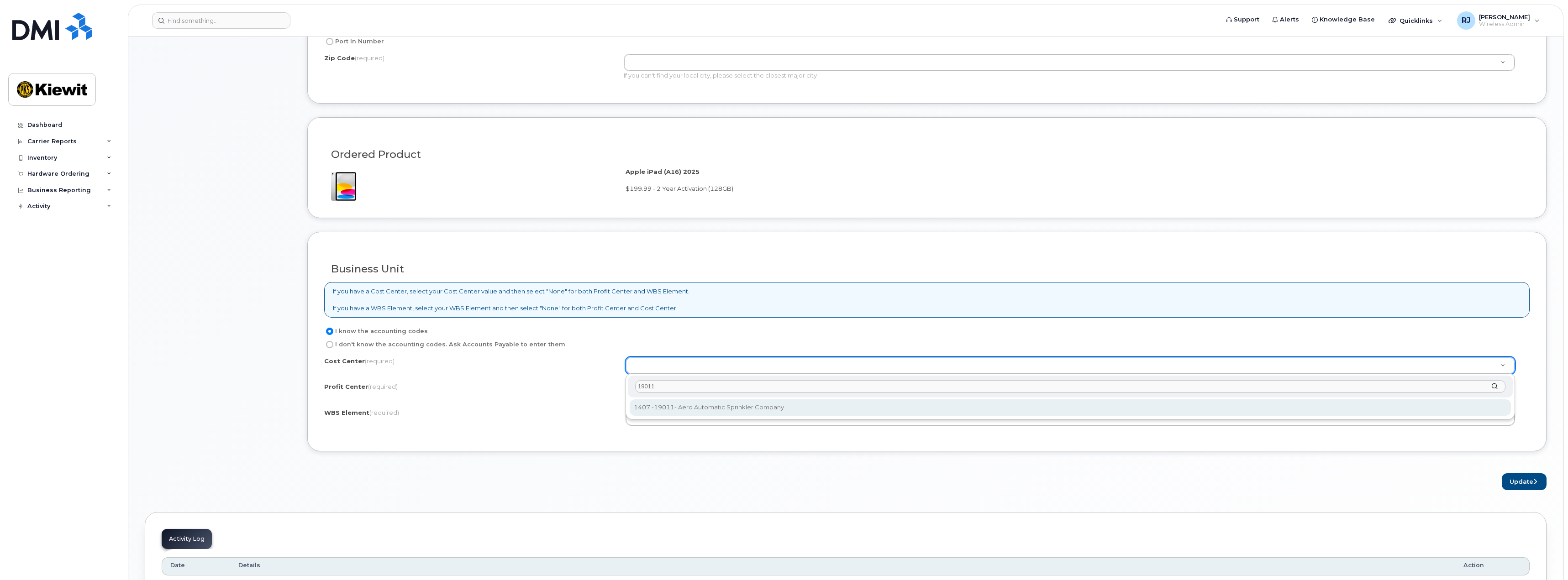
type input "19011"
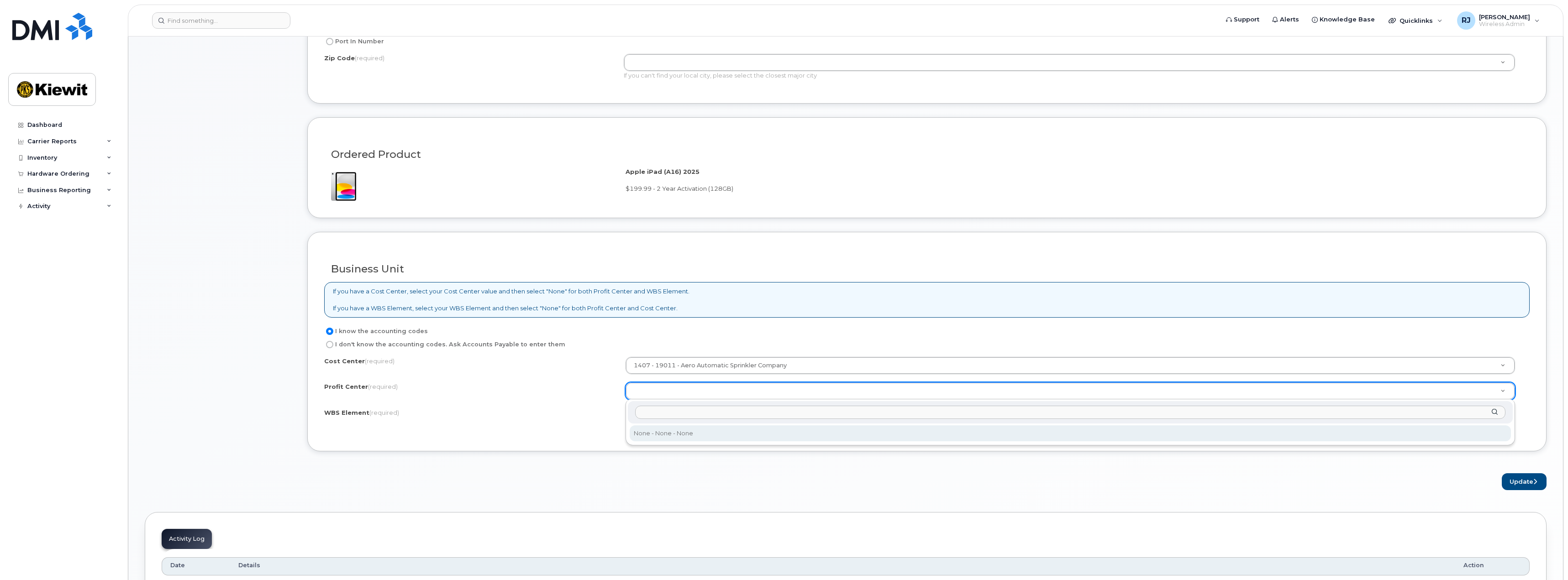
select select "None"
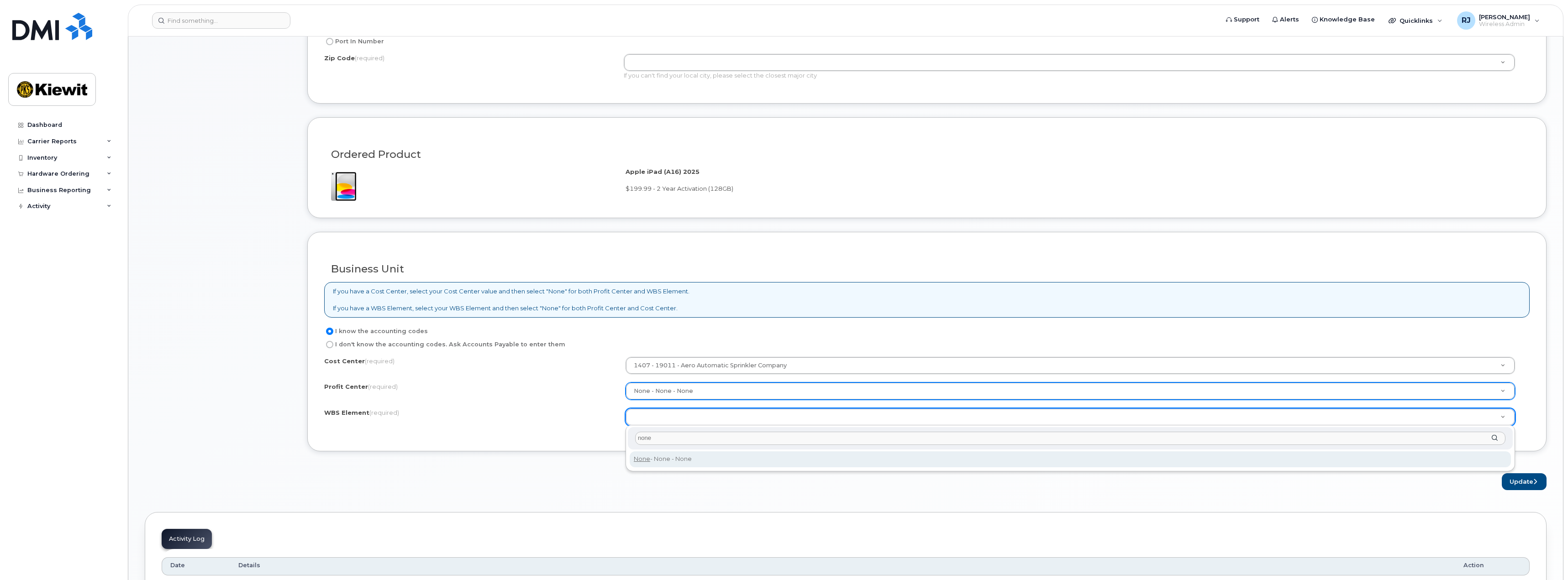
type input "none"
type input "None"
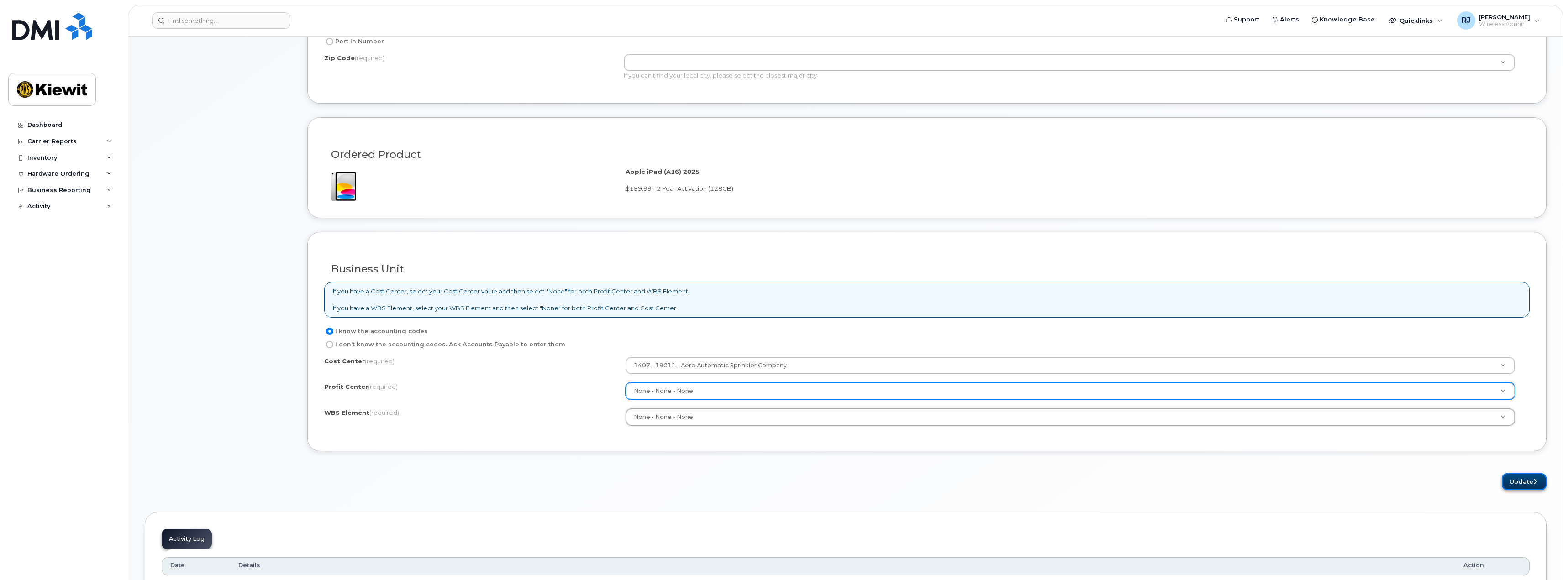
click at [1515, 484] on button "Update" at bounding box center [1524, 482] width 45 height 17
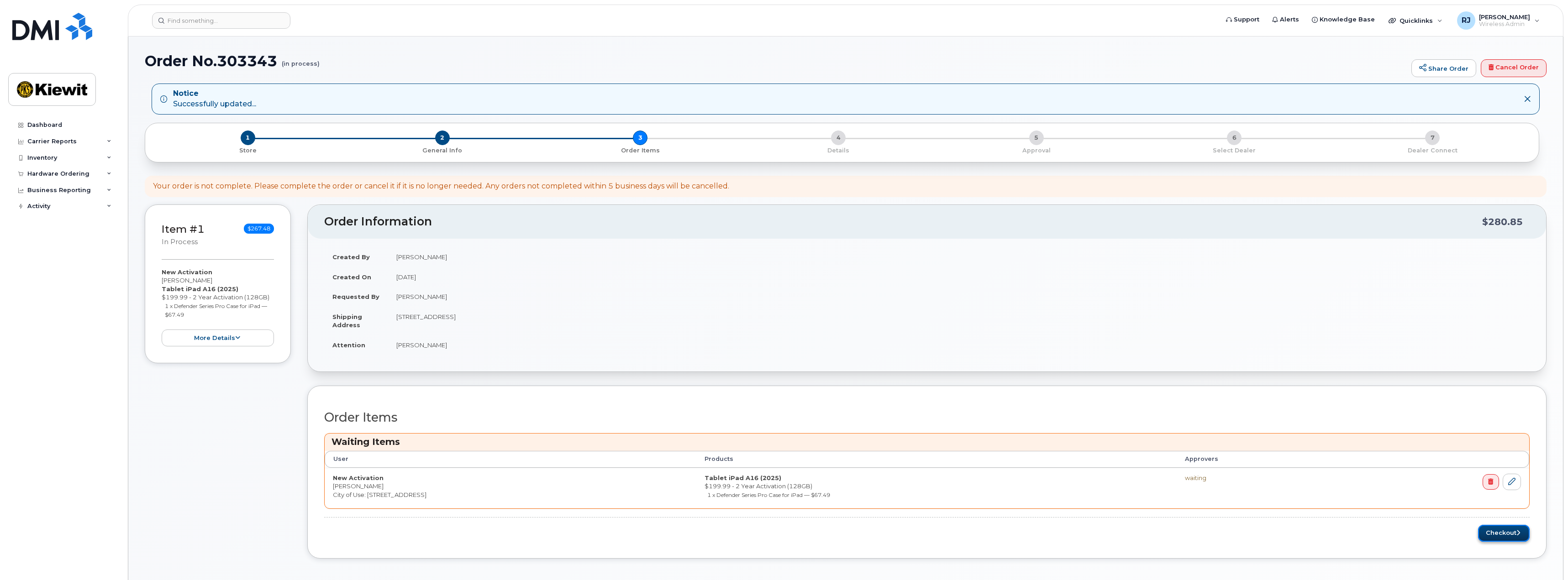
click at [1502, 535] on button "Checkout" at bounding box center [1503, 534] width 52 height 17
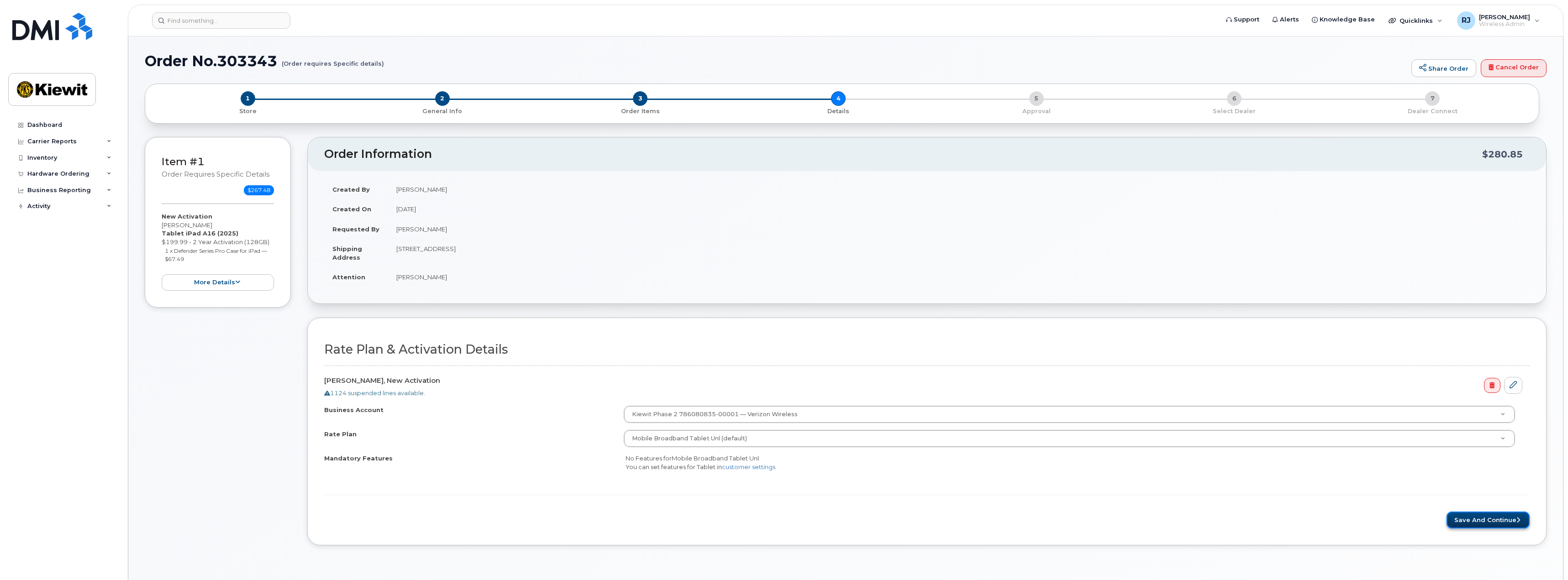
click at [1472, 518] on button "Save and Continue" at bounding box center [1488, 520] width 83 height 17
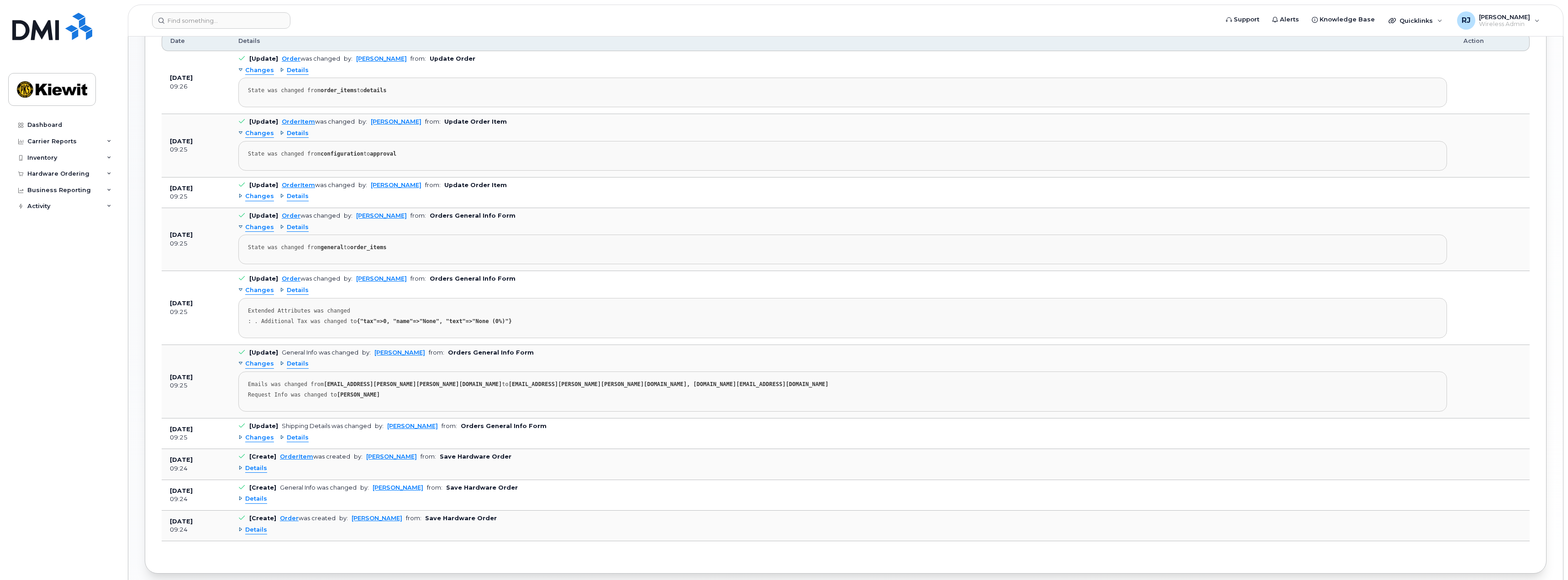
scroll to position [612, 0]
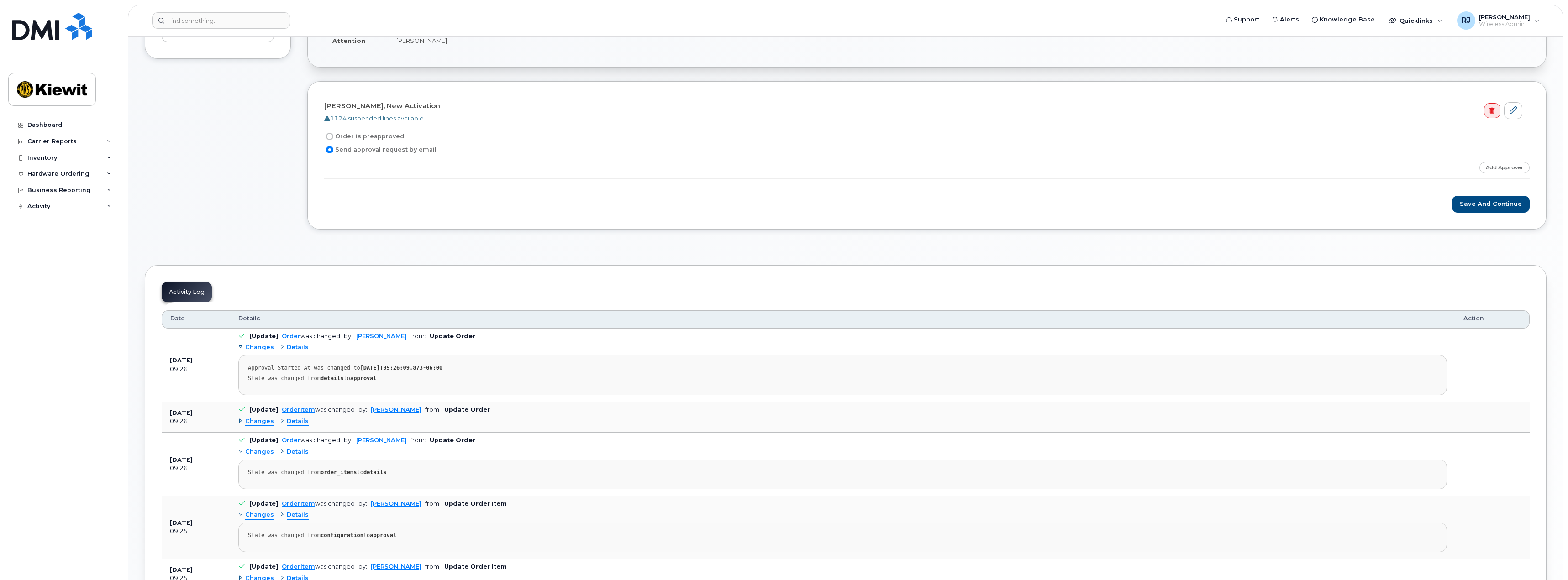
scroll to position [65, 0]
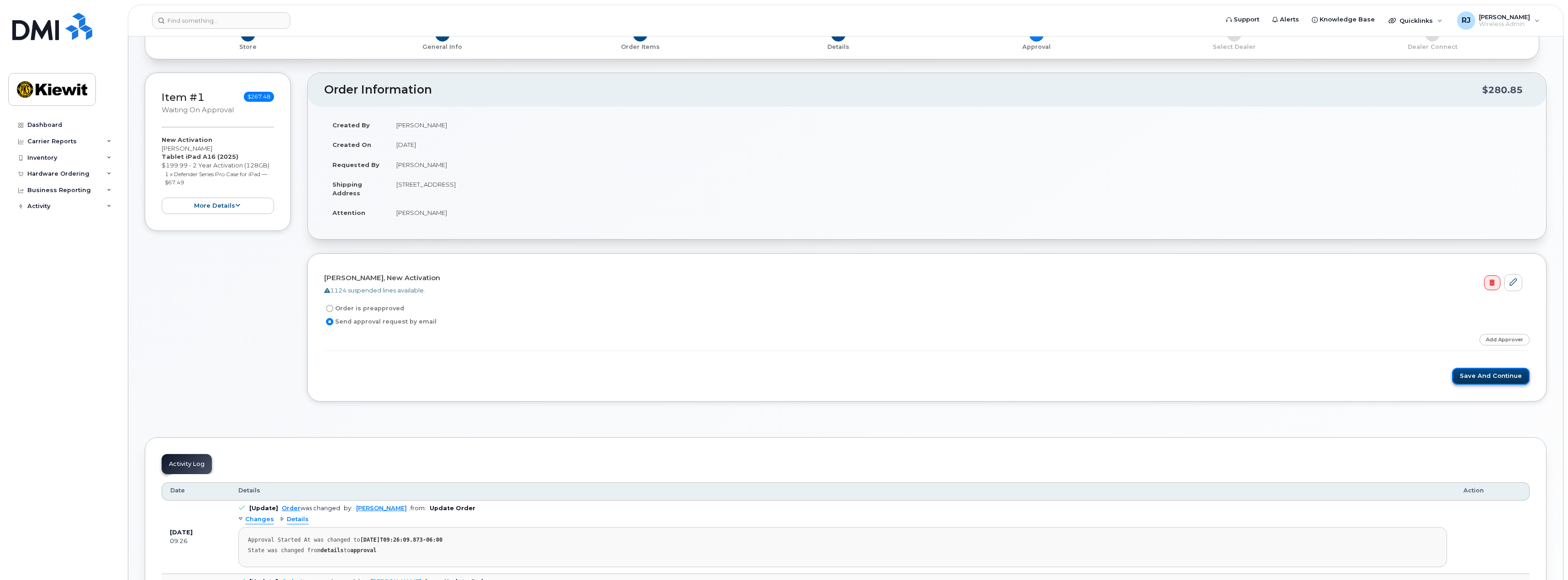
click at [1493, 379] on button "Save and Continue" at bounding box center [1491, 377] width 78 height 17
click at [1501, 342] on link "Add Approver" at bounding box center [1504, 340] width 51 height 12
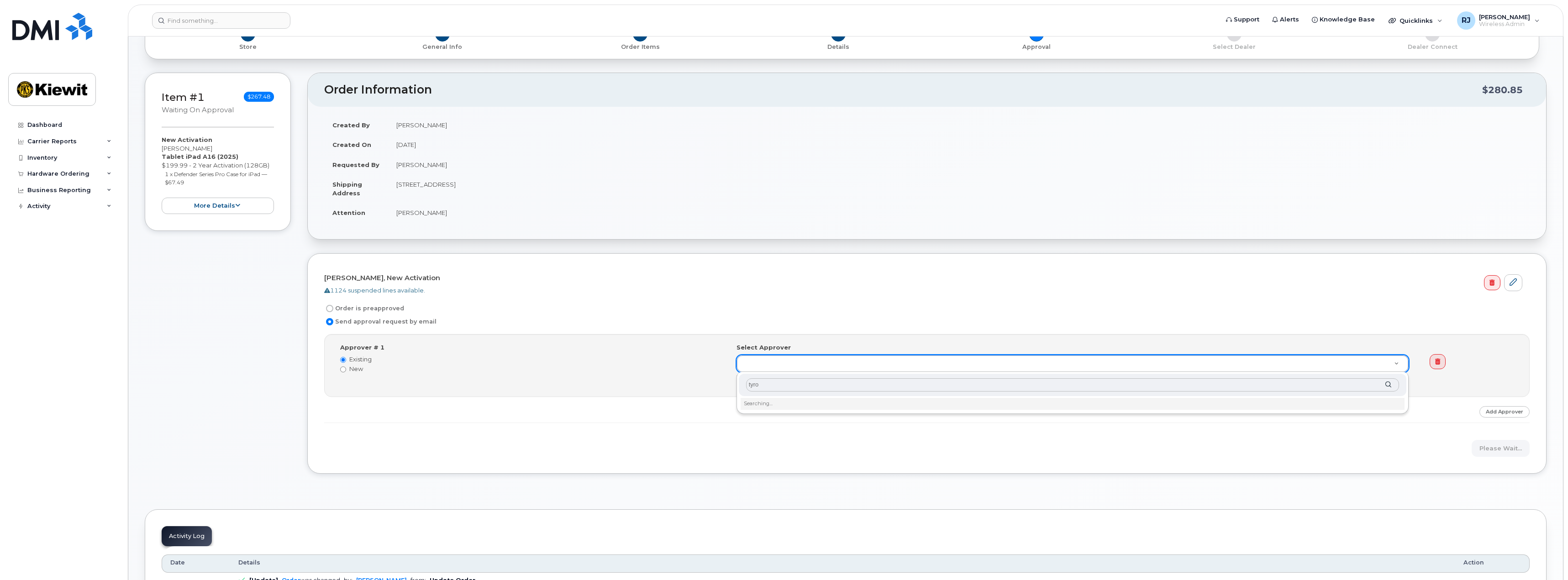
type input "[PERSON_NAME]"
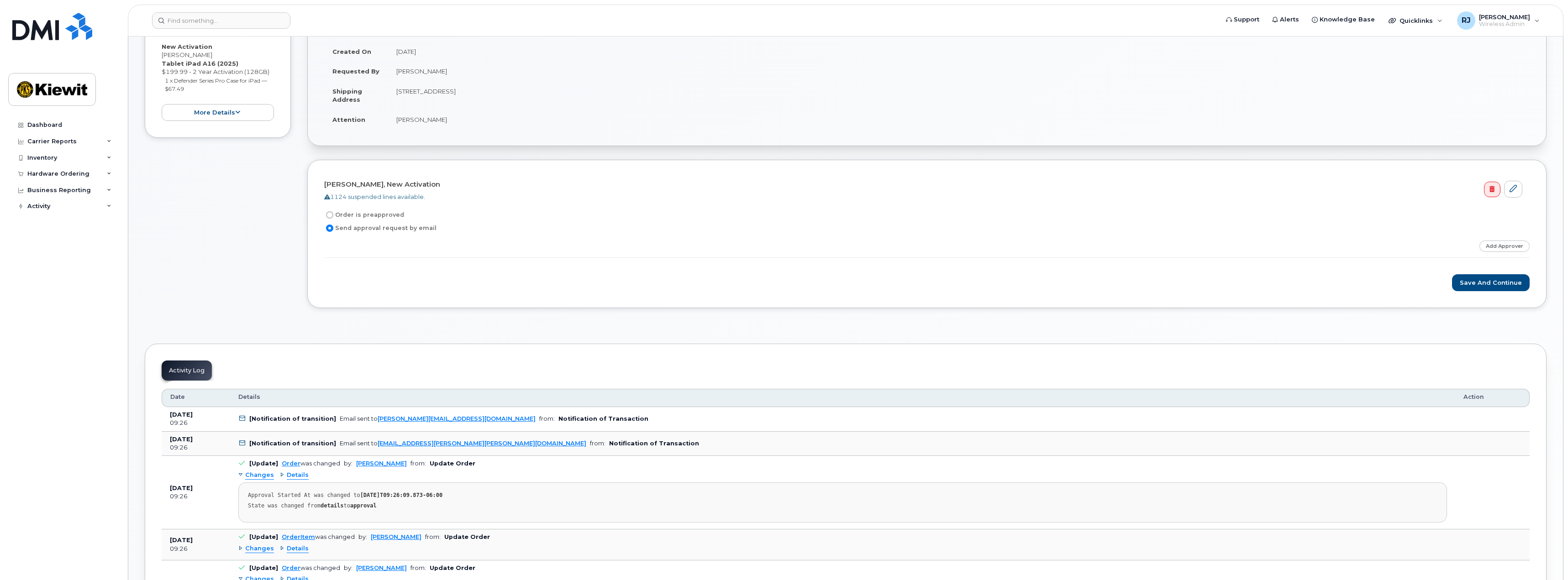
scroll to position [228, 0]
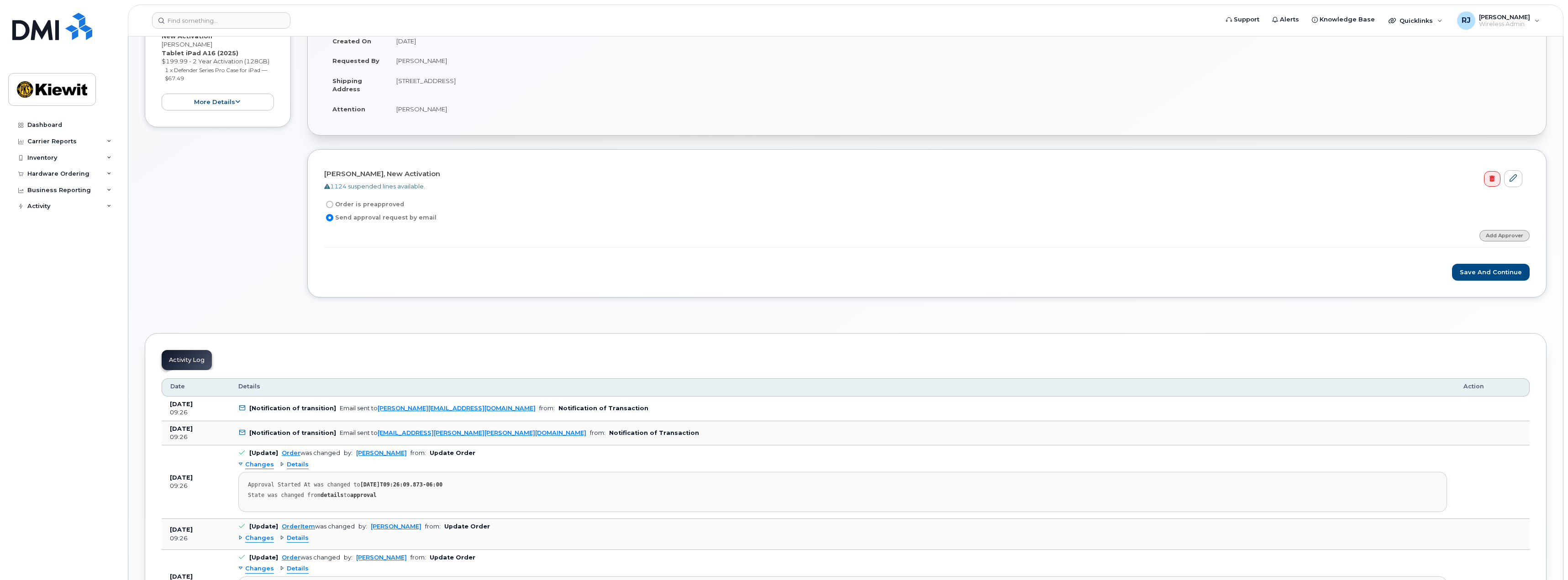
click at [1496, 236] on link "Add Approver" at bounding box center [1504, 236] width 51 height 12
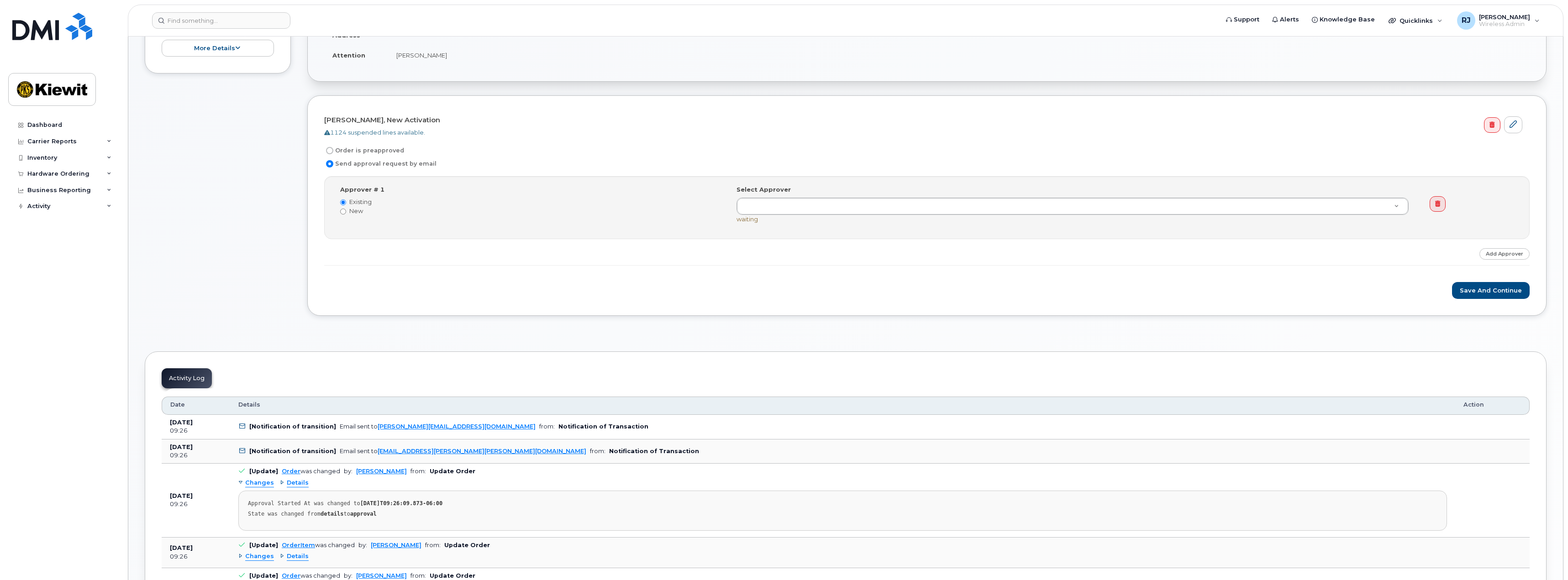
scroll to position [320, 0]
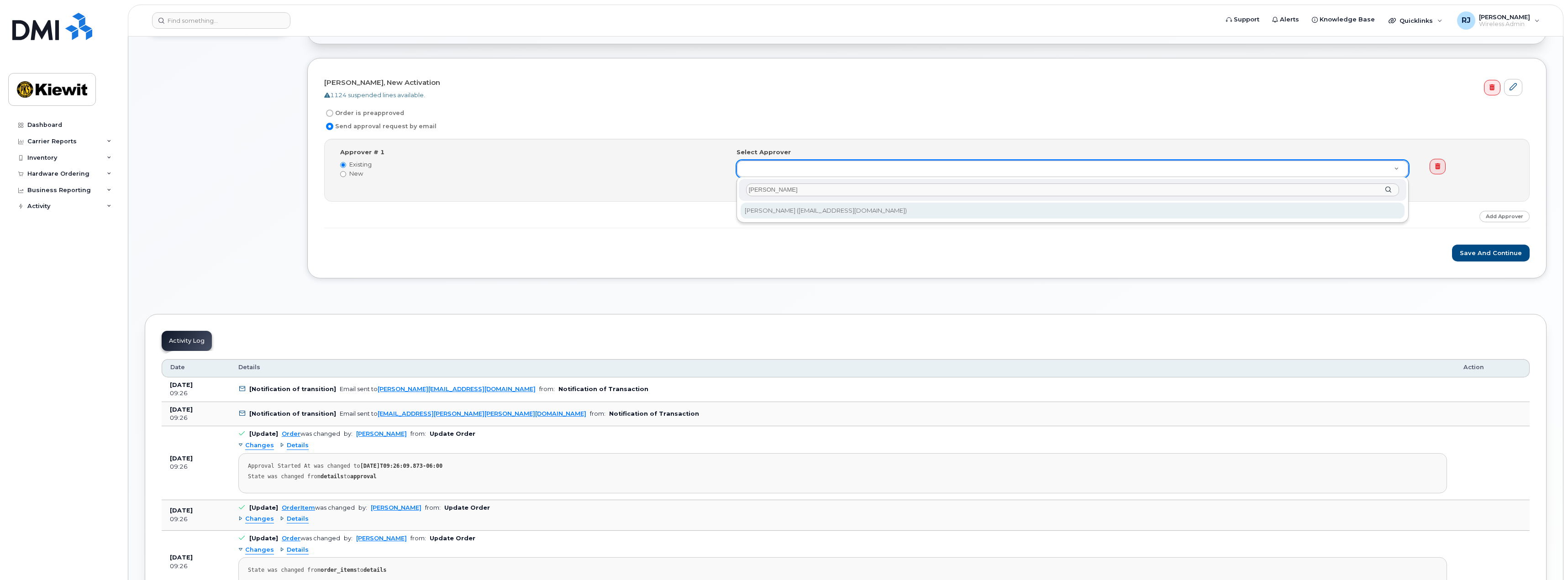
type input "tyrone"
type input "2152722"
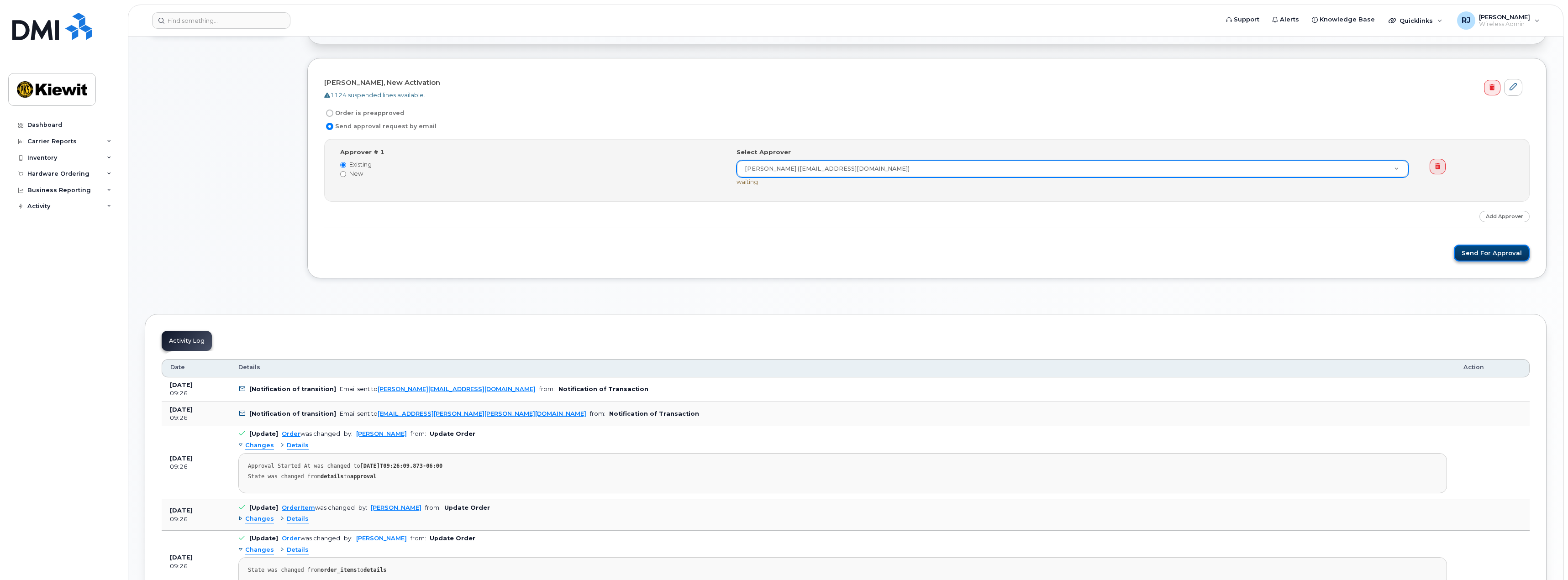
click at [1479, 251] on button "Send for Approval" at bounding box center [1491, 253] width 76 height 17
